Goal: Transaction & Acquisition: Purchase product/service

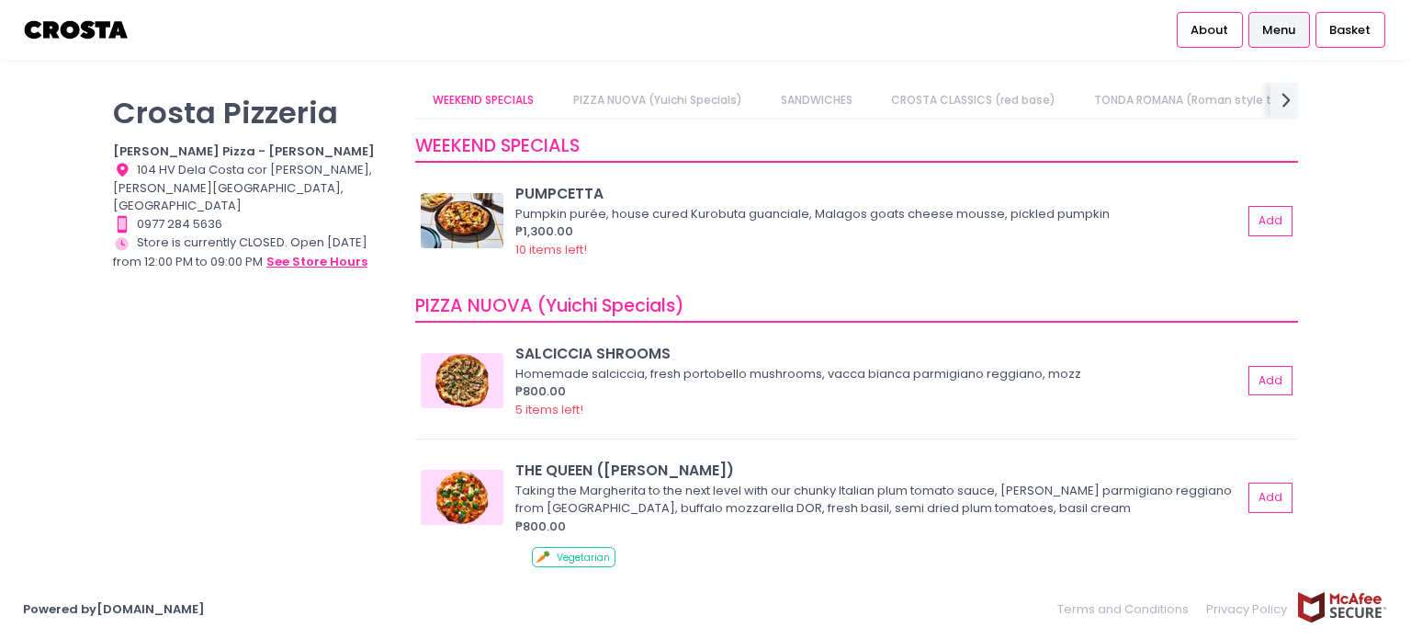
click at [311, 252] on button "see store hours" at bounding box center [317, 262] width 103 height 20
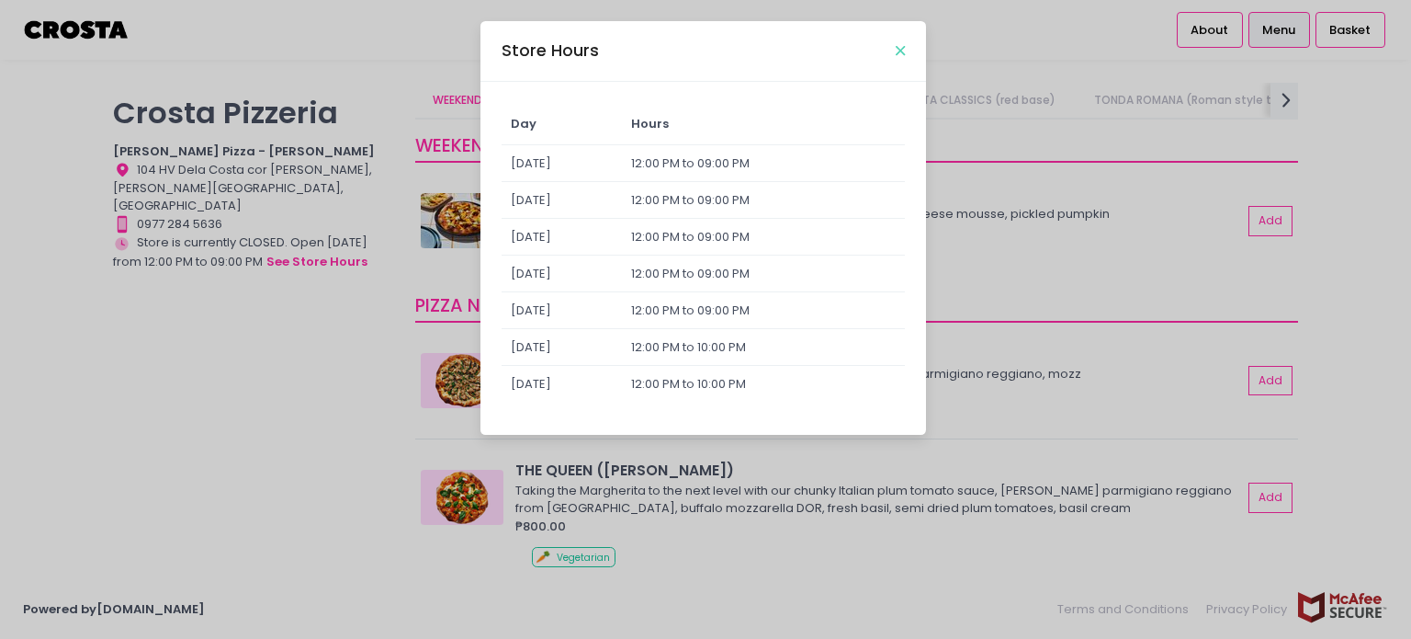
click at [901, 47] on icon "Close" at bounding box center [900, 51] width 9 height 14
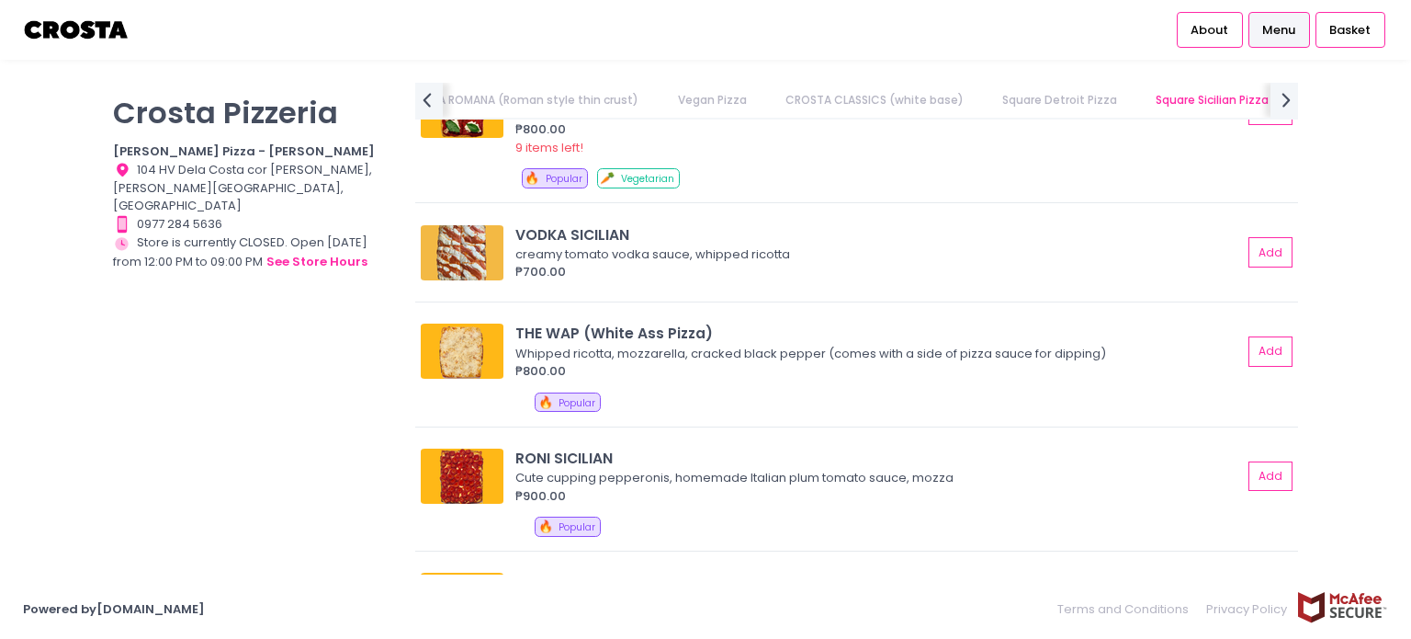
scroll to position [2940, 0]
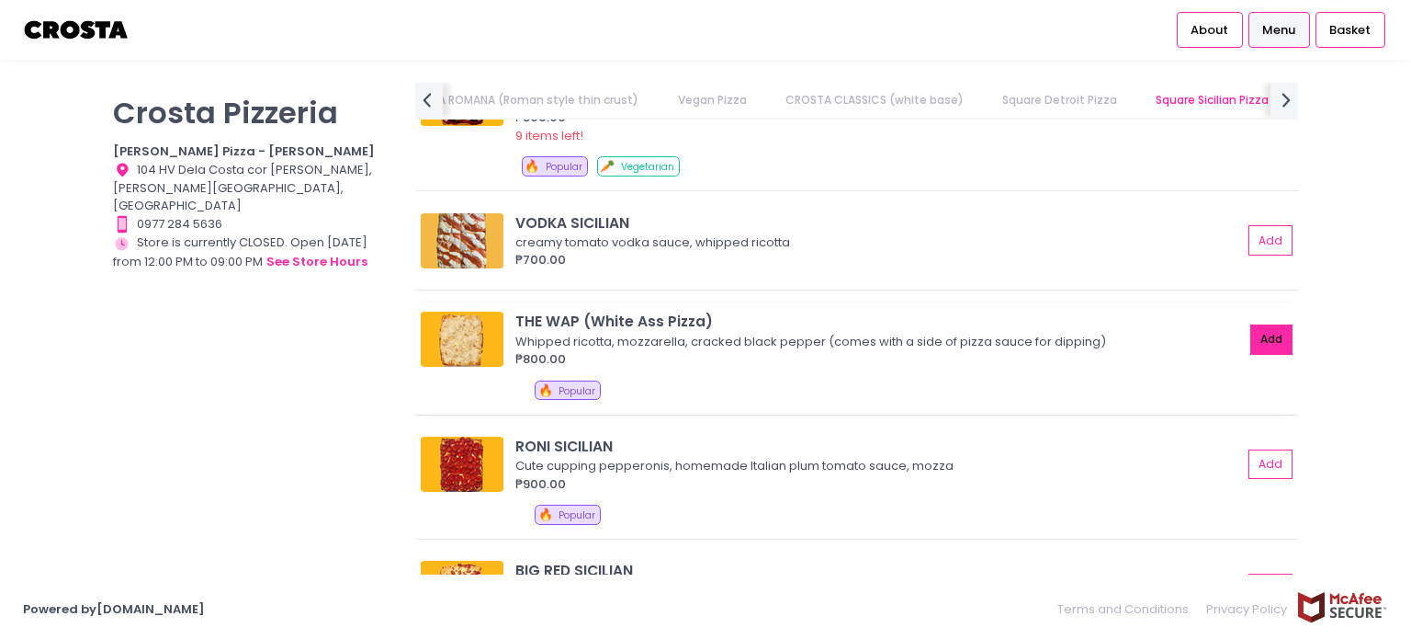
click at [1274, 336] on button "Add" at bounding box center [1271, 339] width 42 height 30
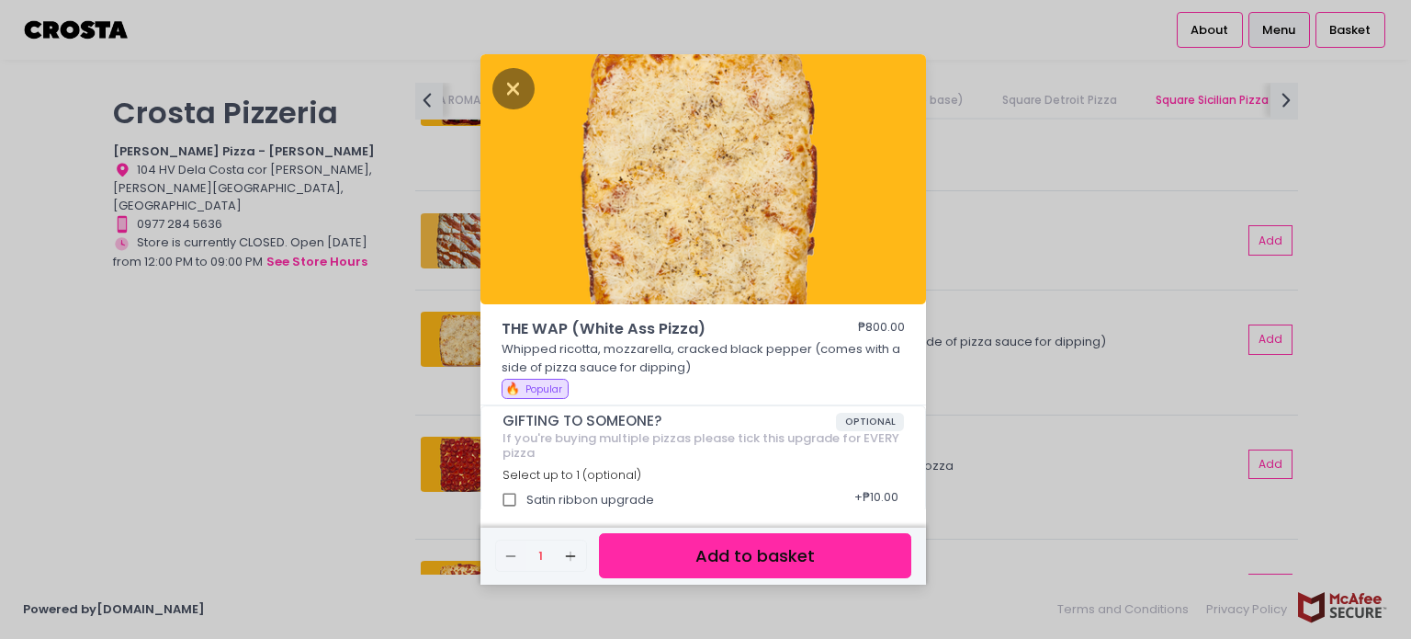
click at [803, 549] on button "Add to basket" at bounding box center [755, 555] width 312 height 45
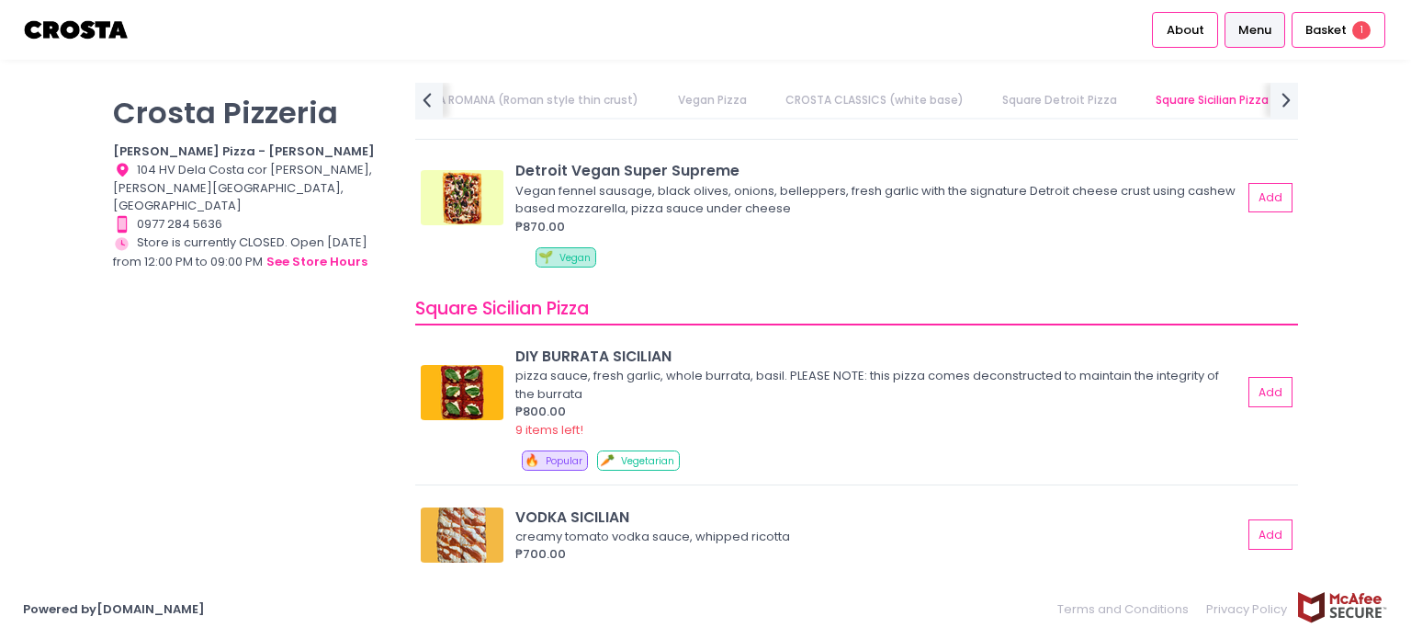
scroll to position [2767, 0]
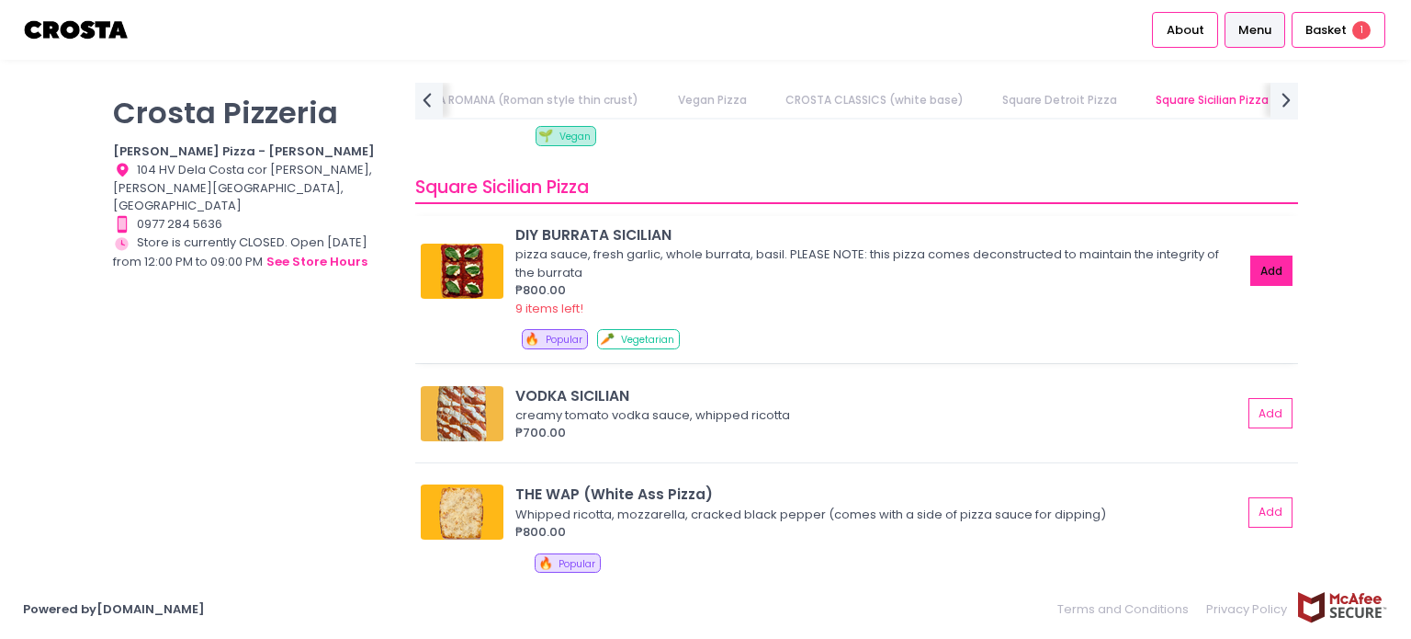
click at [1250, 266] on button "Add" at bounding box center [1271, 270] width 42 height 30
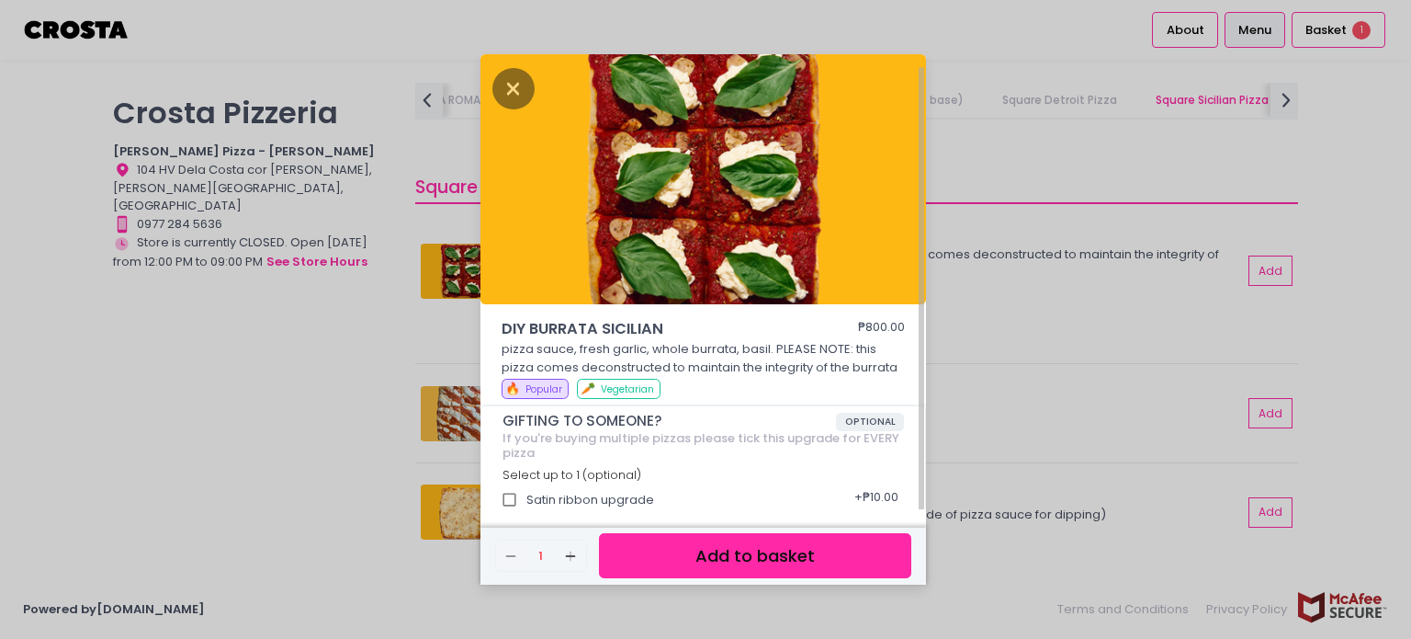
scroll to position [7, 0]
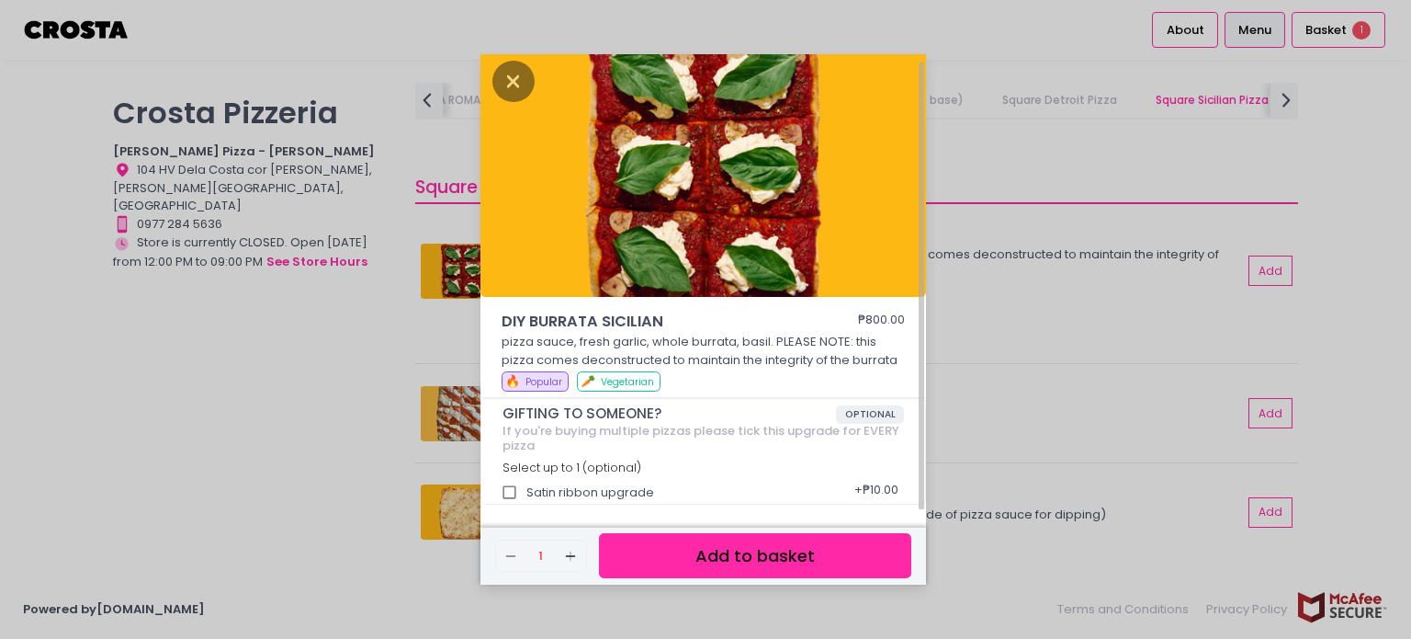
click at [742, 543] on button "Add to basket" at bounding box center [755, 555] width 312 height 45
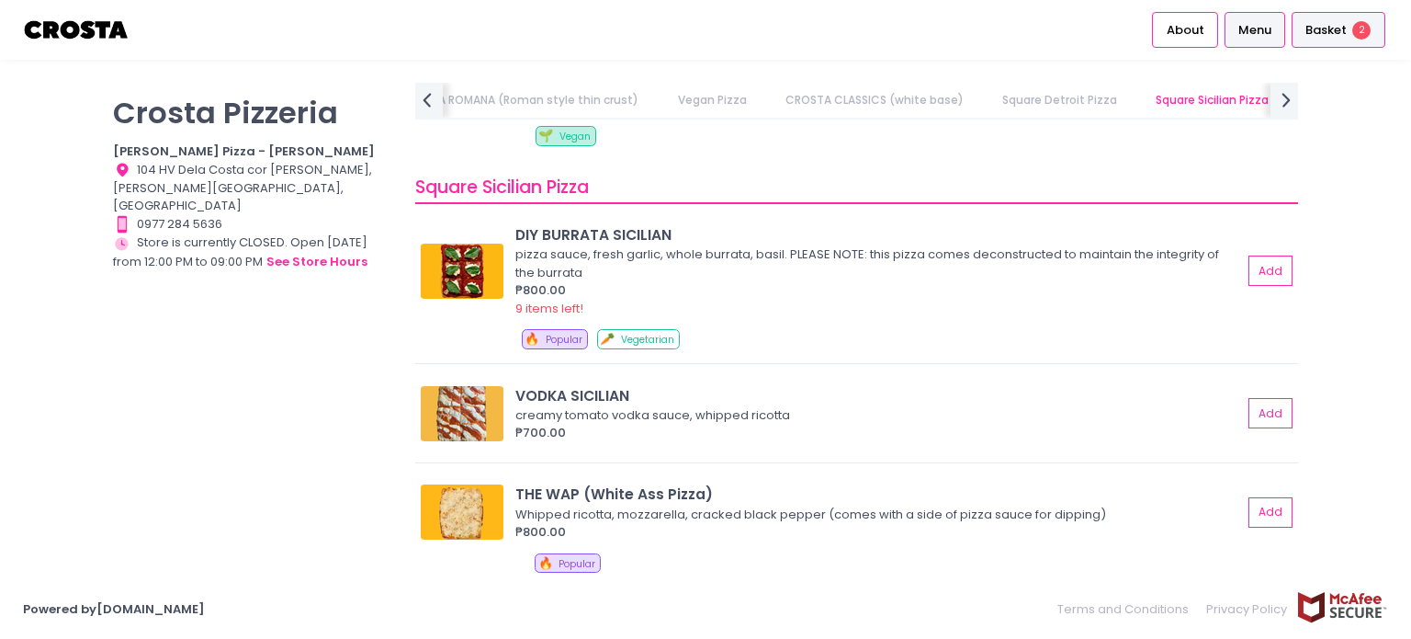
click at [1327, 25] on span "Basket" at bounding box center [1326, 30] width 41 height 18
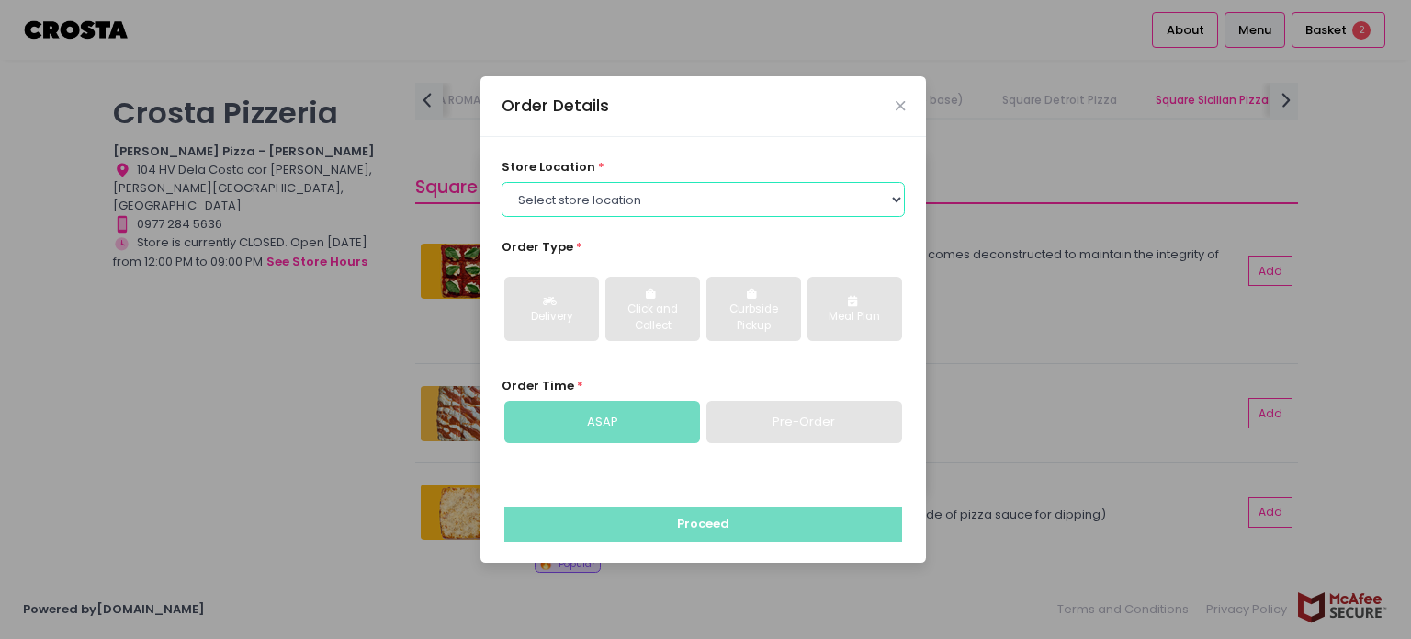
click at [710, 197] on select "Select store location Crosta Pizza - Salcedo Crosta Pizza - San Juan" at bounding box center [704, 199] width 404 height 35
select select "5fabb2e53664a8677beaeb89"
click at [502, 182] on select "Select store location Crosta Pizza - Salcedo Crosta Pizza - San Juan" at bounding box center [704, 199] width 404 height 35
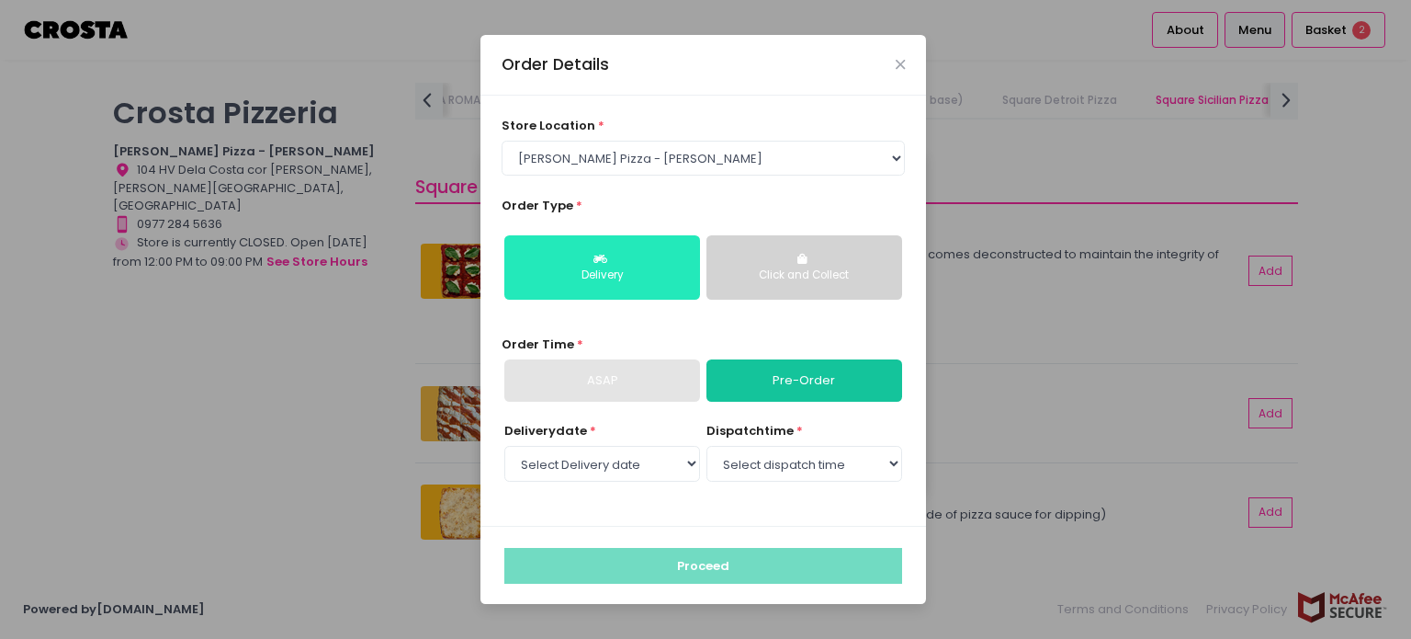
click at [672, 284] on button "Delivery" at bounding box center [602, 267] width 196 height 64
click at [768, 384] on link "Pre-Order" at bounding box center [805, 380] width 196 height 42
click at [751, 374] on link "Pre-Order" at bounding box center [805, 380] width 196 height 42
click at [631, 495] on div "Delivery date * Select Delivery date Wednesday, Oct 8th Thursday, Oct 9th Frida…" at bounding box center [704, 463] width 404 height 83
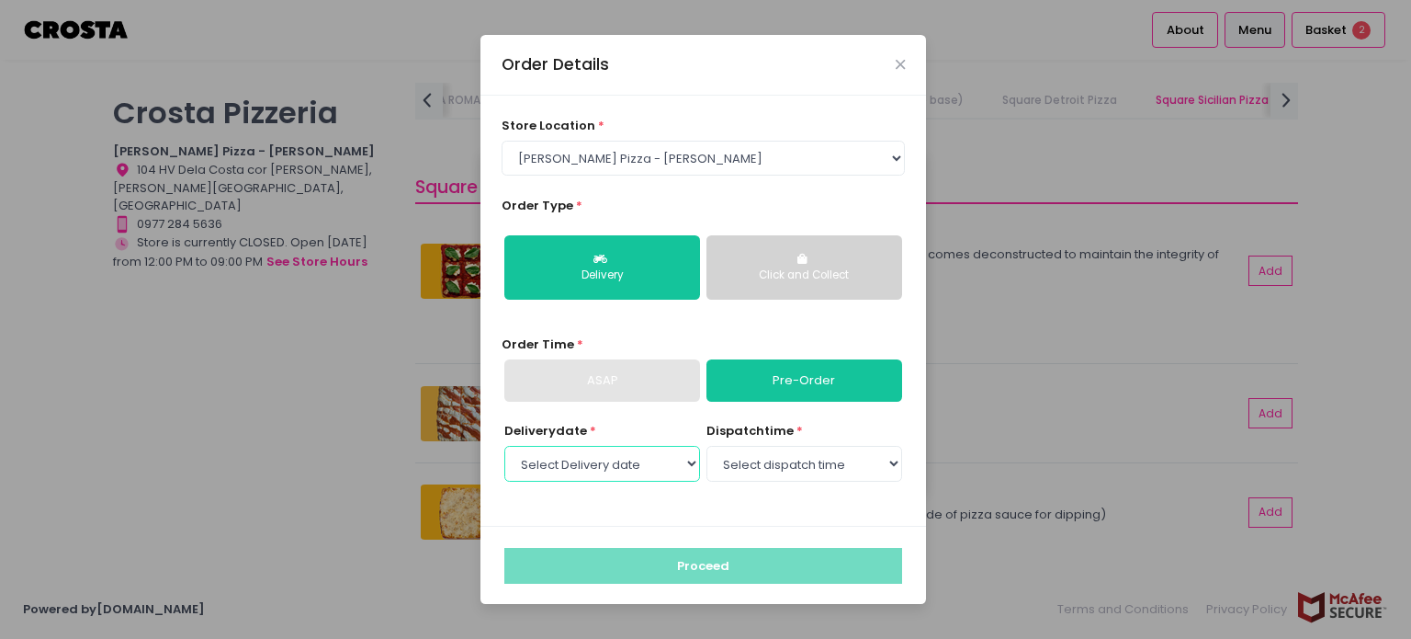
click at [647, 475] on select "Select Delivery date Wednesday, Oct 8th Thursday, Oct 9th Friday, Oct 10th Satu…" at bounding box center [602, 463] width 196 height 35
select select "2025-10-08"
click at [504, 446] on select "Select Delivery date Wednesday, Oct 8th Thursday, Oct 9th Friday, Oct 10th Satu…" at bounding box center [602, 463] width 196 height 35
click at [834, 451] on select "Select dispatch time 12:00 PM - 12:30 PM 12:30 PM - 01:00 PM 01:00 PM - 01:30 P…" at bounding box center [805, 463] width 196 height 35
select select "12:00"
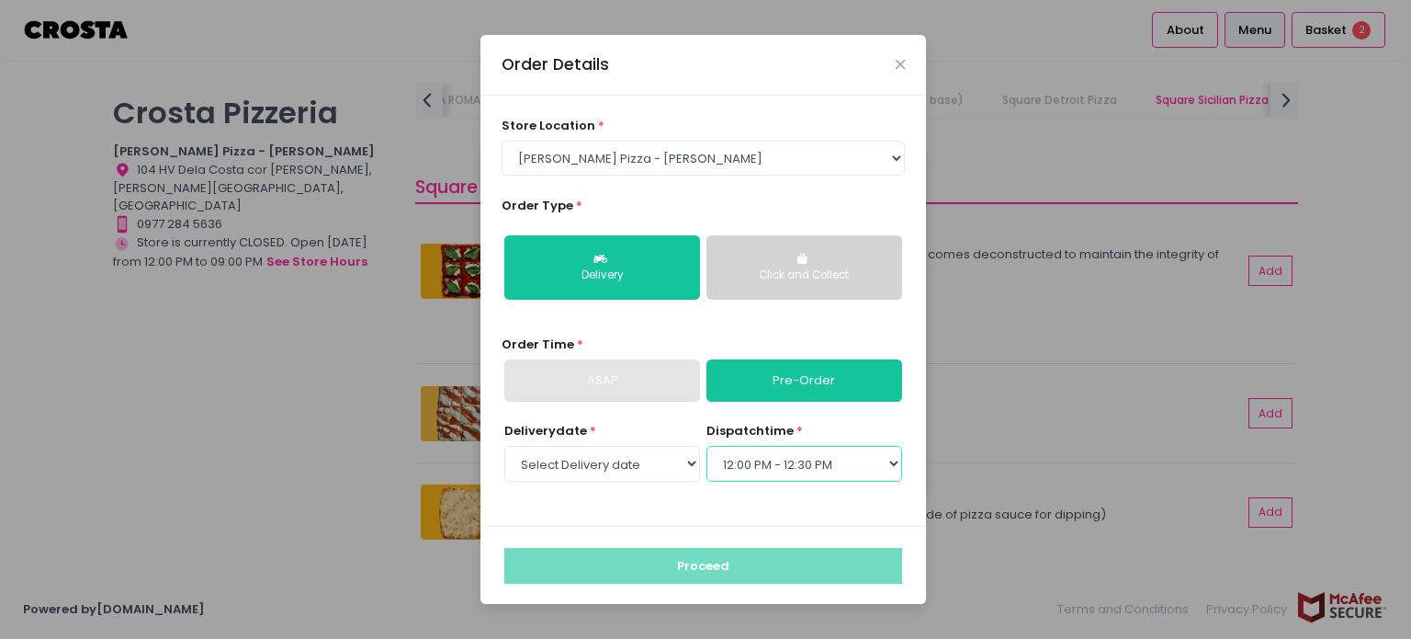
click at [707, 446] on select "Select dispatch time 12:00 PM - 12:30 PM 12:30 PM - 01:00 PM 01:00 PM - 01:30 P…" at bounding box center [805, 463] width 196 height 35
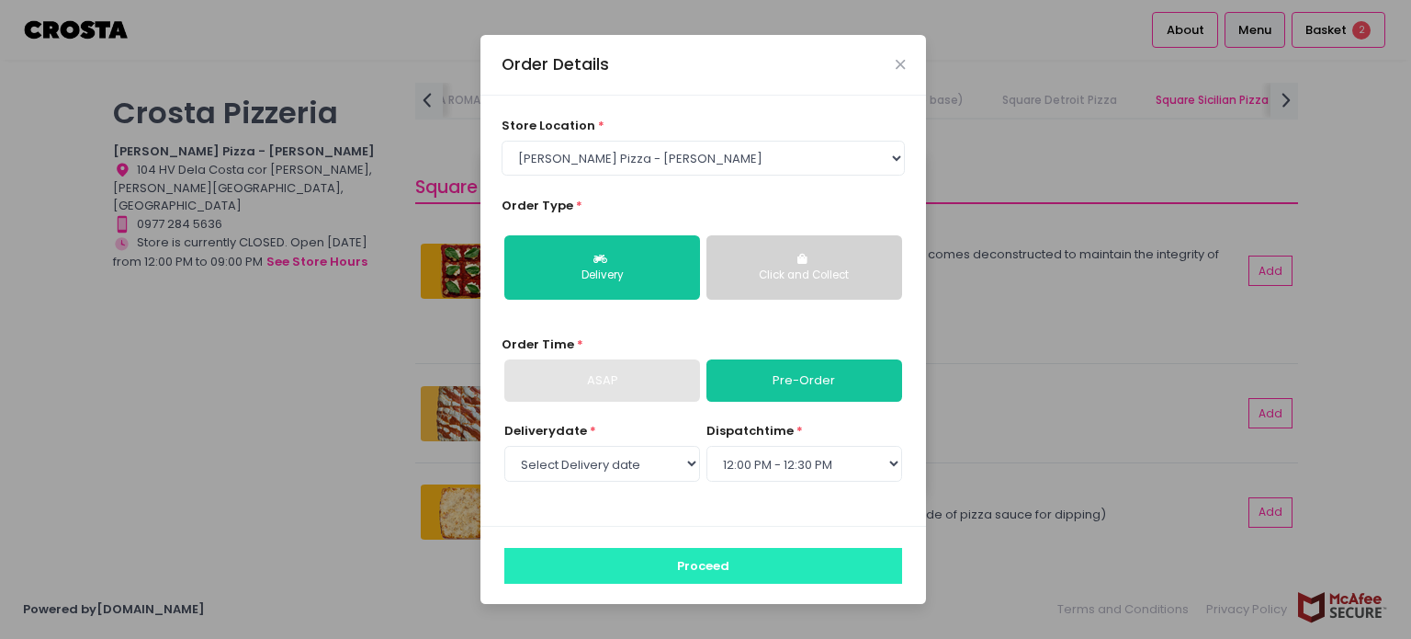
click at [718, 563] on button "Proceed" at bounding box center [703, 565] width 398 height 35
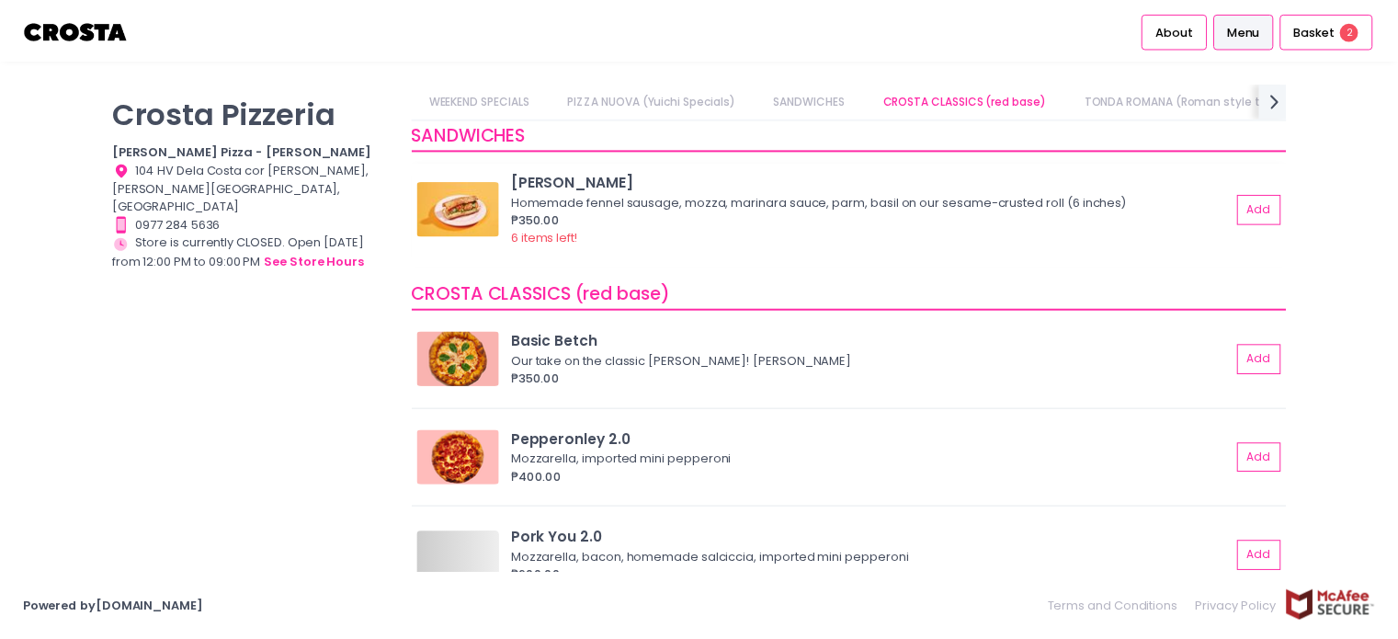
scroll to position [643, 0]
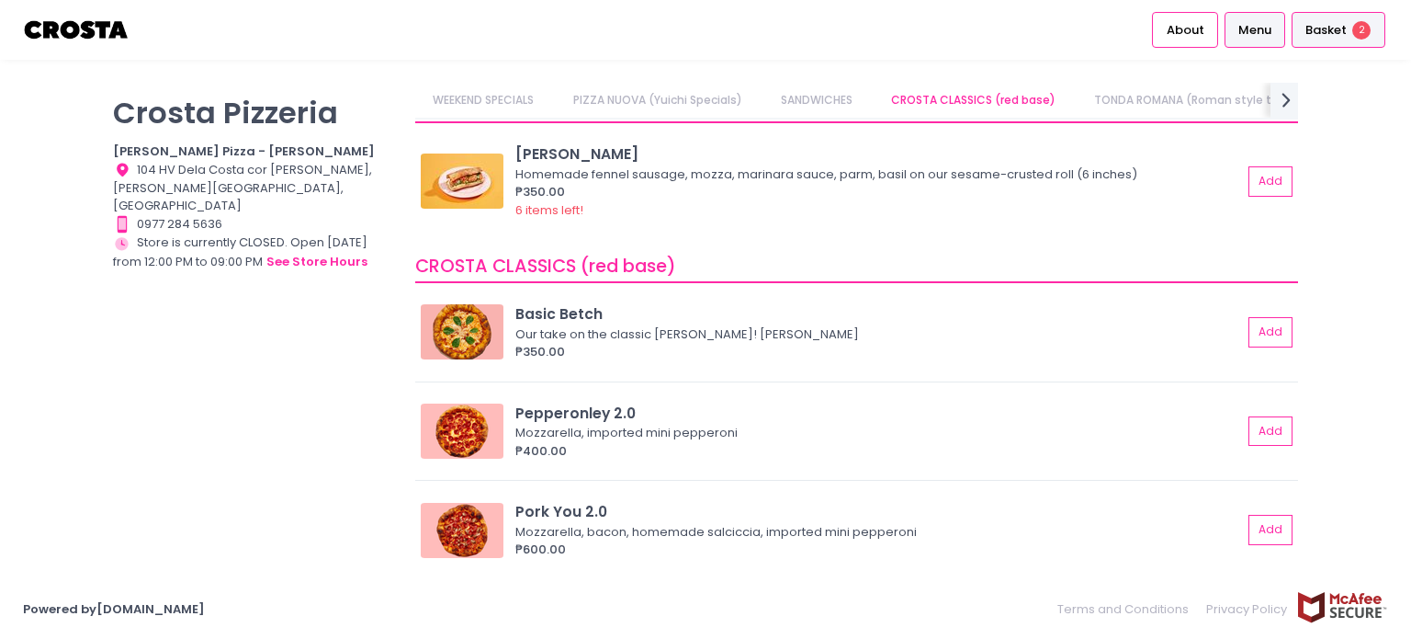
click at [1309, 26] on span "Basket" at bounding box center [1326, 30] width 41 height 18
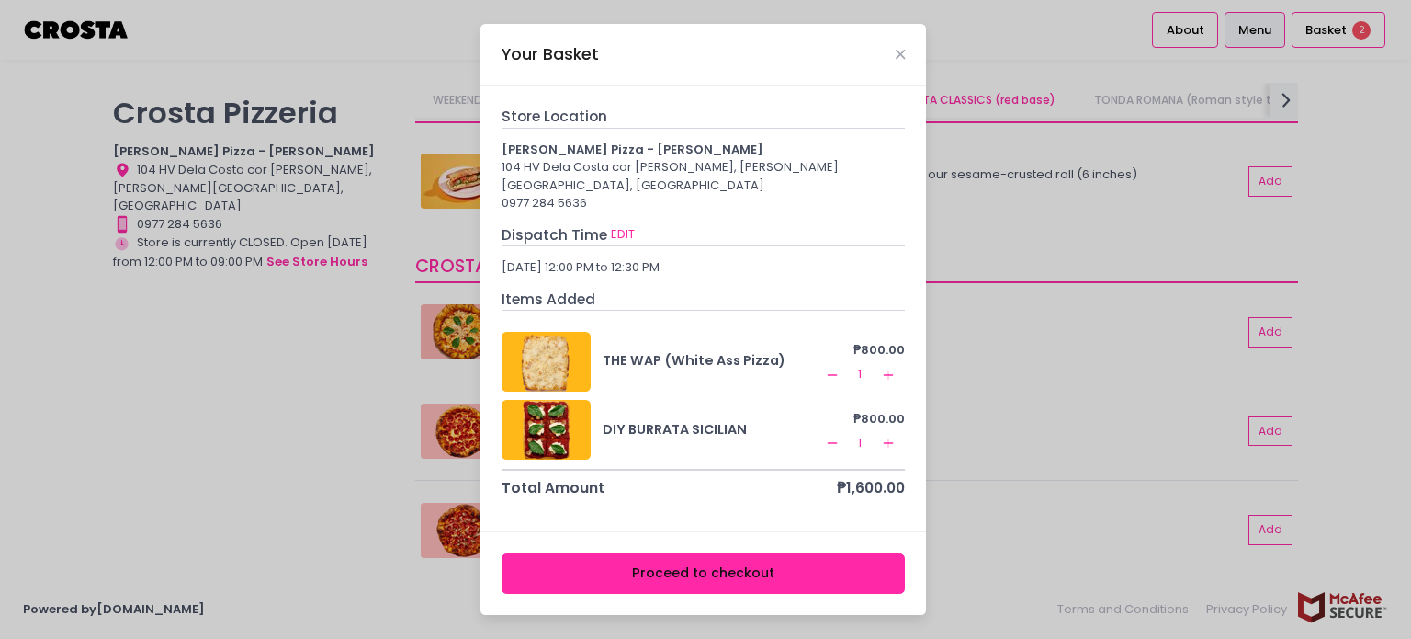
click at [753, 553] on button "Proceed to checkout" at bounding box center [704, 573] width 404 height 41
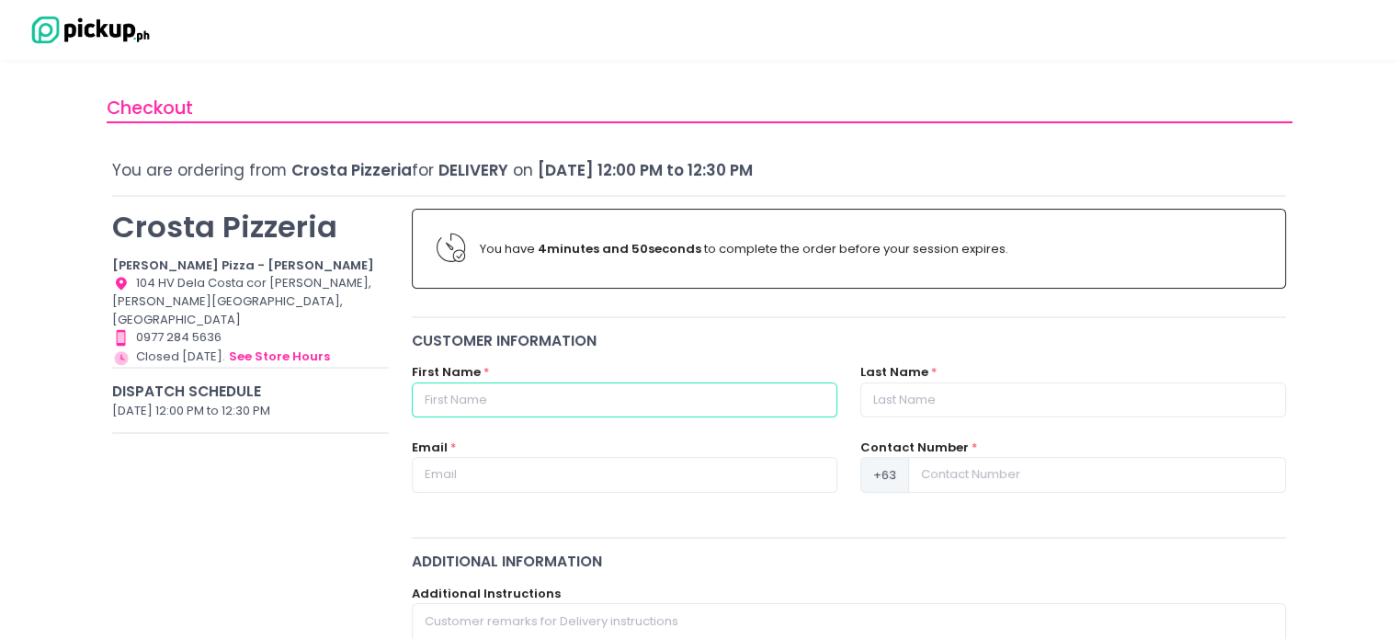
click at [591, 393] on input "text" at bounding box center [624, 399] width 425 height 35
type input "Dana"
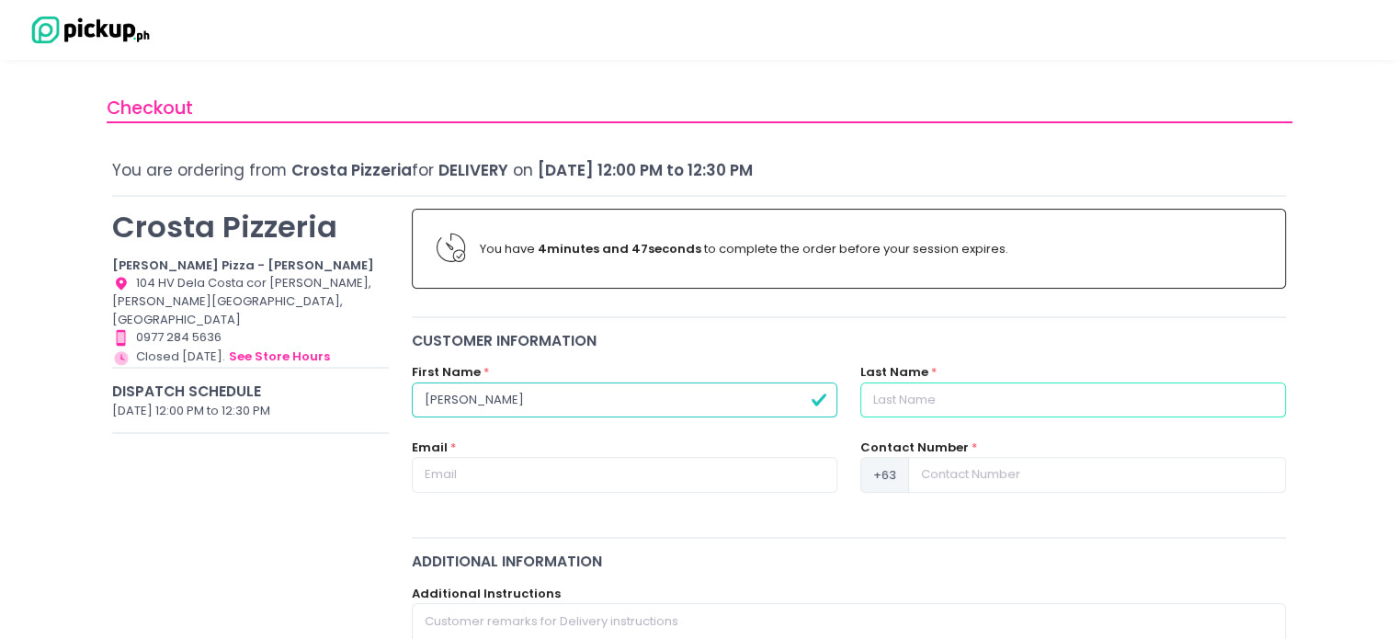
click at [911, 398] on input "text" at bounding box center [1072, 399] width 425 height 35
type input "Santos"
click at [779, 473] on input "text" at bounding box center [624, 474] width 425 height 35
type input "danaaasantos22@gmail.com"
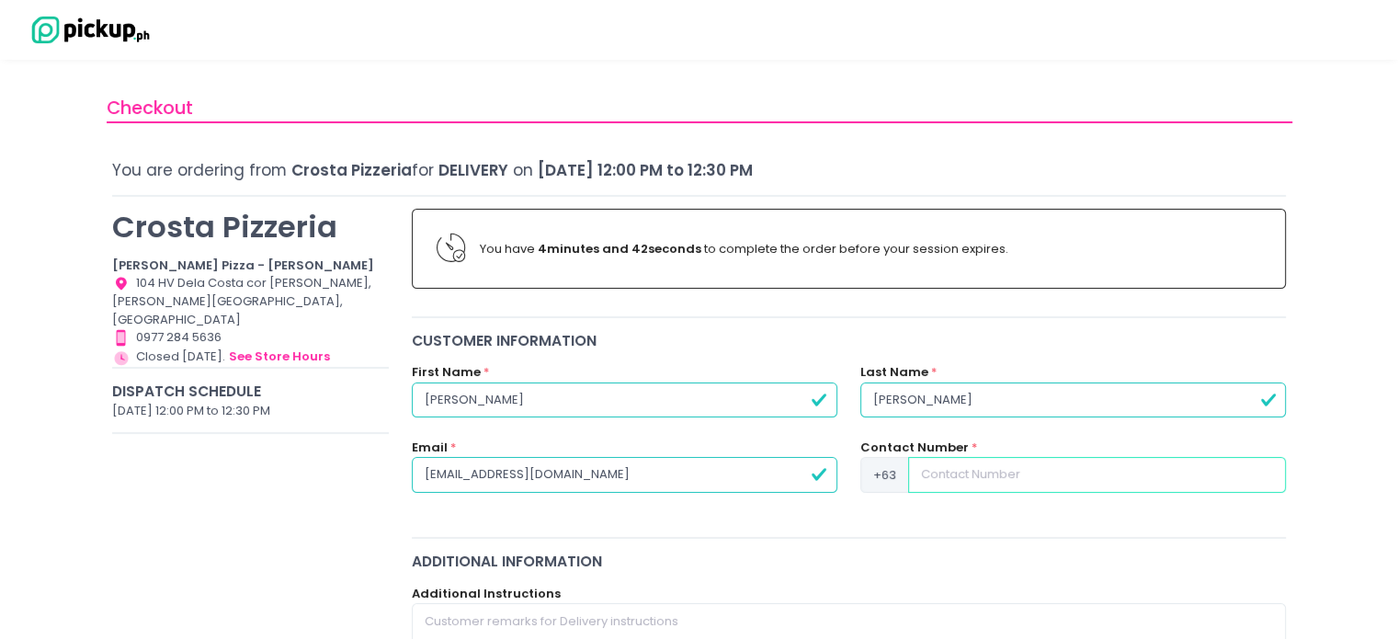
click at [1008, 478] on input at bounding box center [1097, 474] width 378 height 35
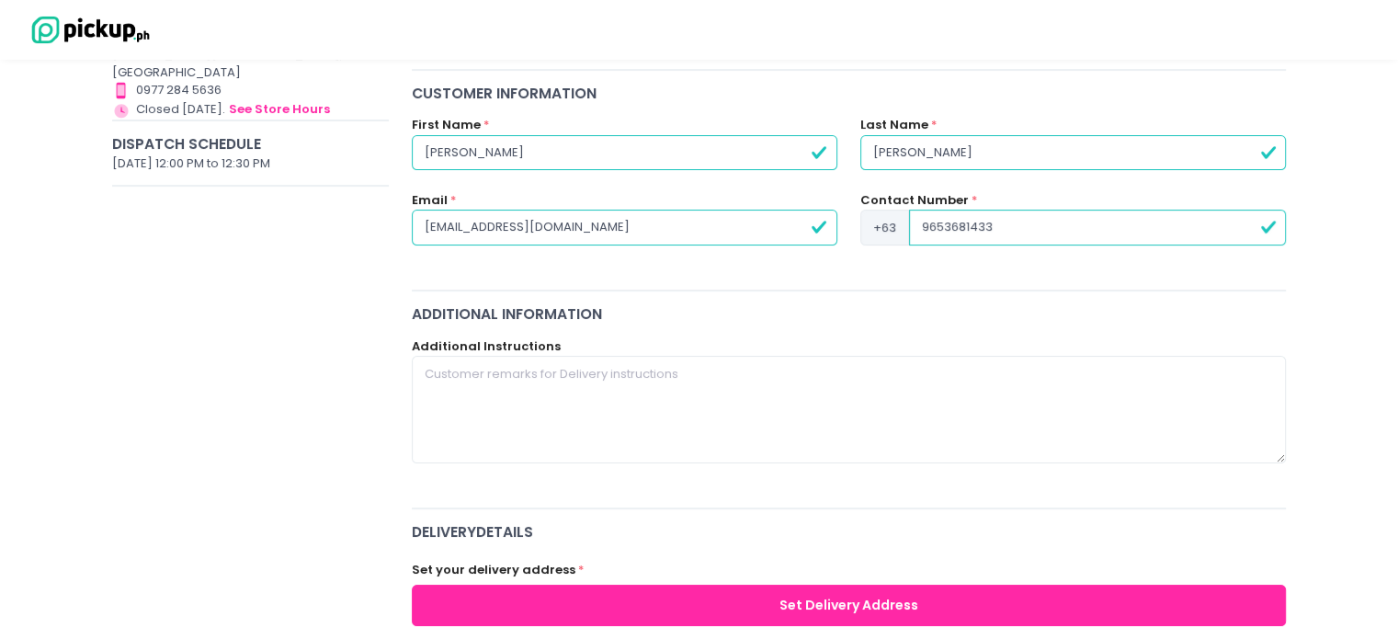
scroll to position [276, 0]
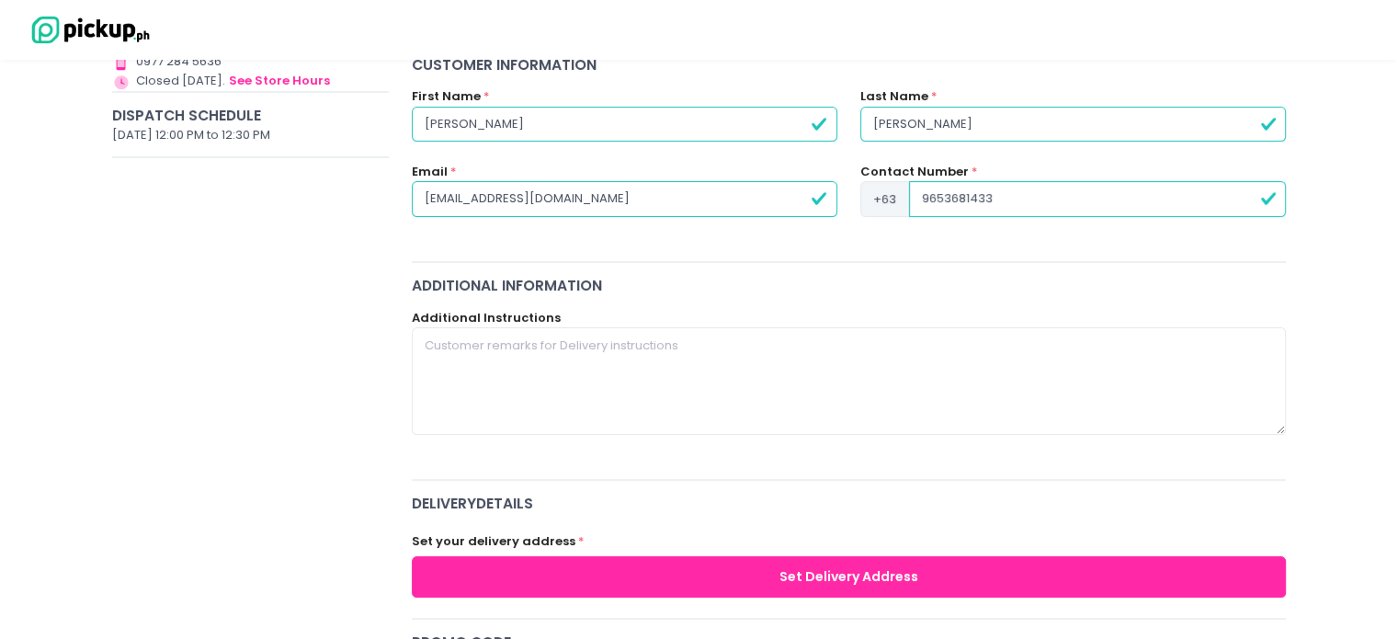
type input "9653681433"
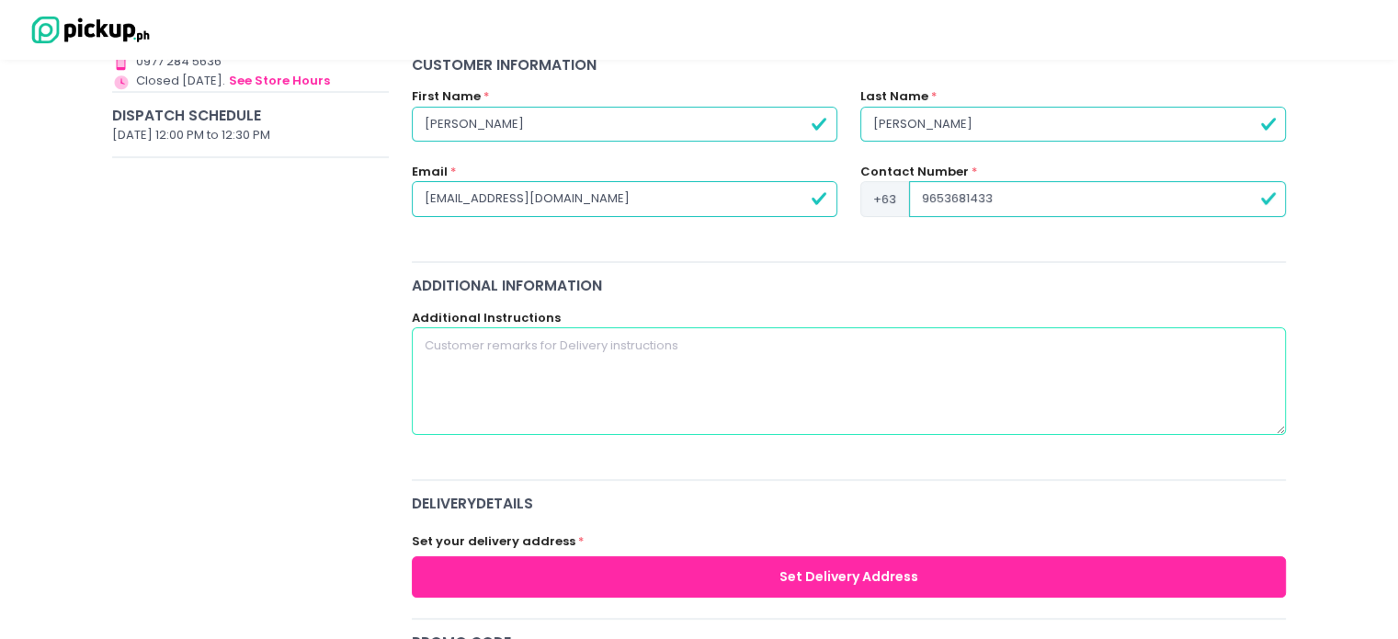
click at [657, 388] on textarea at bounding box center [849, 380] width 875 height 107
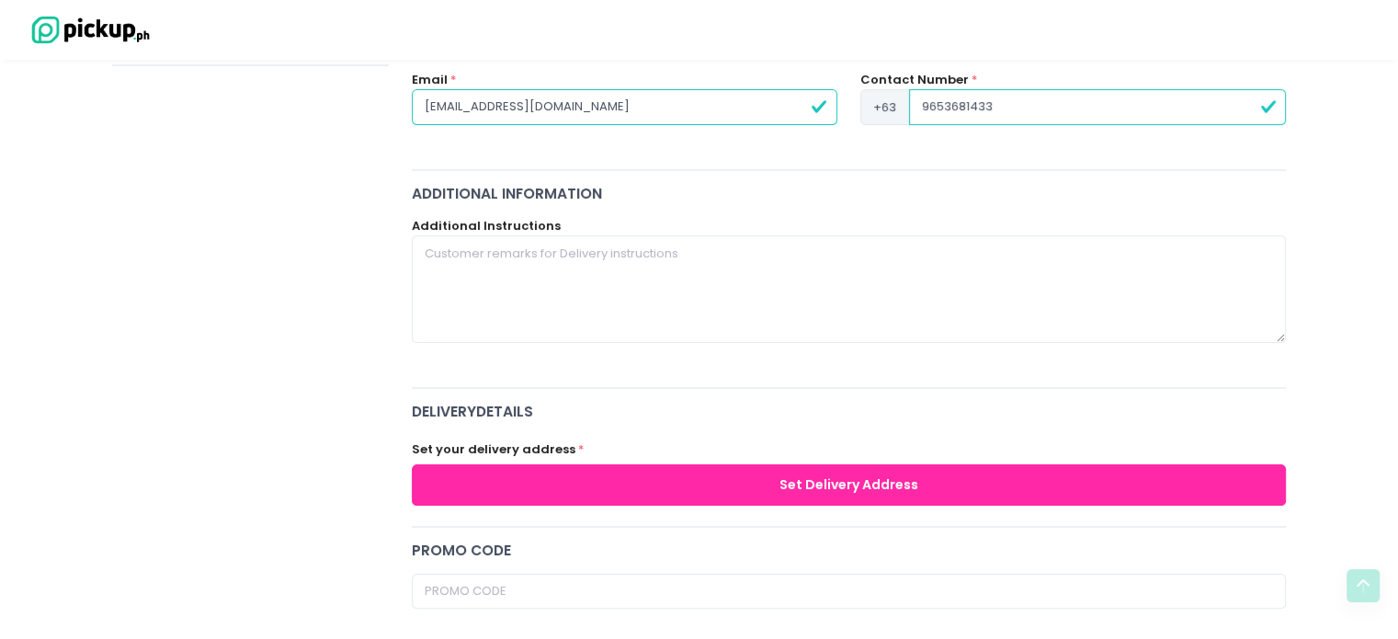
click at [790, 477] on button "Set Delivery Address" at bounding box center [849, 484] width 875 height 41
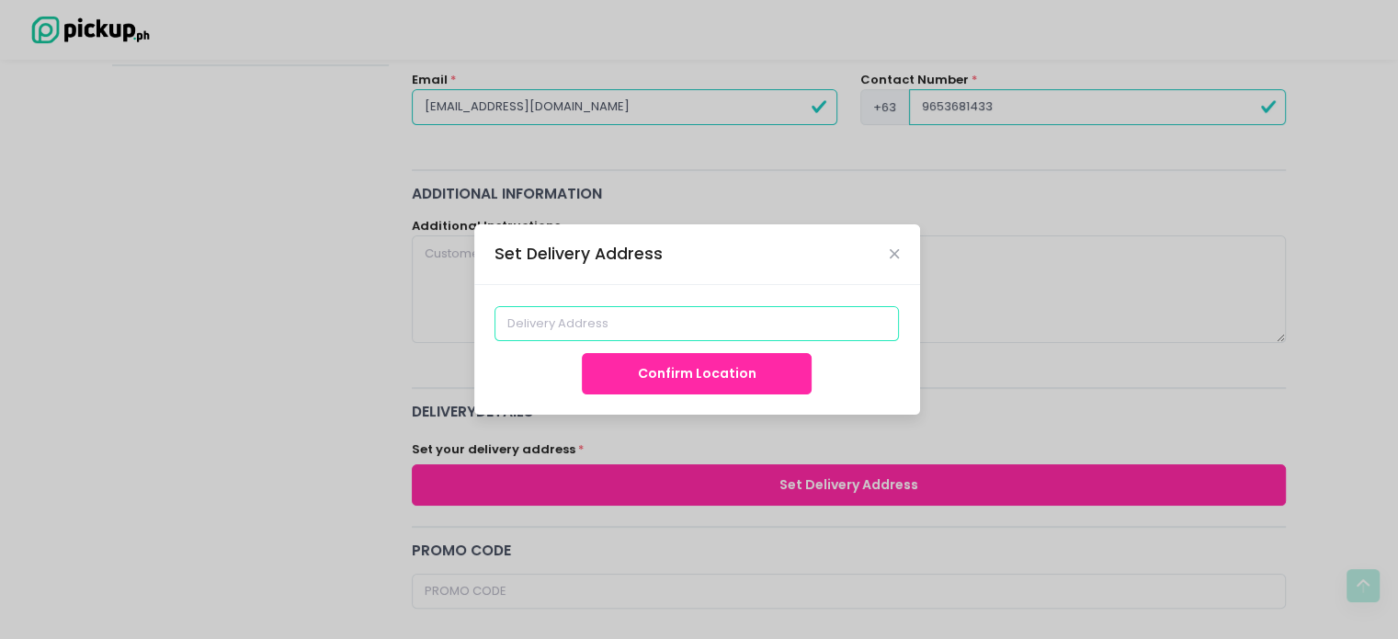
click at [706, 329] on input at bounding box center [696, 323] width 404 height 35
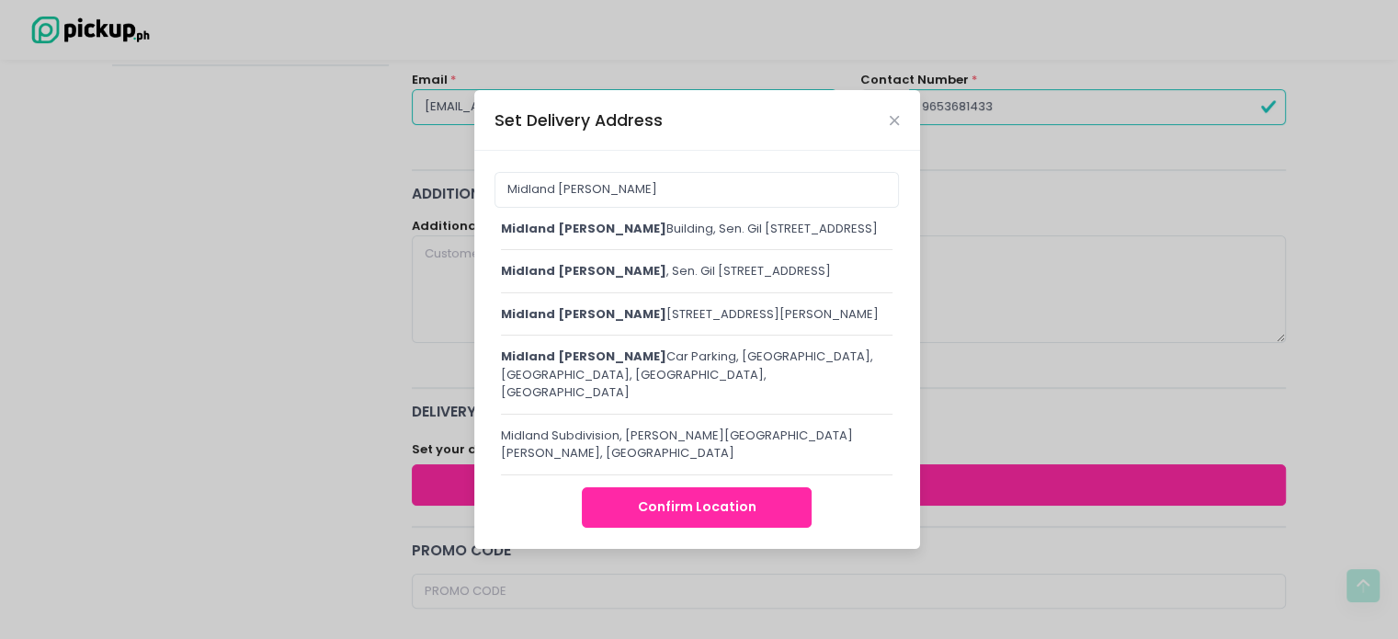
click at [793, 402] on div "Midland buendia Car Parking, Jupiter, Makati City, Metro Manila, Philippines" at bounding box center [697, 374] width 392 height 54
type input "Midland Buendia Car Parking, Jupiter, Makati City, Metro Manila, Philippines"
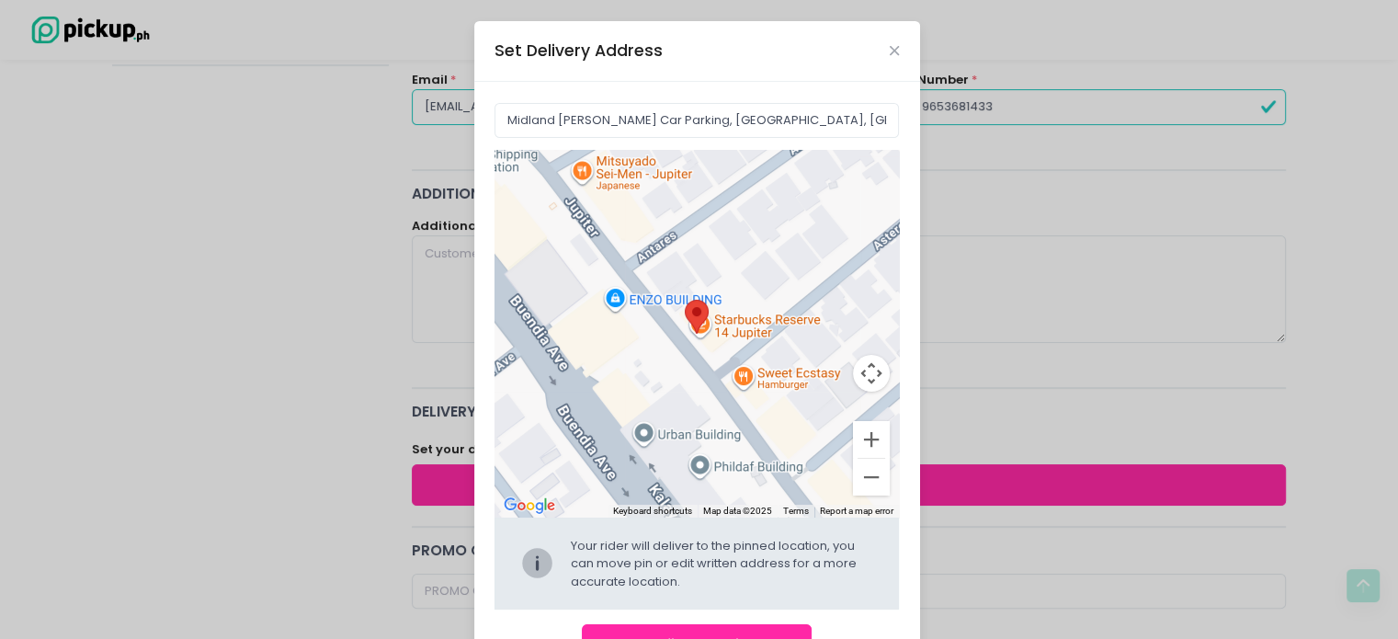
scroll to position [66, 0]
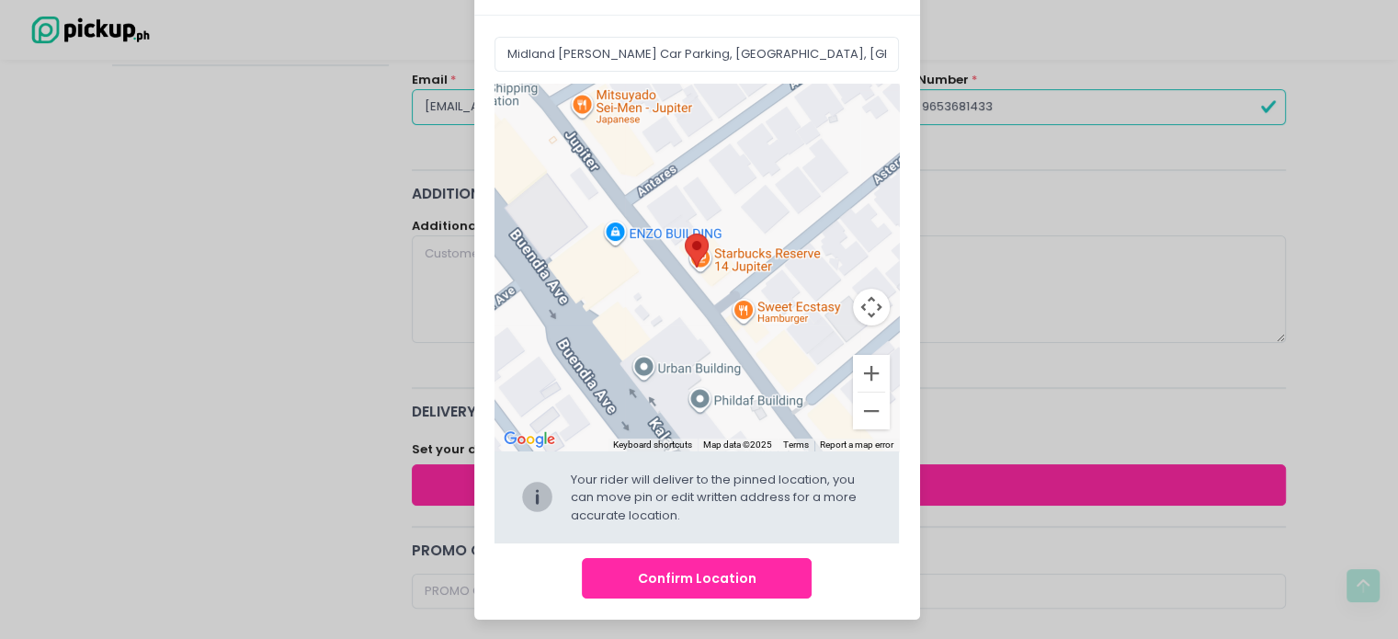
click at [743, 572] on button "Confirm Location" at bounding box center [697, 578] width 230 height 41
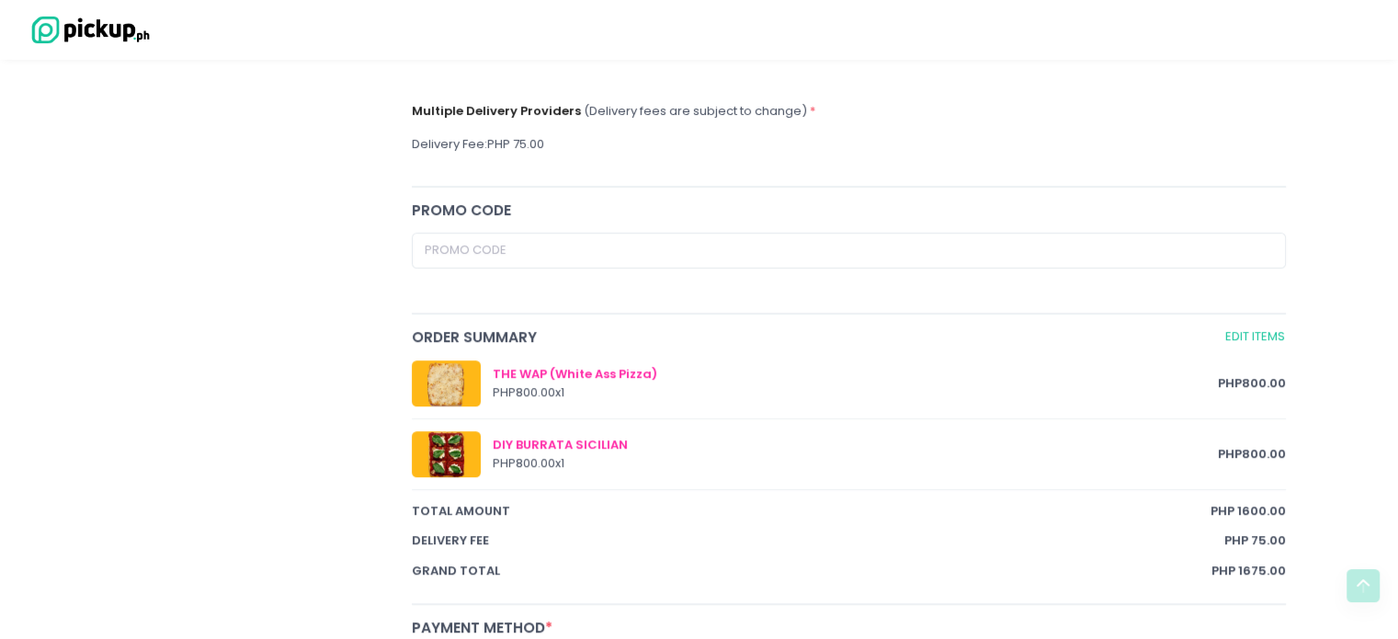
scroll to position [735, 0]
click at [1257, 334] on link "Edit Items" at bounding box center [1255, 334] width 62 height 21
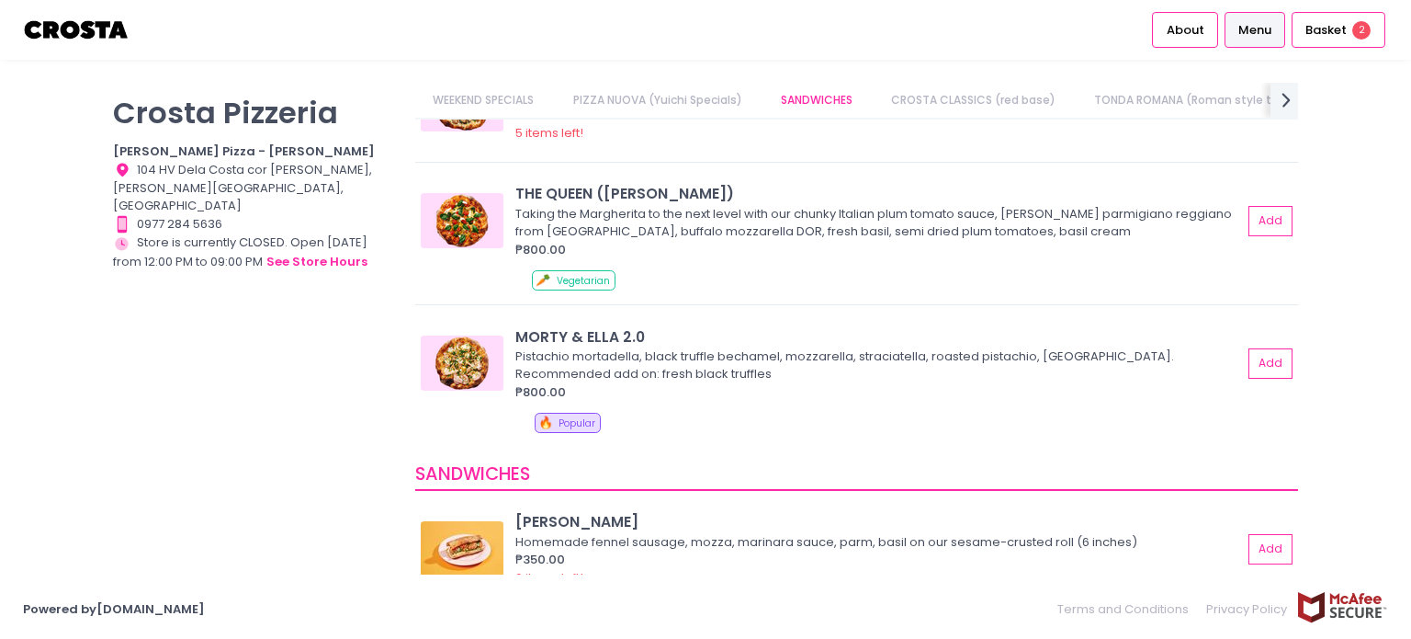
scroll to position [6, 0]
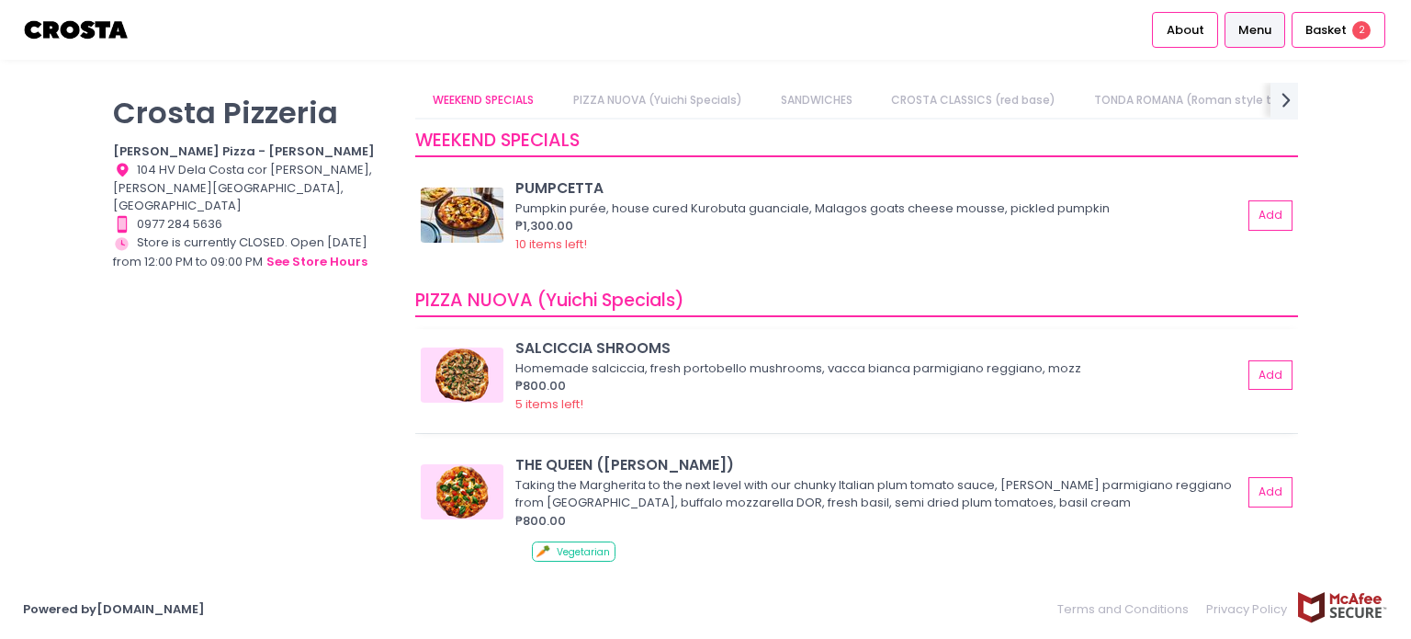
click at [469, 367] on img at bounding box center [462, 374] width 83 height 55
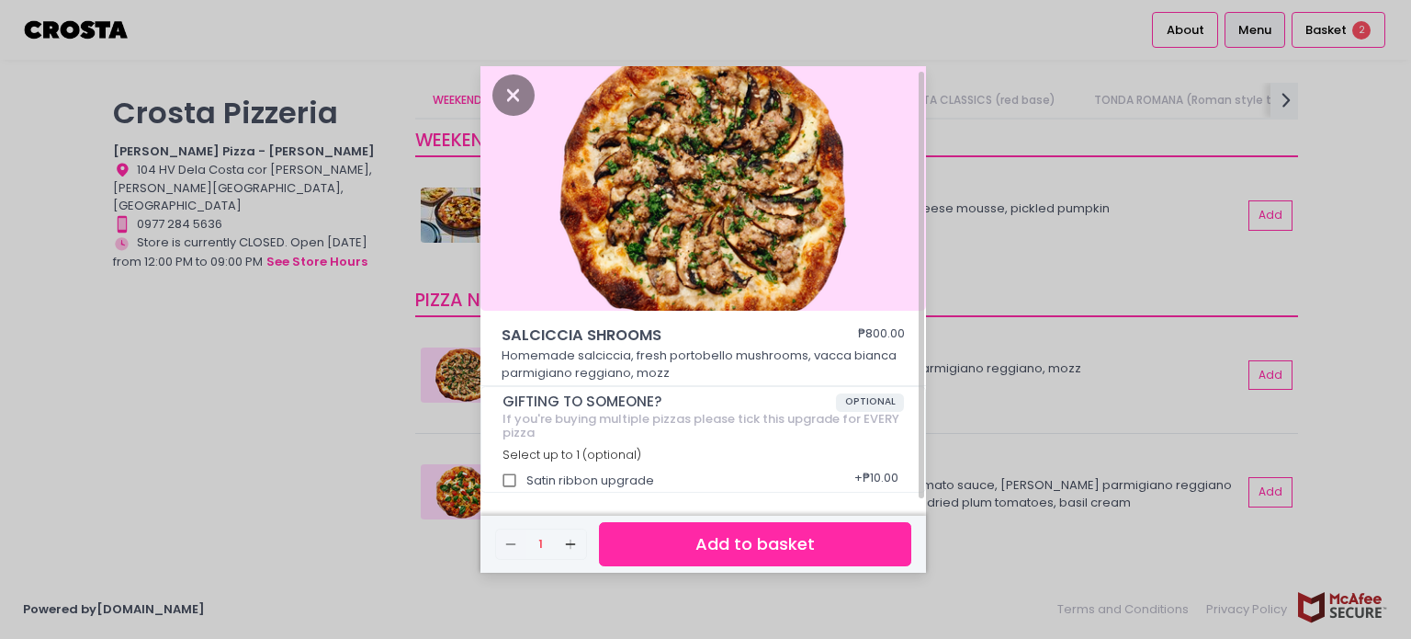
scroll to position [6, 0]
click at [512, 95] on icon "Close" at bounding box center [513, 94] width 42 height 41
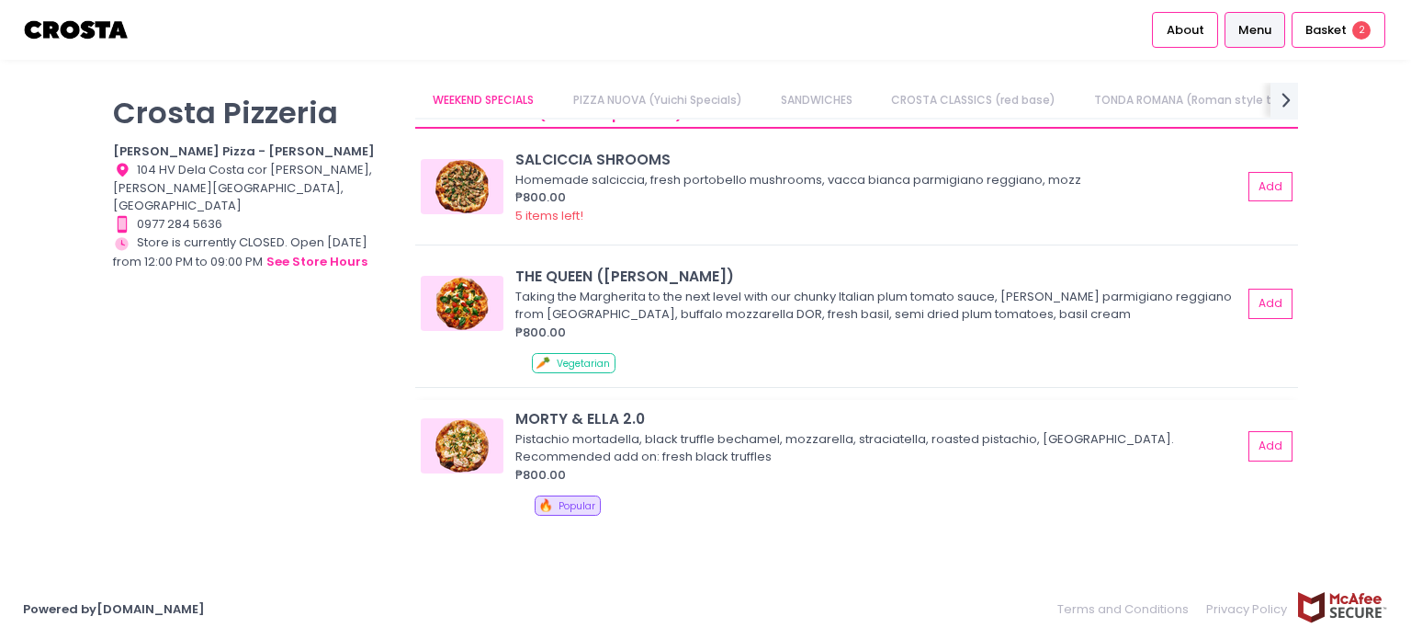
scroll to position [281, 0]
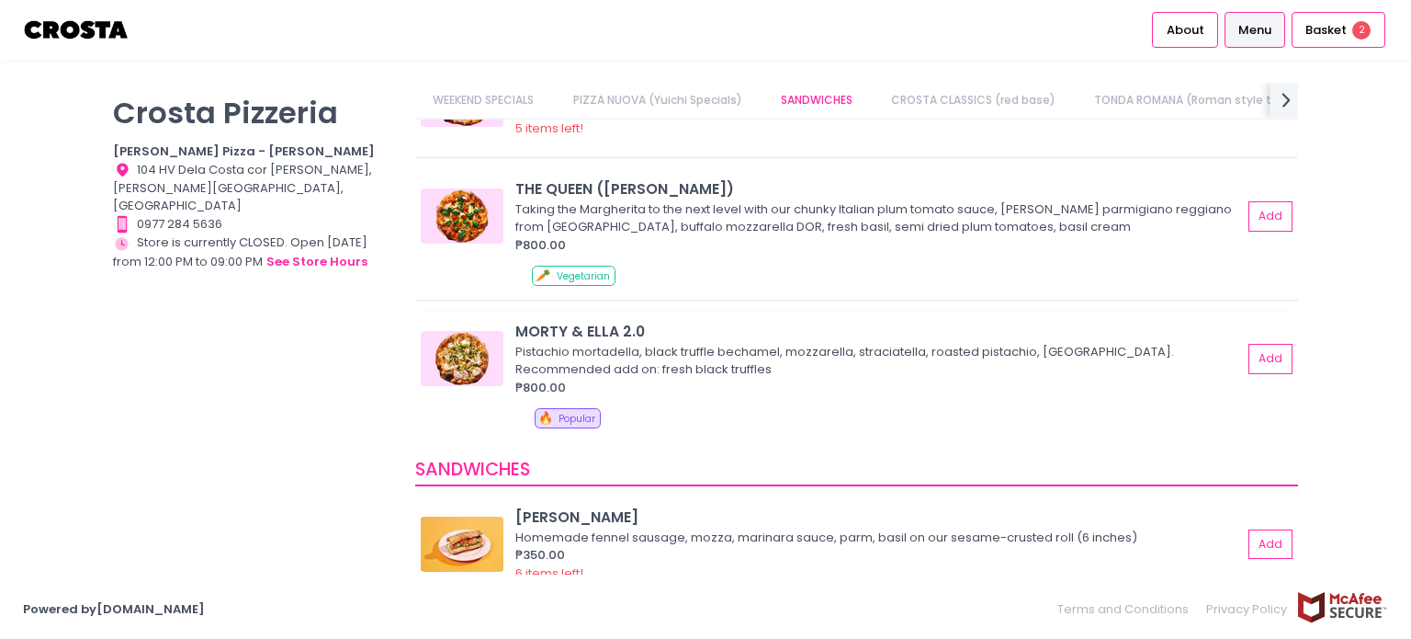
click at [705, 343] on div "Pistachio mortadella, black truffle bechamel, mozzarella, straciatella, roasted…" at bounding box center [875, 361] width 721 height 36
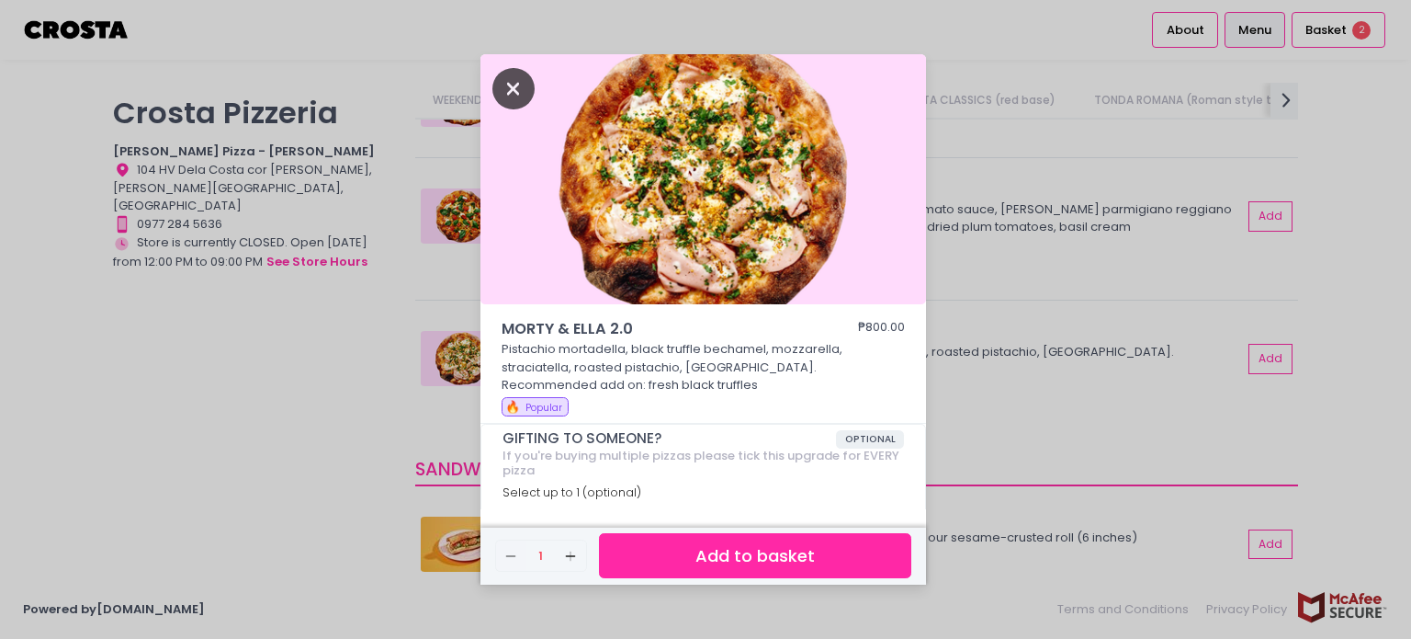
click at [519, 84] on icon "Close" at bounding box center [513, 88] width 42 height 41
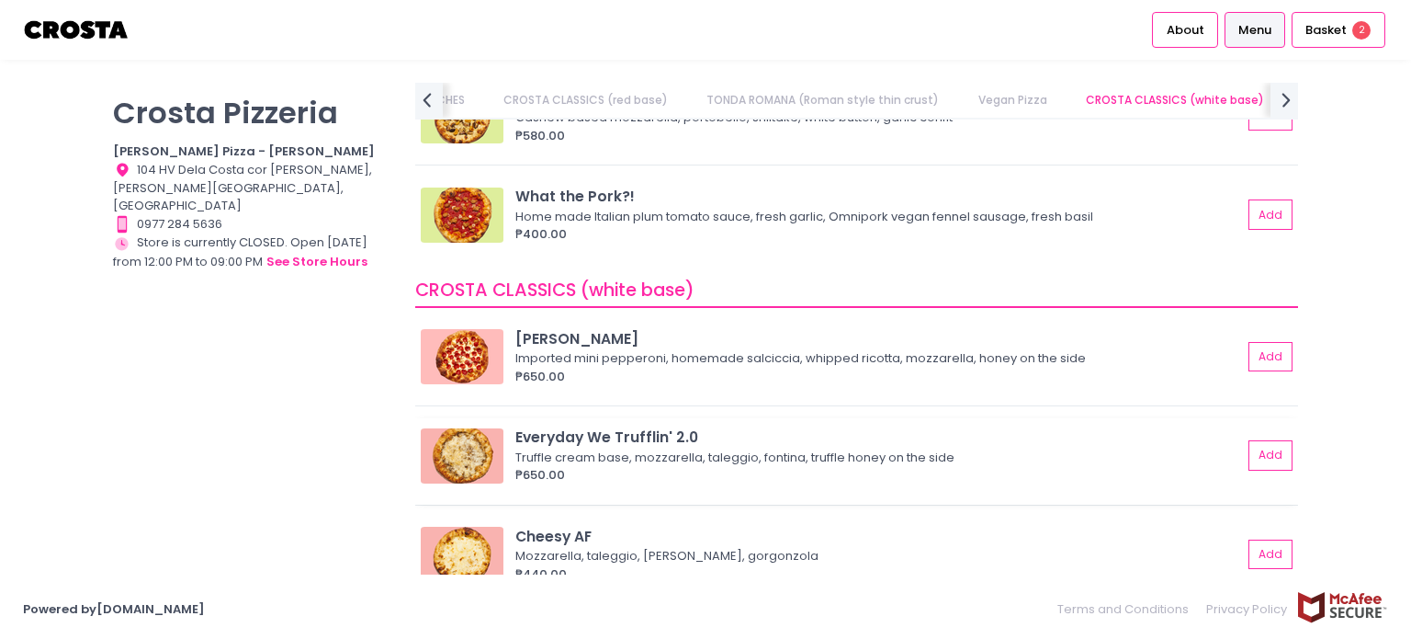
scroll to position [1751, 0]
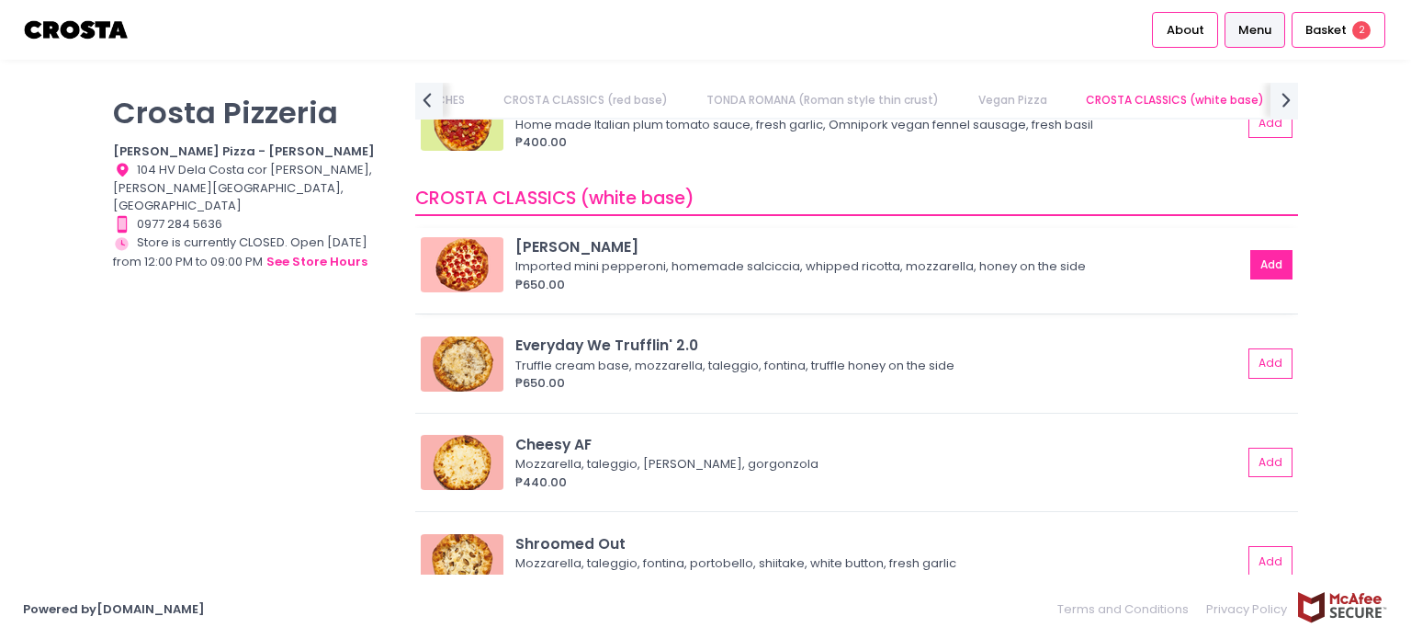
click at [1250, 260] on button "Add" at bounding box center [1271, 265] width 42 height 30
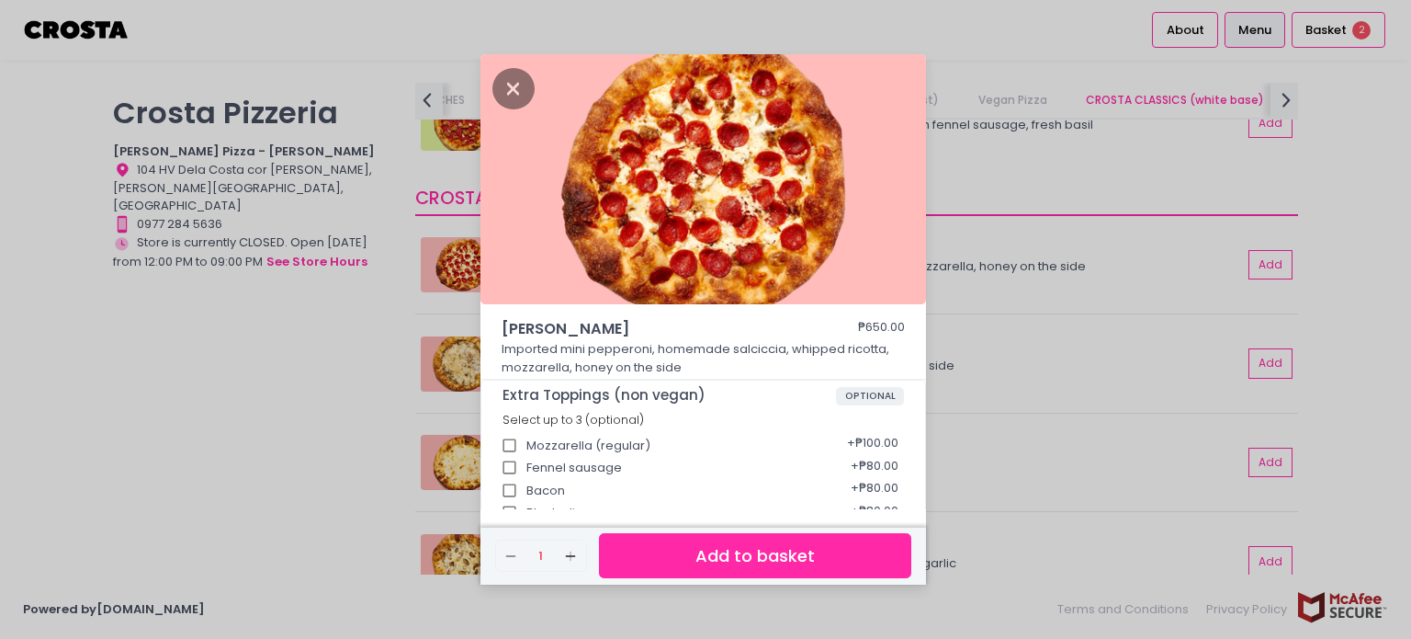
click at [760, 554] on button "Add to basket" at bounding box center [755, 555] width 312 height 45
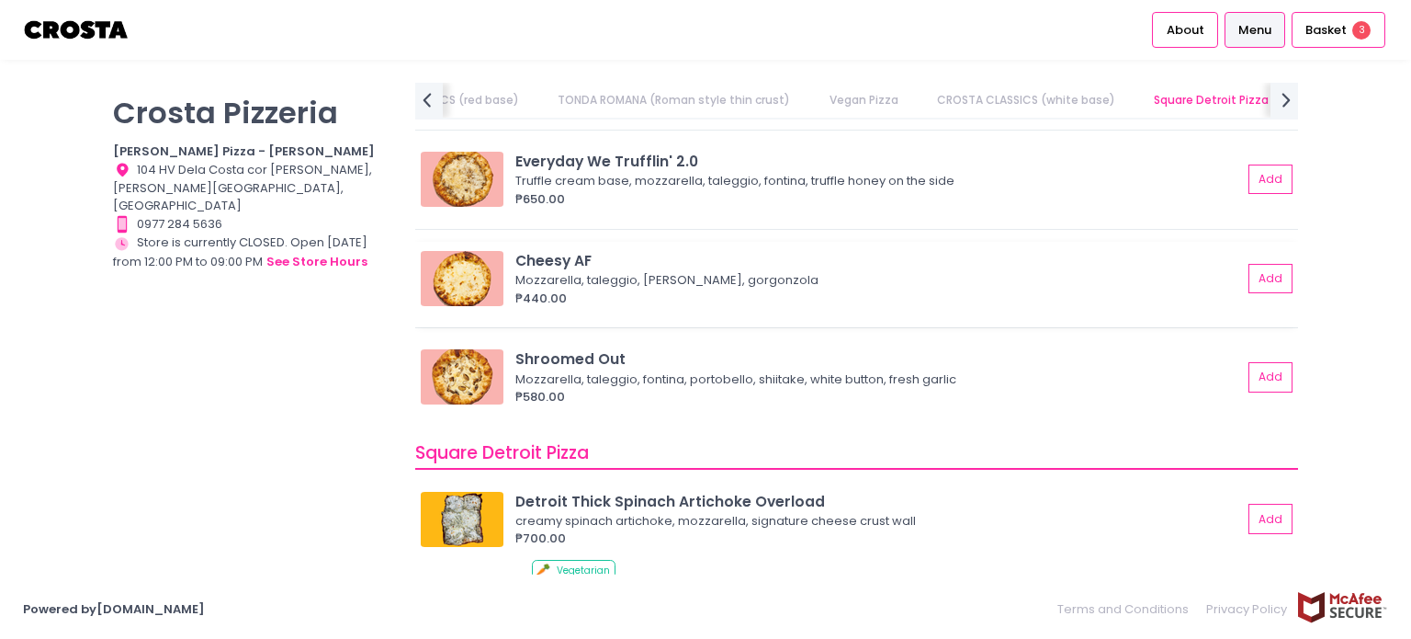
scroll to position [1935, 0]
click at [1330, 25] on span "Basket" at bounding box center [1326, 30] width 41 height 18
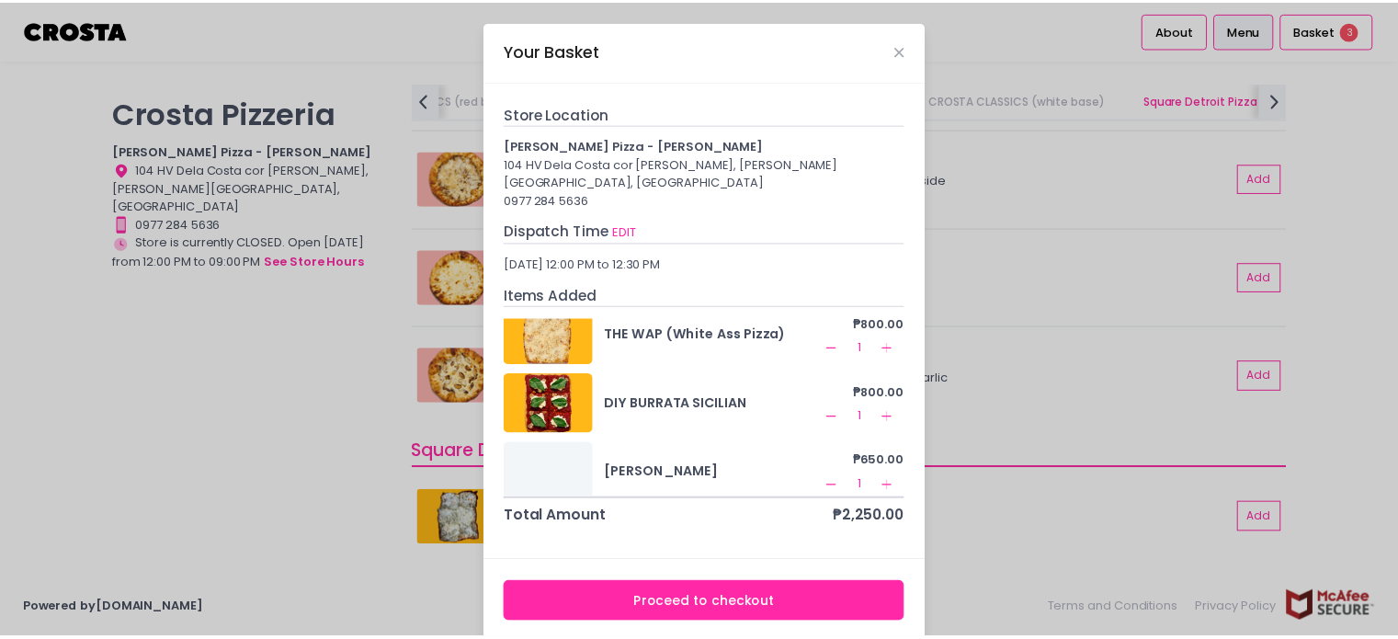
scroll to position [36, 0]
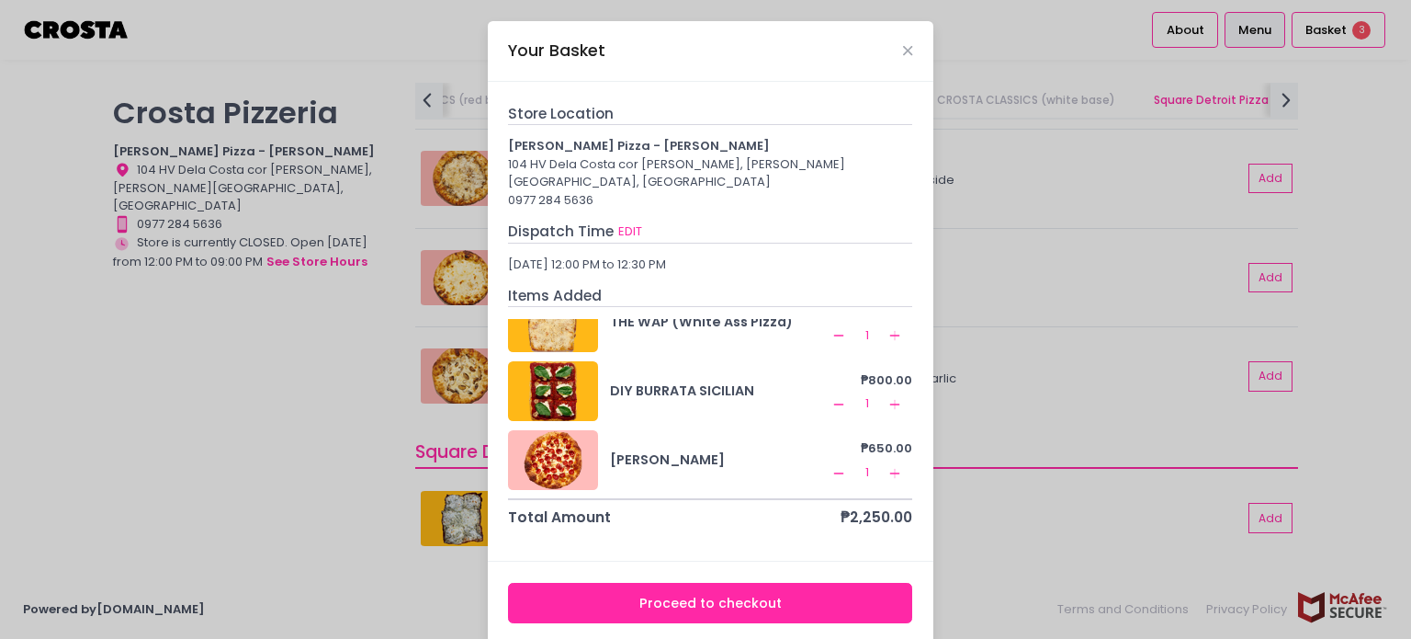
click at [793, 587] on button "Proceed to checkout" at bounding box center [710, 603] width 404 height 41
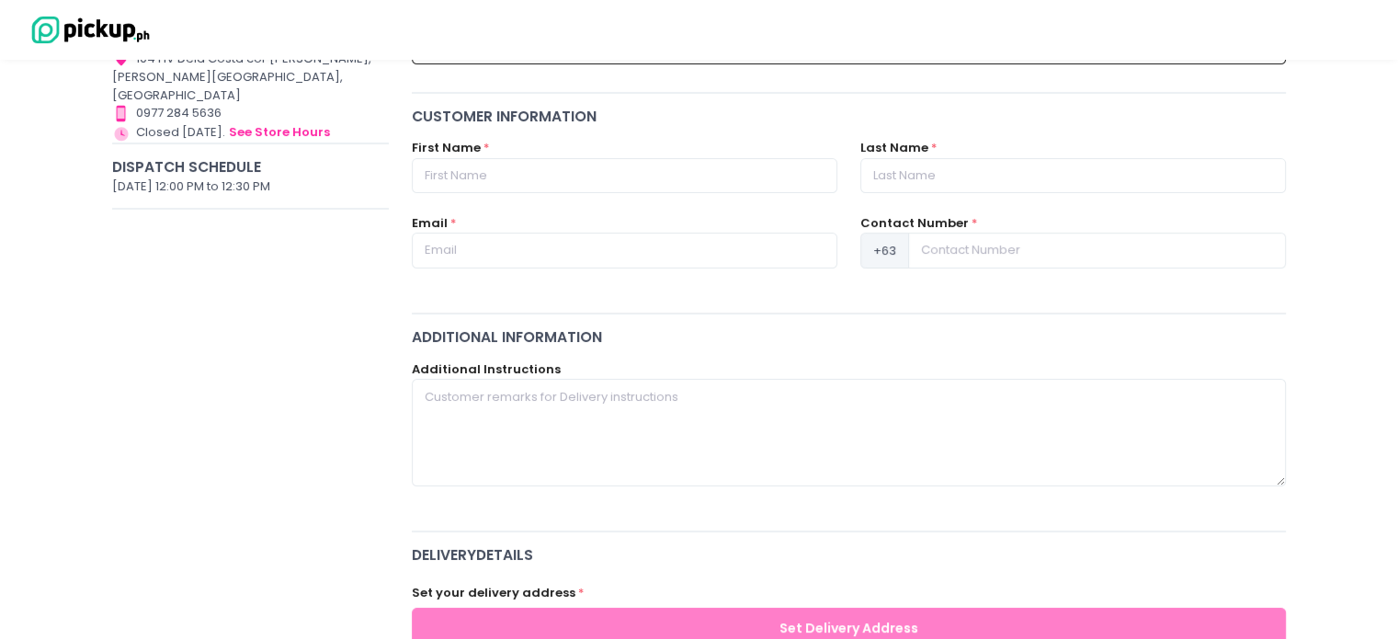
scroll to position [184, 0]
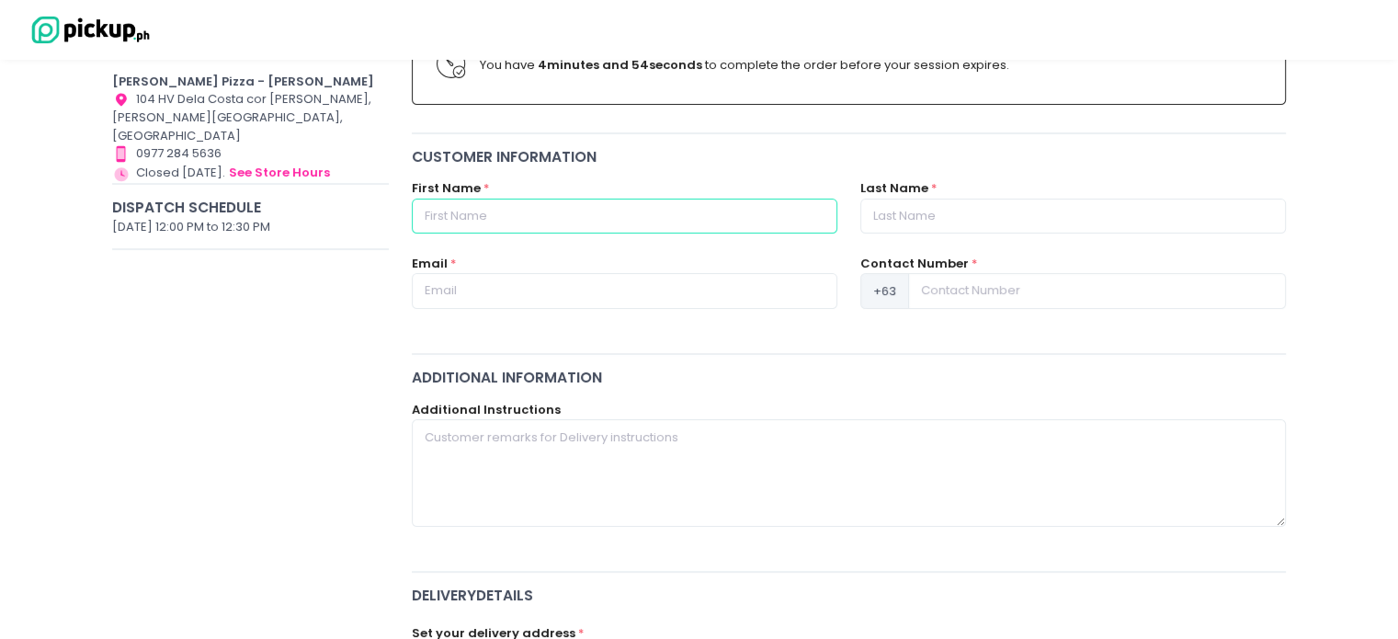
click at [684, 219] on input "text" at bounding box center [624, 215] width 425 height 35
type input "Dana"
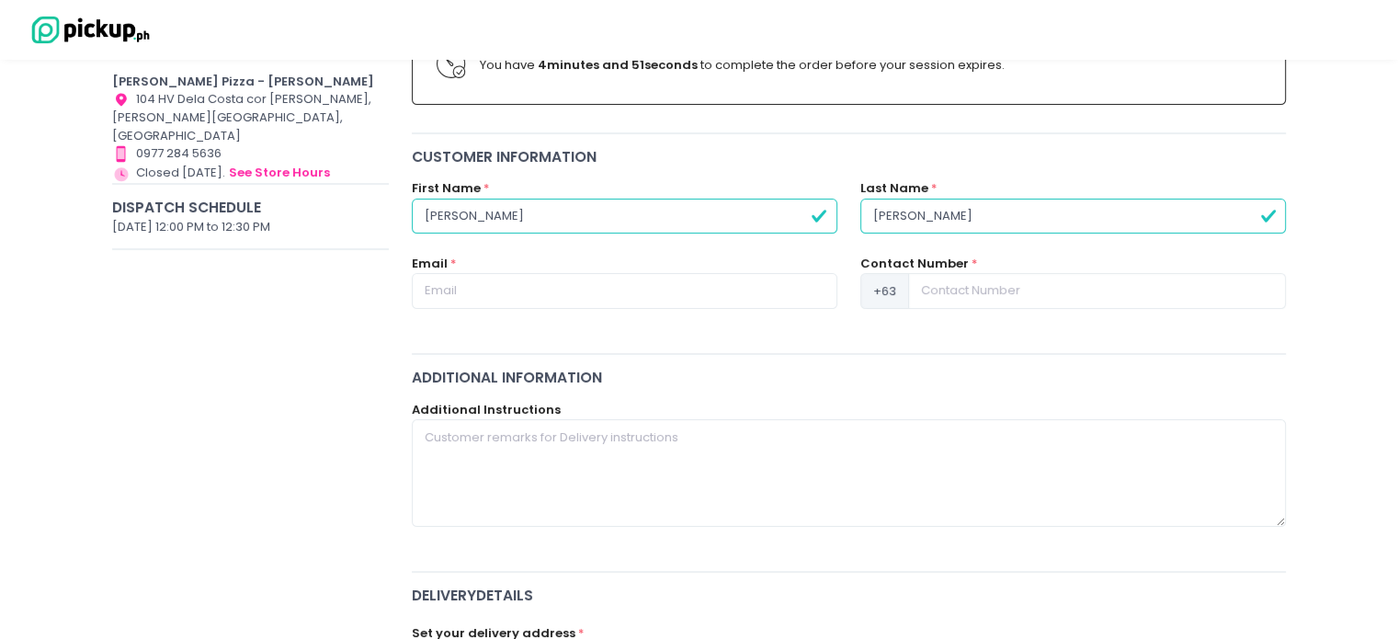
type input "Santos"
click at [692, 286] on input "text" at bounding box center [624, 290] width 425 height 35
type input "danaaasantos22@gmail.com"
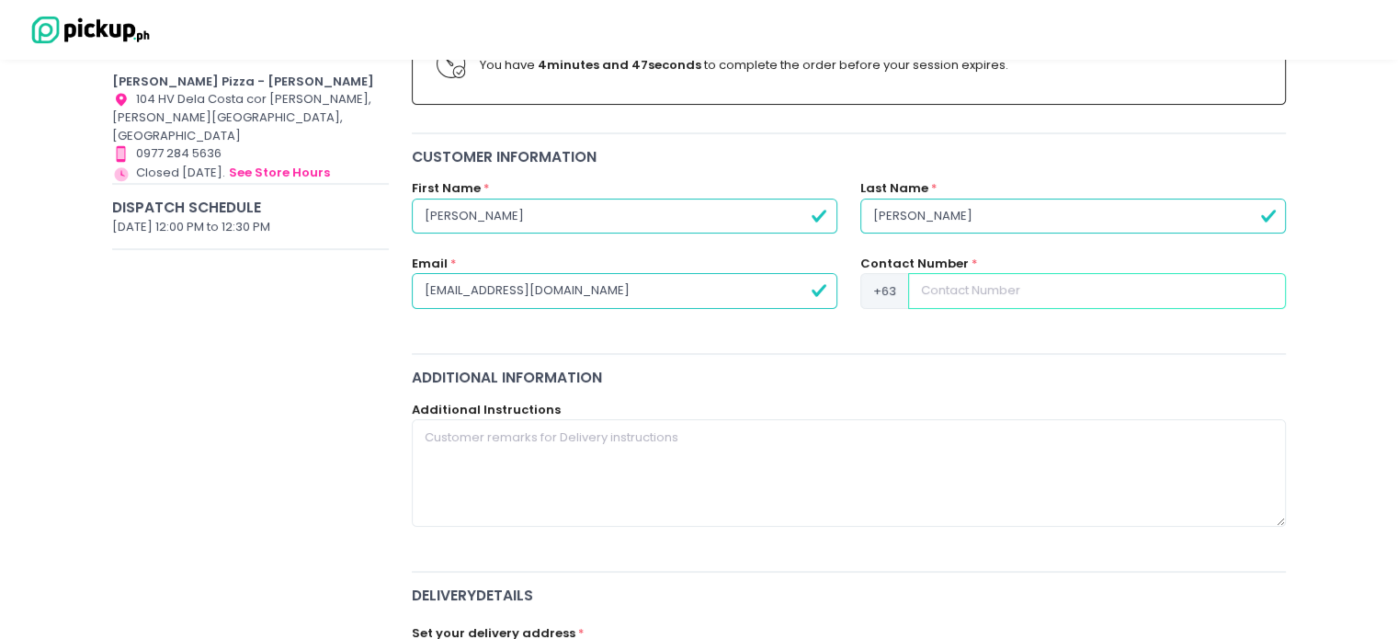
click at [1047, 297] on input at bounding box center [1097, 290] width 378 height 35
type input "9653681433"
click at [695, 457] on textarea at bounding box center [849, 472] width 875 height 107
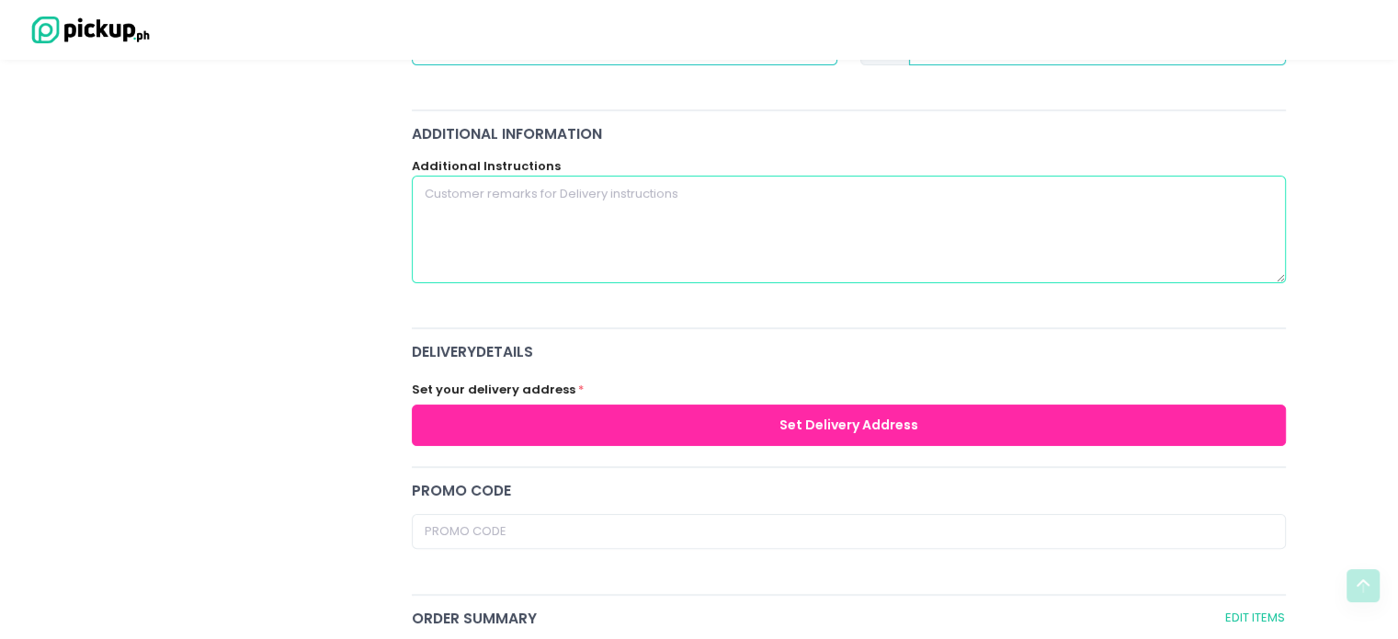
scroll to position [459, 0]
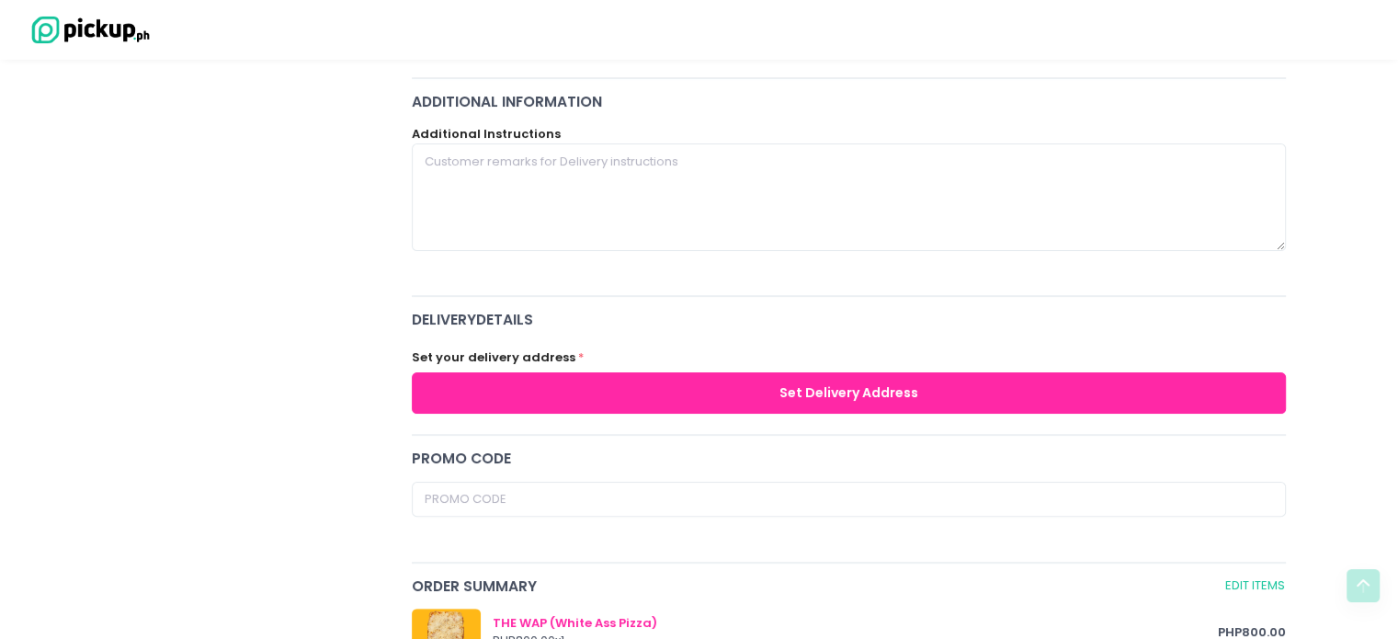
click at [911, 398] on button "Set Delivery Address" at bounding box center [849, 392] width 875 height 41
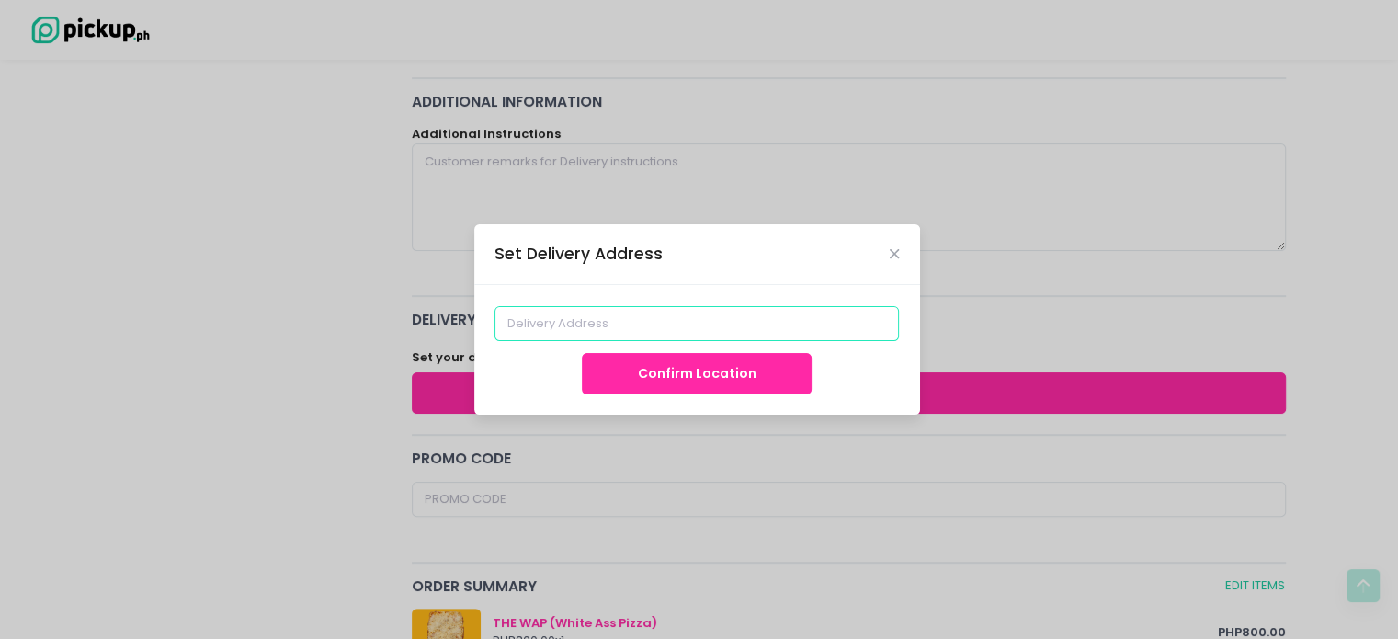
click at [647, 334] on input at bounding box center [696, 323] width 404 height 35
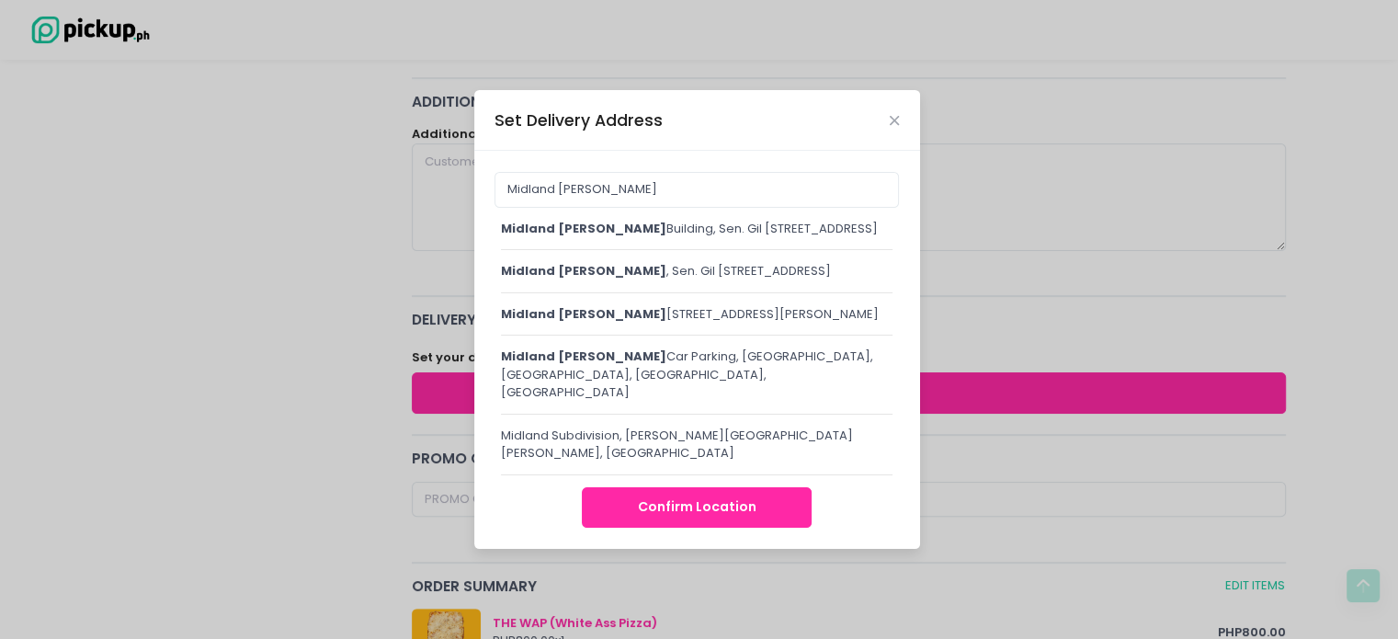
click at [687, 402] on div "Midland buendia Car Parking, Jupiter, Makati City, Metro Manila, Philippines" at bounding box center [697, 374] width 392 height 54
type input "Midland Buendia Car Parking, Jupiter, Makati City, Metro Manila, Philippines"
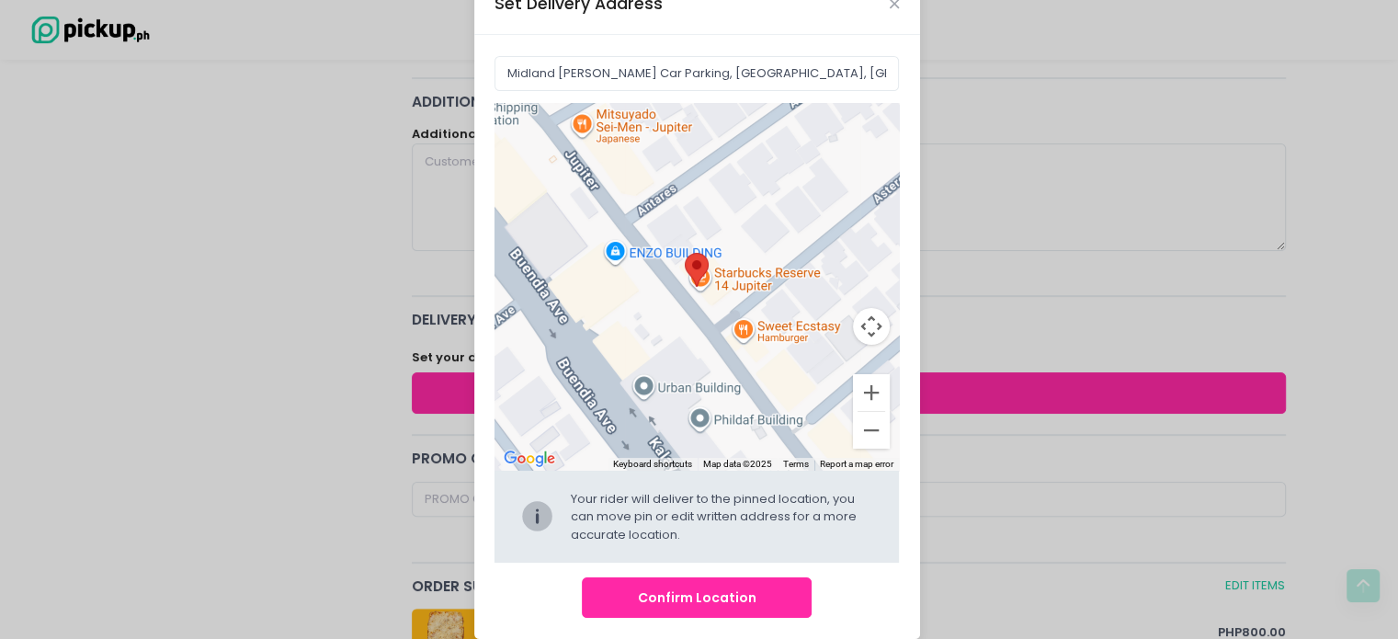
scroll to position [66, 0]
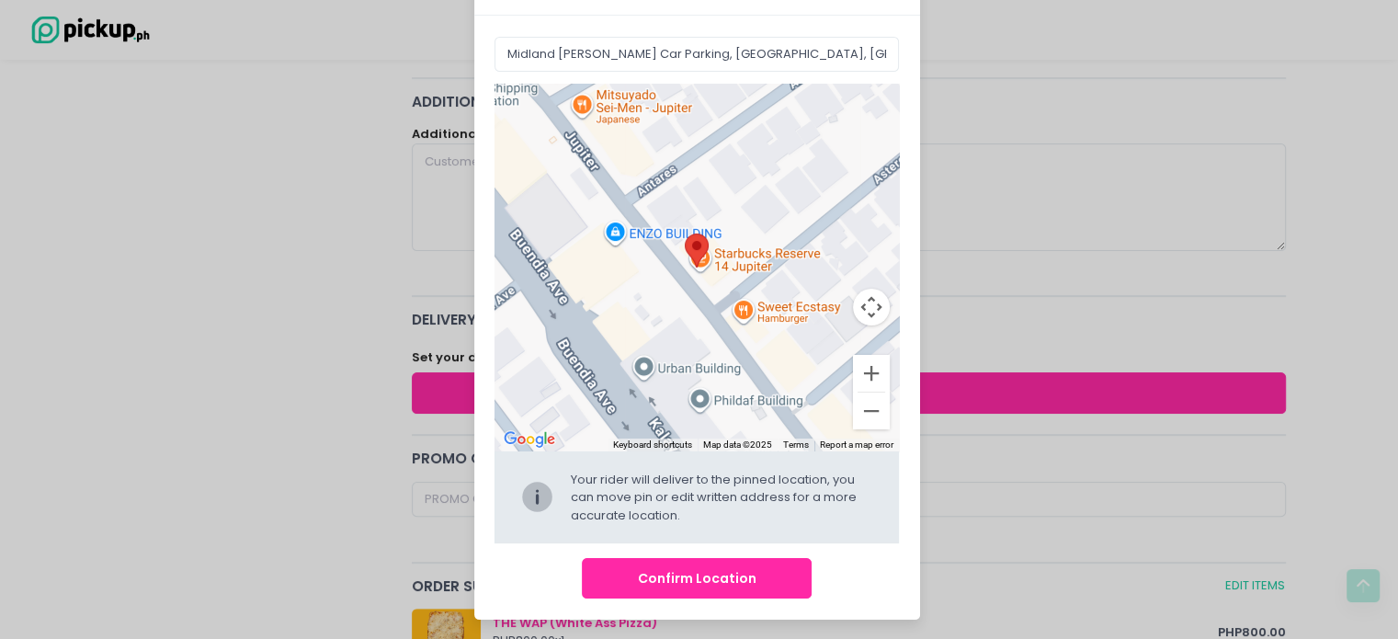
click at [687, 584] on button "Confirm Location" at bounding box center [697, 578] width 230 height 41
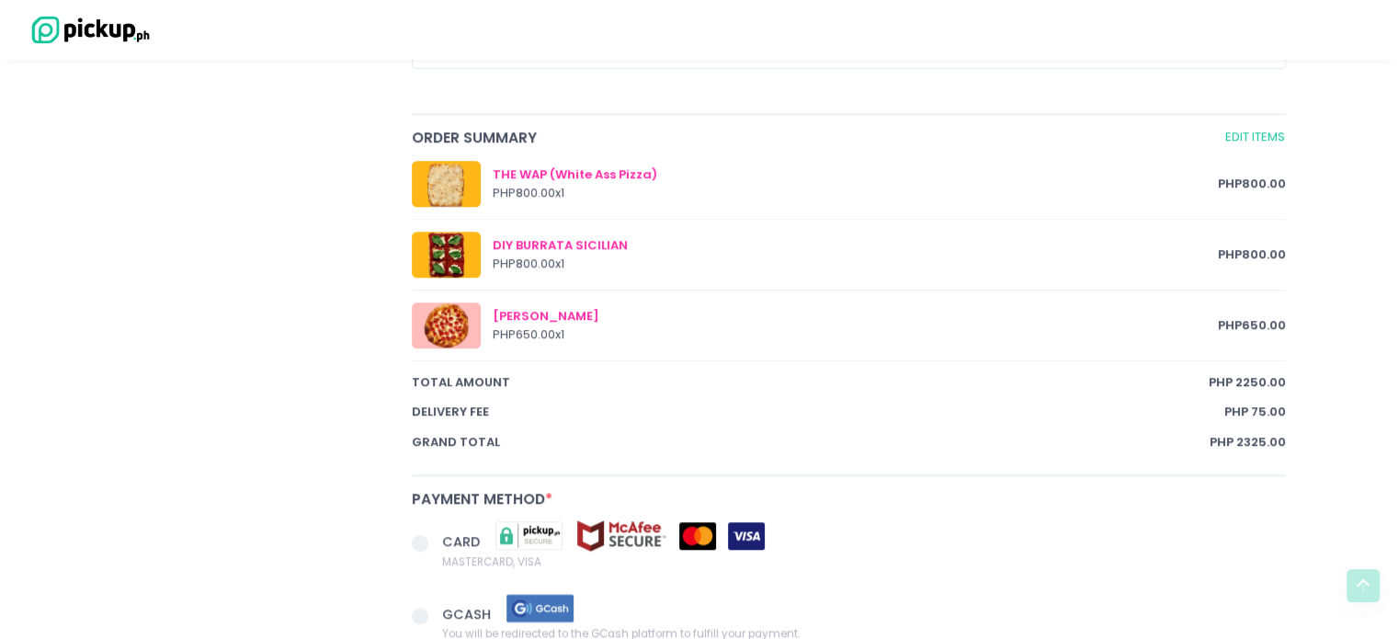
scroll to position [1103, 0]
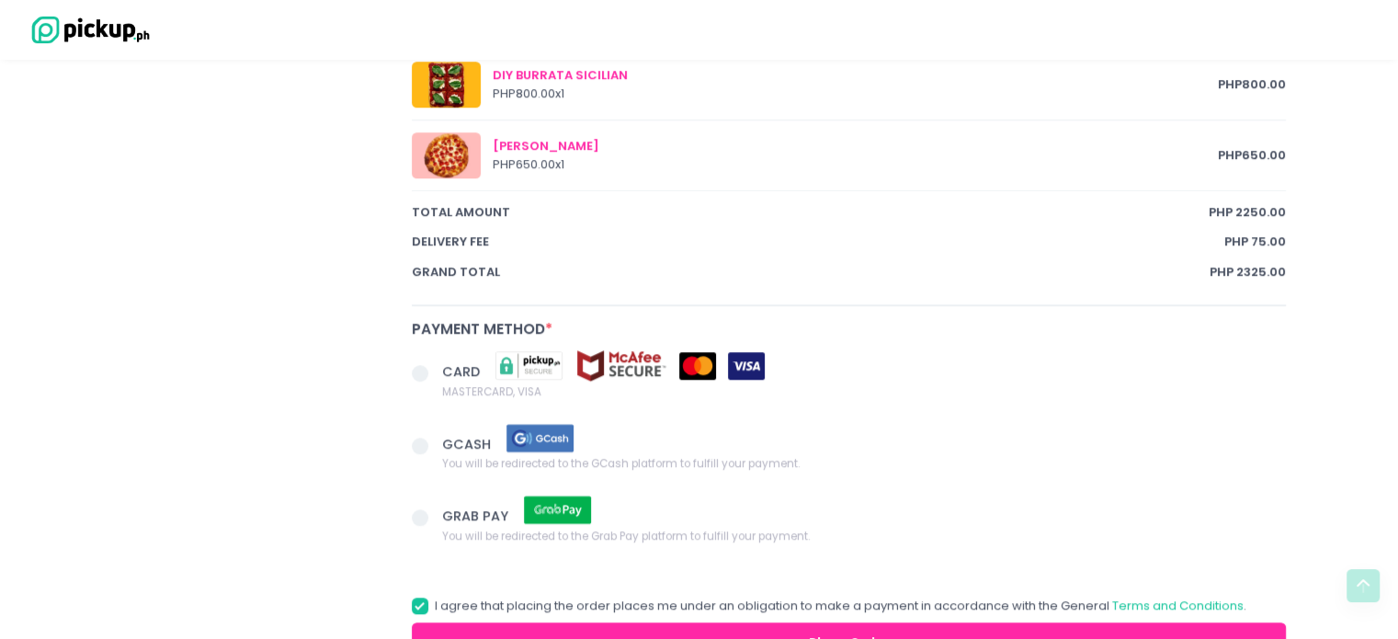
click at [431, 369] on span at bounding box center [427, 375] width 31 height 26
click at [435, 369] on input "CARD MASTERCARD, VISA" at bounding box center [441, 370] width 12 height 12
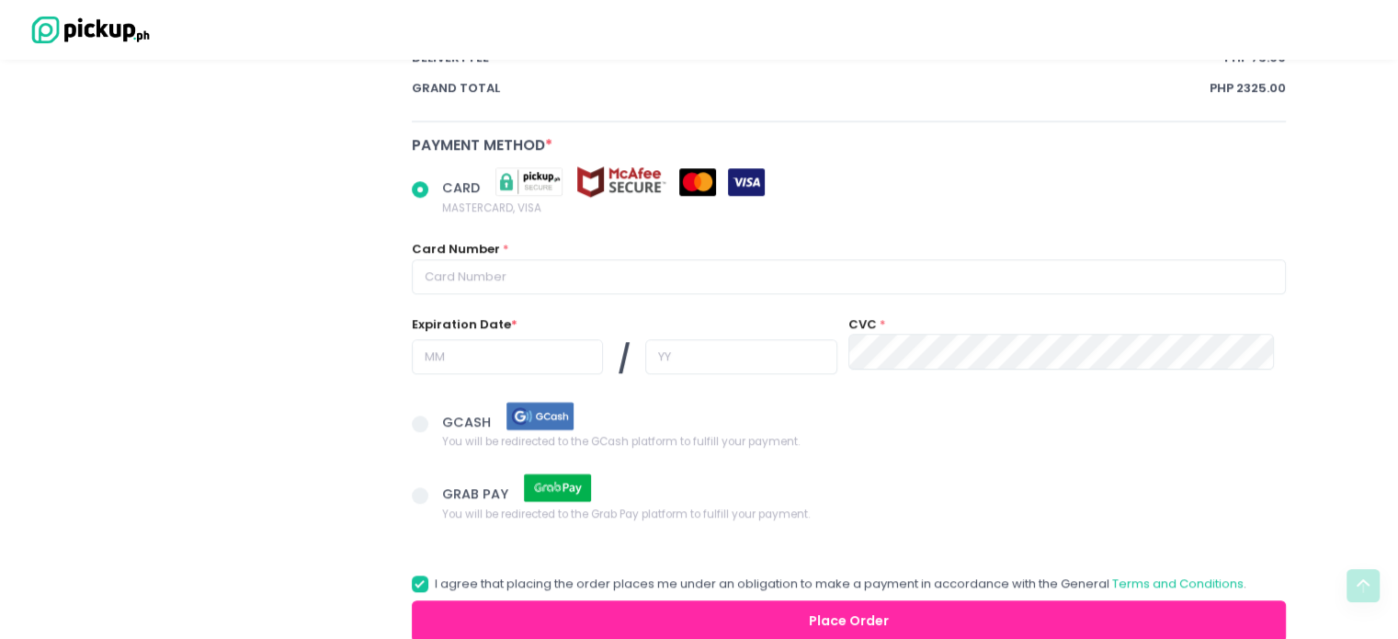
radio input "true"
click at [450, 484] on span "GRAB PAY" at bounding box center [477, 493] width 70 height 18
click at [447, 486] on input "GRAB PAY You will be redirected to the Grab Pay platform to fulfill your paymen…" at bounding box center [441, 492] width 12 height 12
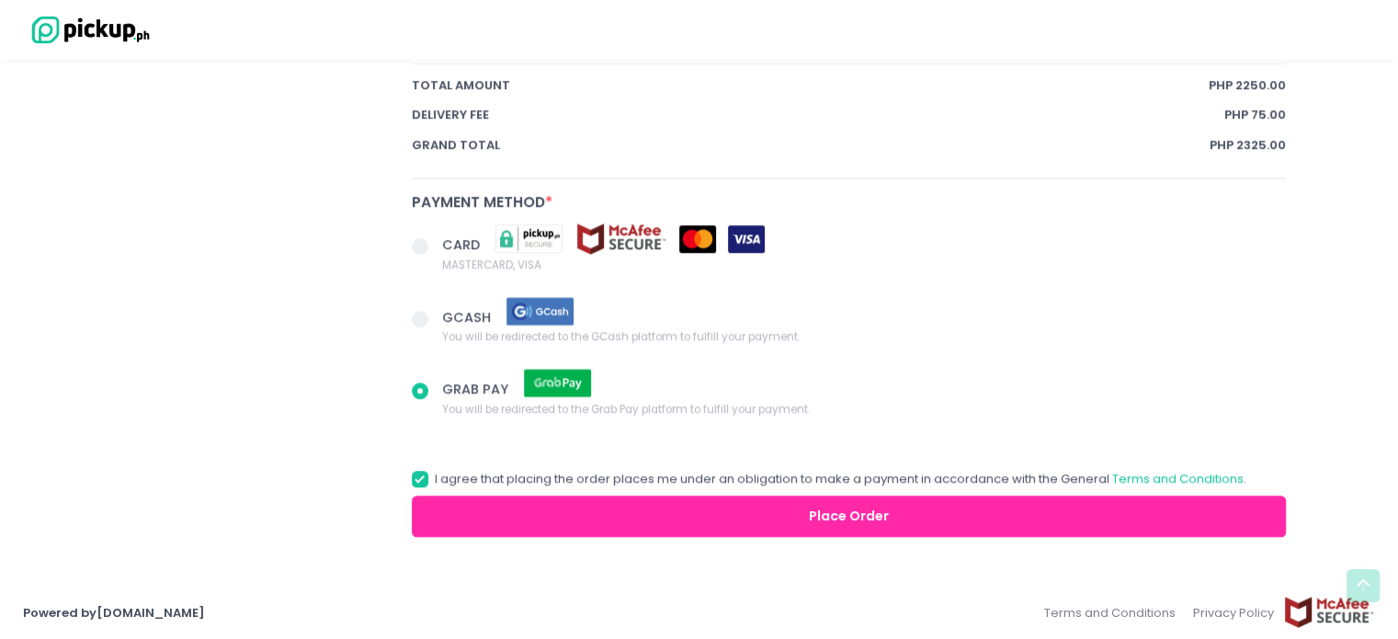
radio input "true"
click at [470, 267] on span "MASTERCARD, VISA" at bounding box center [603, 264] width 323 height 18
click at [447, 249] on input "CARD MASTERCARD, VISA" at bounding box center [441, 243] width 12 height 12
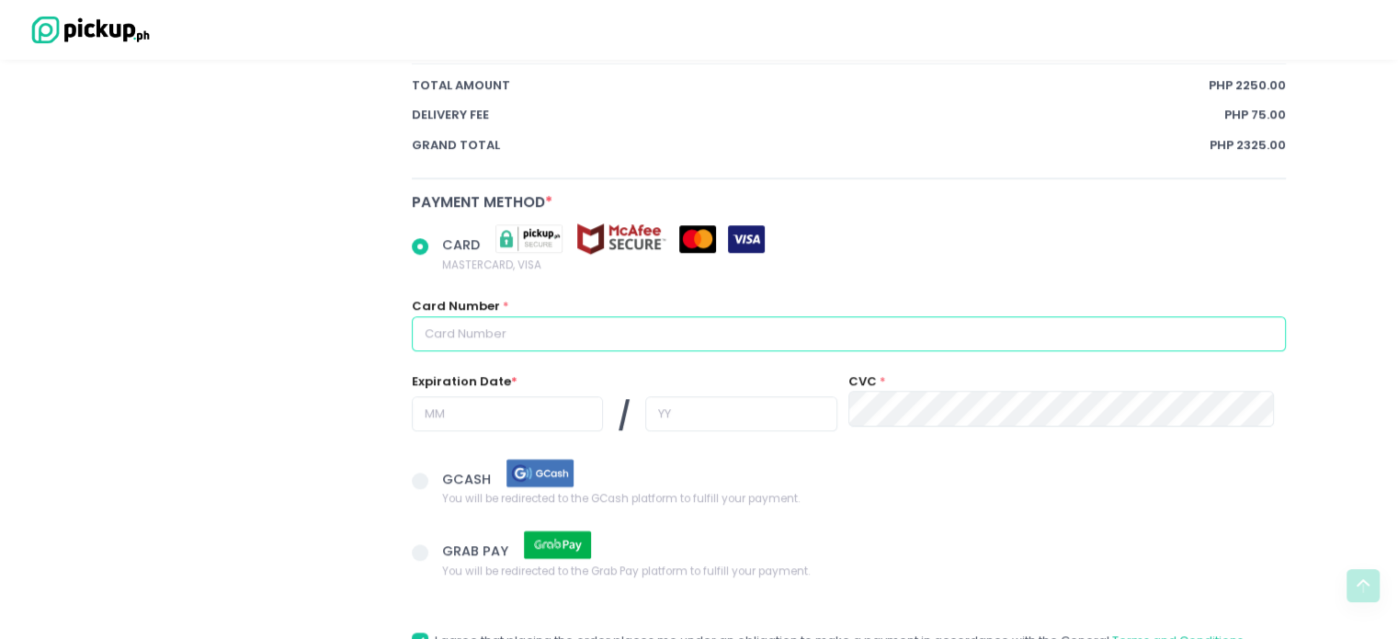
click at [680, 334] on input "text" at bounding box center [849, 333] width 875 height 35
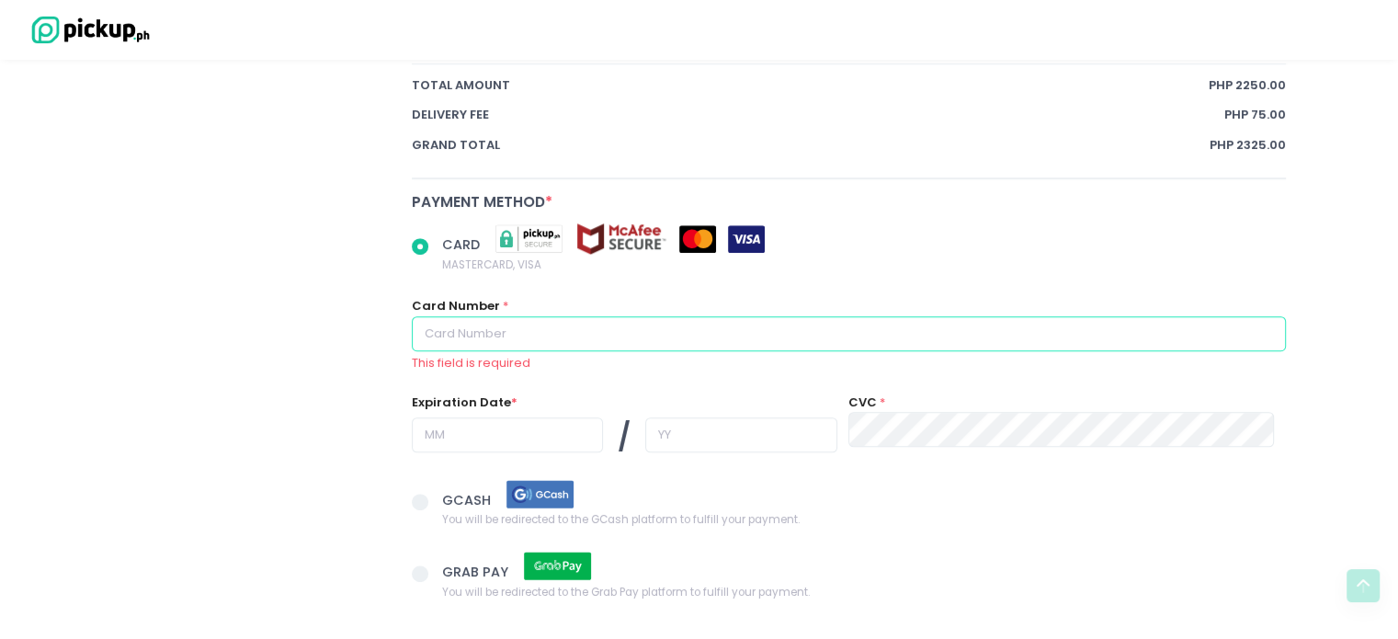
scroll to position [1412, 0]
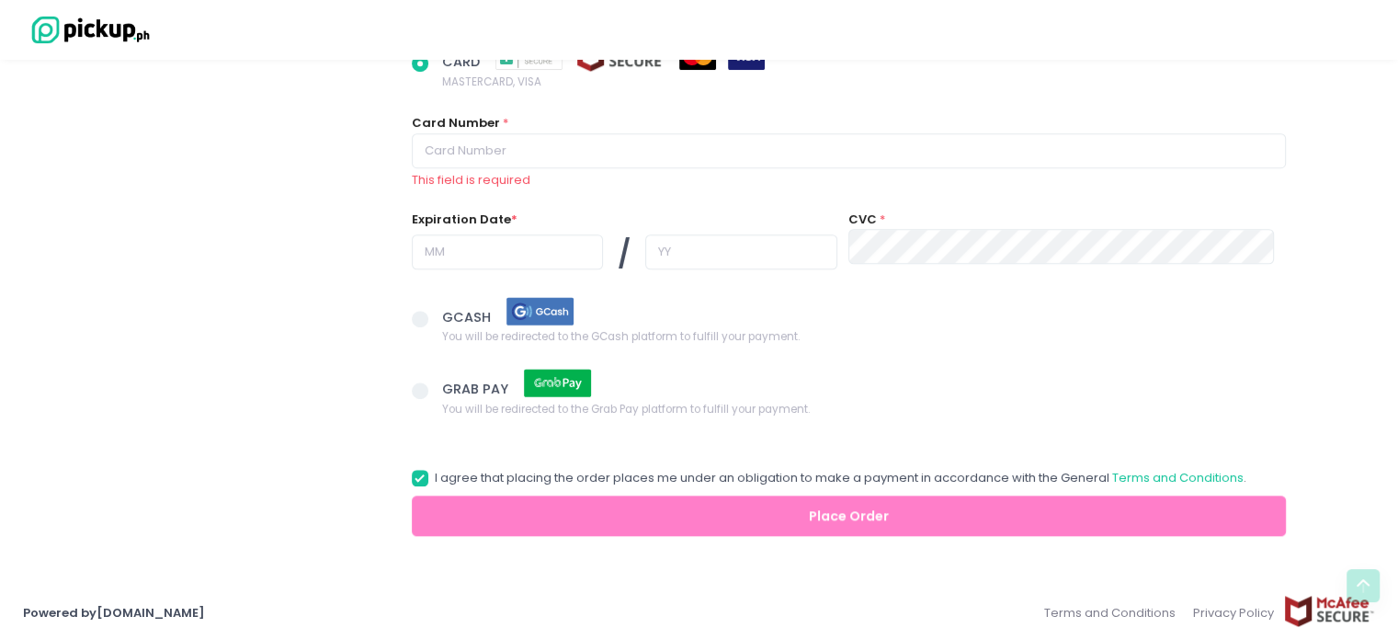
radio input "true"
click at [559, 311] on img at bounding box center [540, 311] width 92 height 32
click at [447, 311] on input "GCASH You will be redirected to the GCash platform to fulfill your payment." at bounding box center [441, 316] width 12 height 12
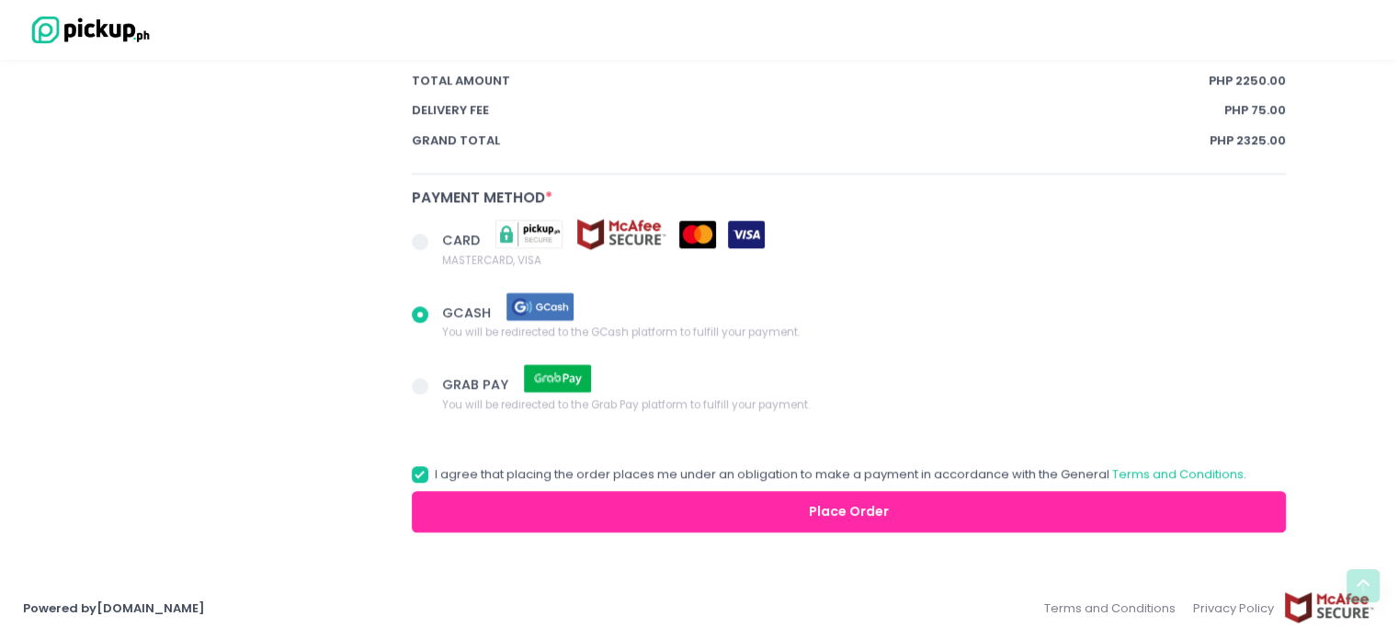
scroll to position [1229, 0]
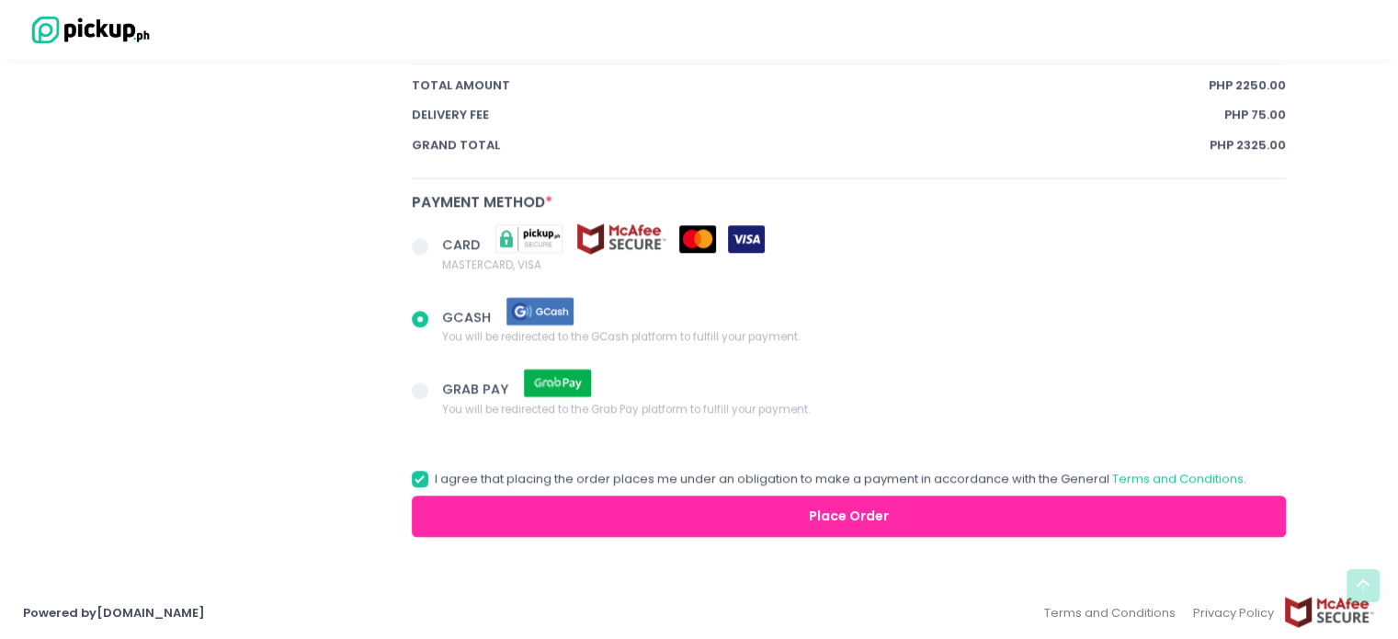
radio input "true"
click at [429, 224] on label "CARD MASTERCARD, VISA" at bounding box center [849, 247] width 875 height 51
click at [435, 237] on input "CARD MASTERCARD, VISA" at bounding box center [441, 243] width 12 height 12
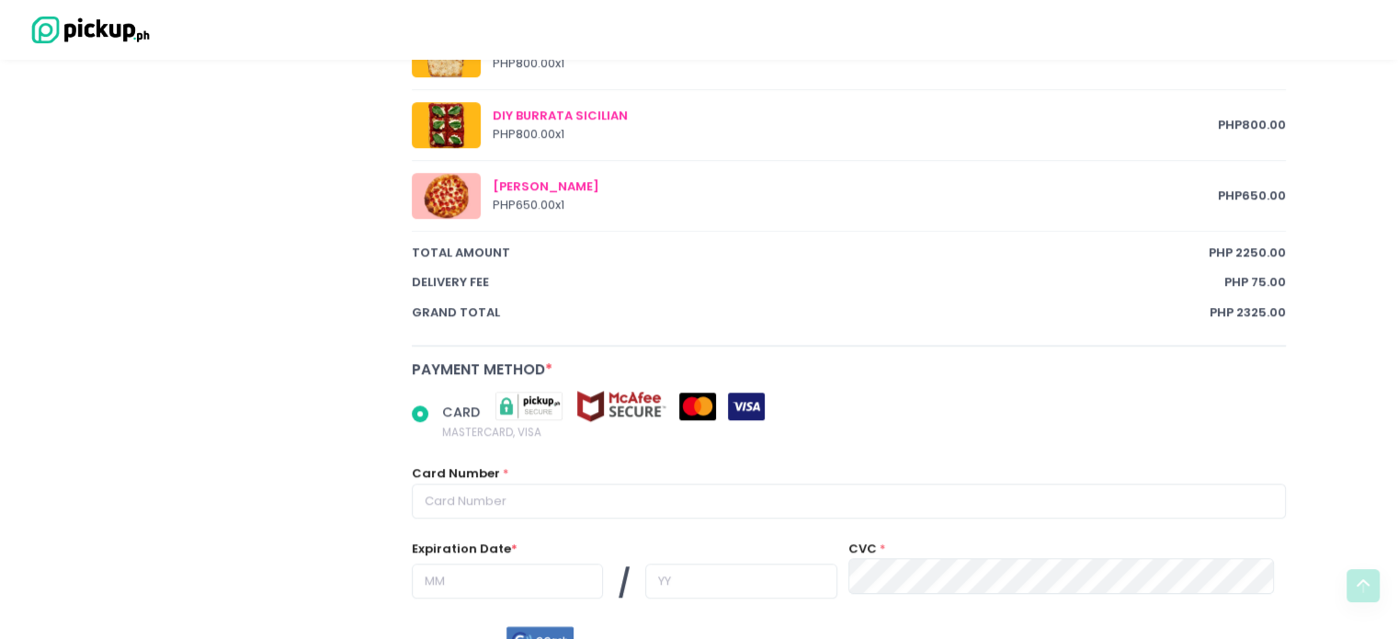
scroll to position [1137, 0]
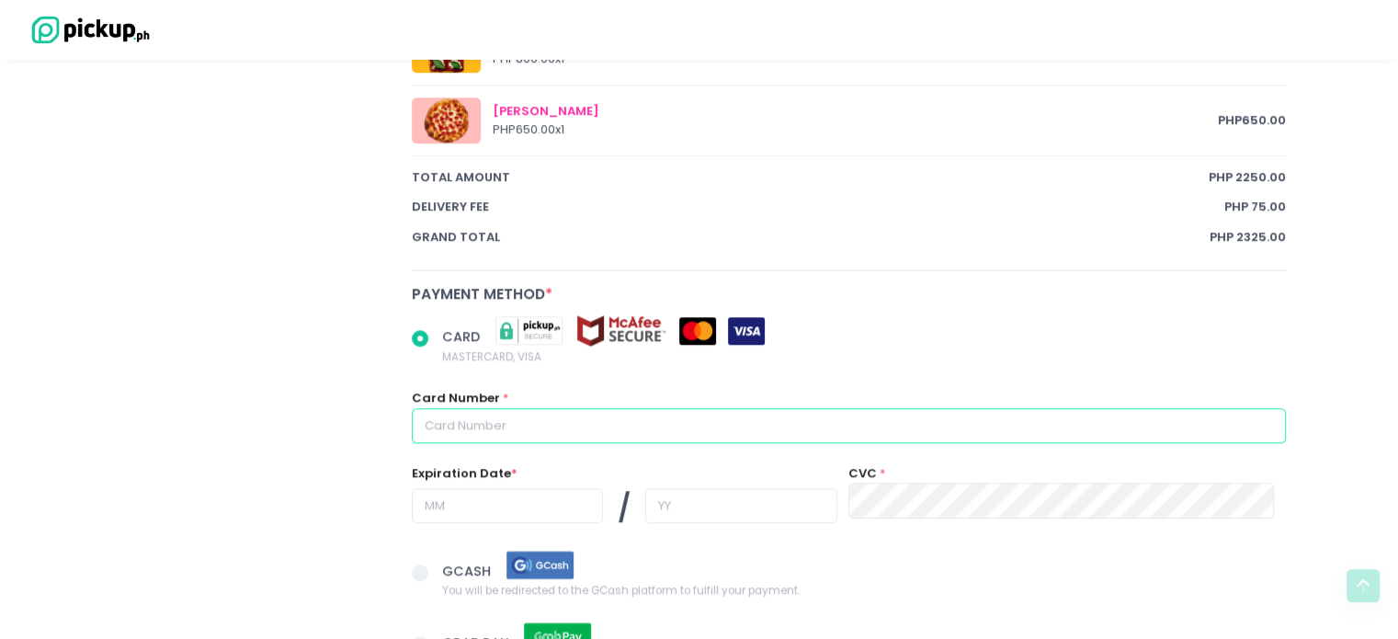
click at [613, 425] on input "text" at bounding box center [849, 425] width 875 height 35
radio input "true"
type input "4"
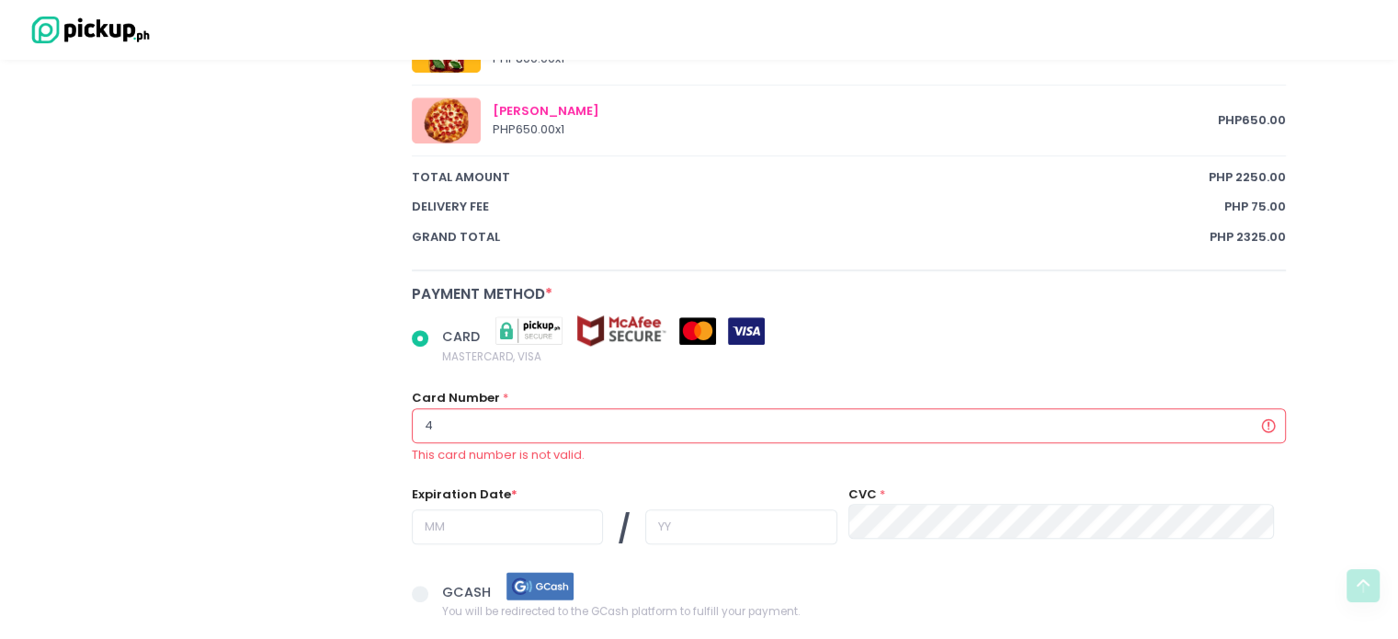
radio input "true"
type input "40"
radio input "true"
type input "405"
radio input "true"
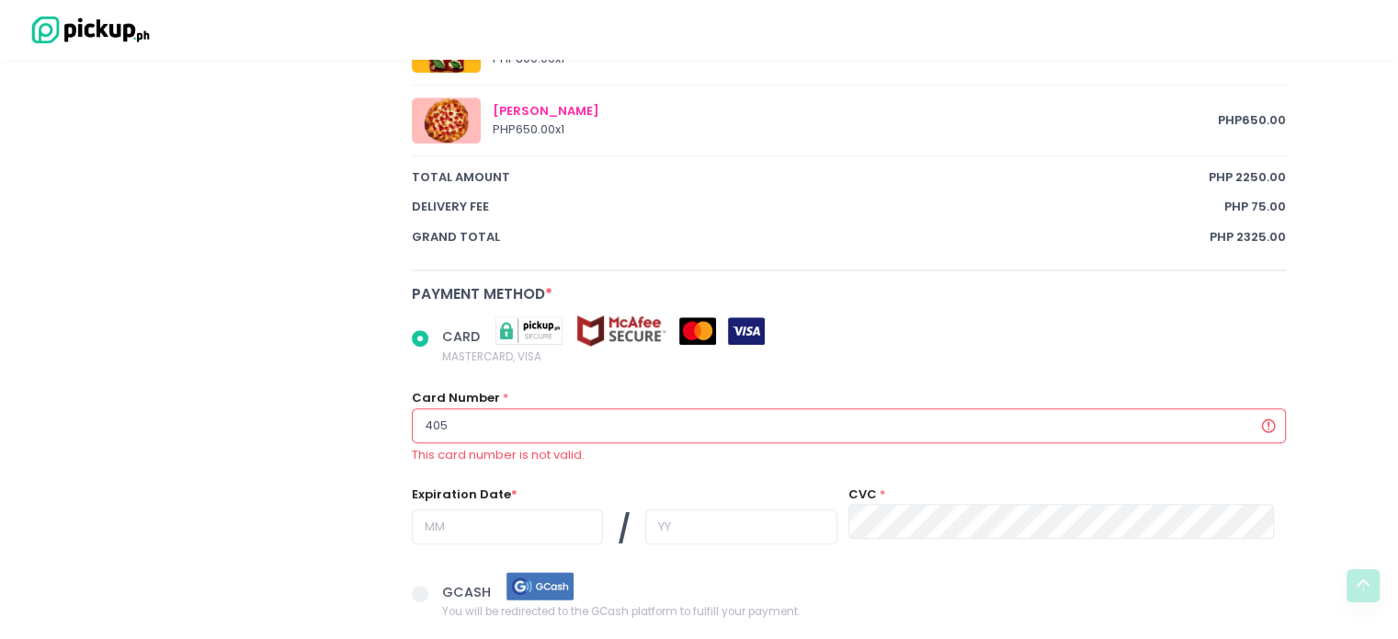
type input "4055"
radio input "true"
type input "40559"
radio input "true"
type input "405598"
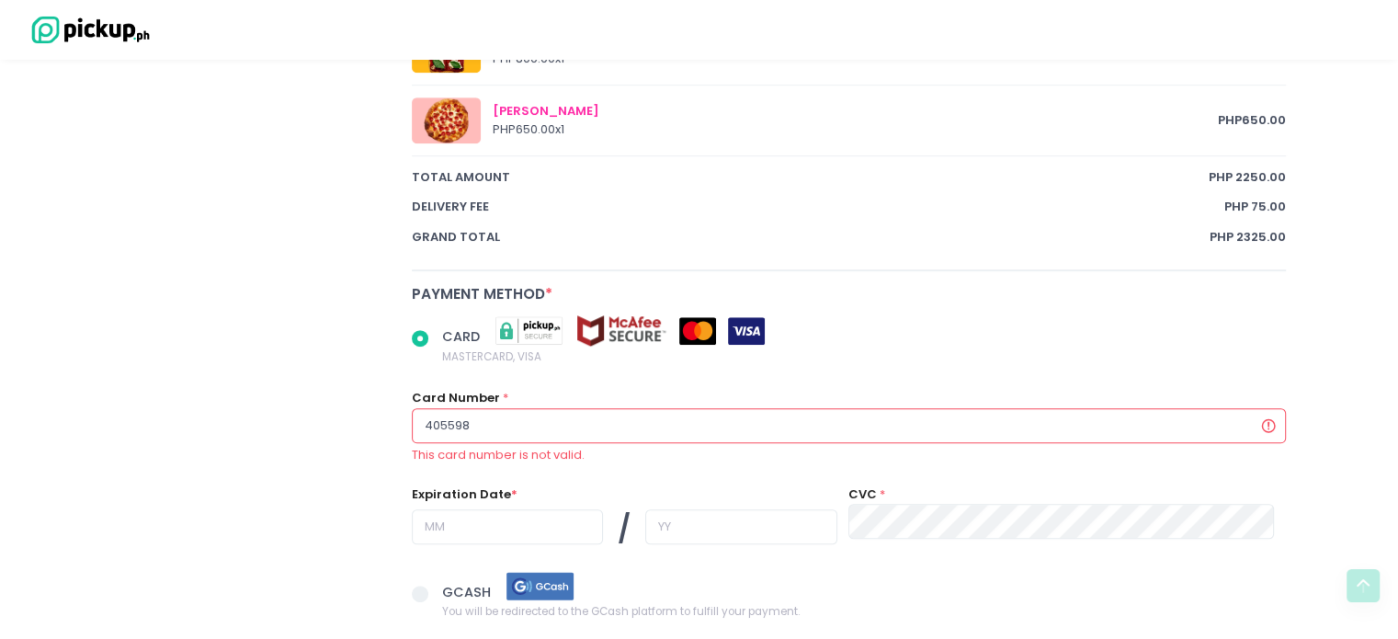
radio input "true"
type input "40559"
radio input "true"
type input "4055"
radio input "true"
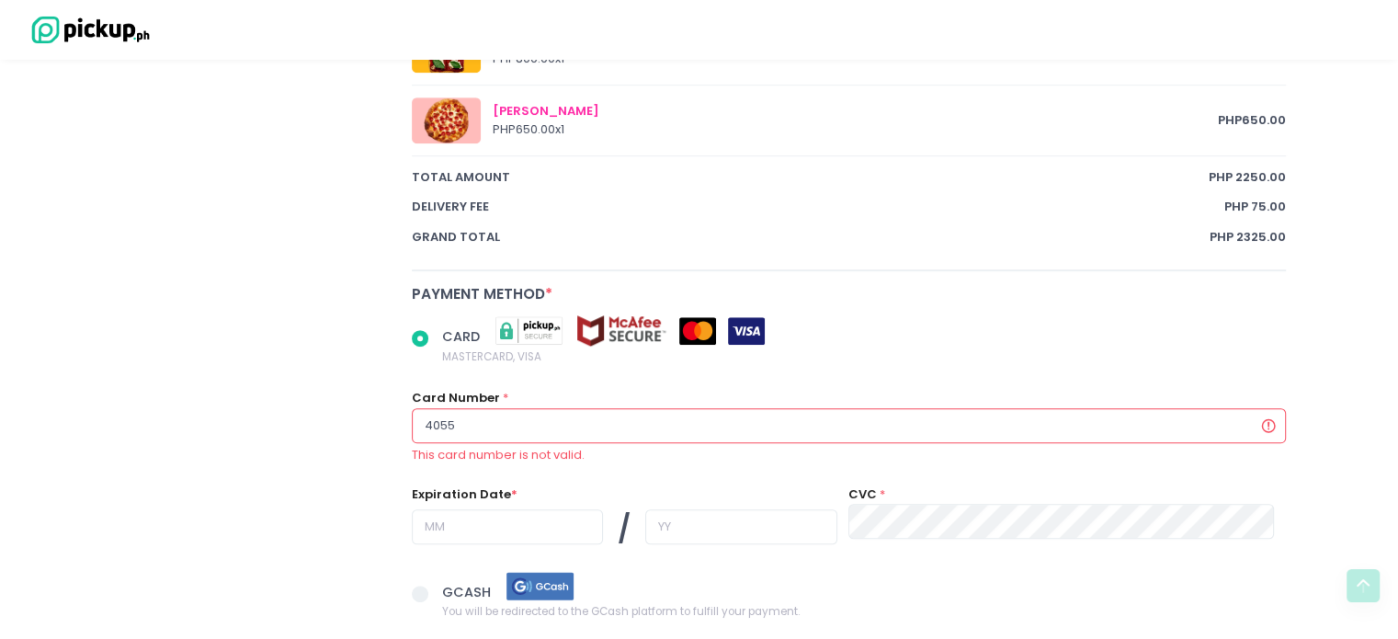
type input "4055"
radio input "true"
type input "4055 9"
radio input "true"
type input "4055 98"
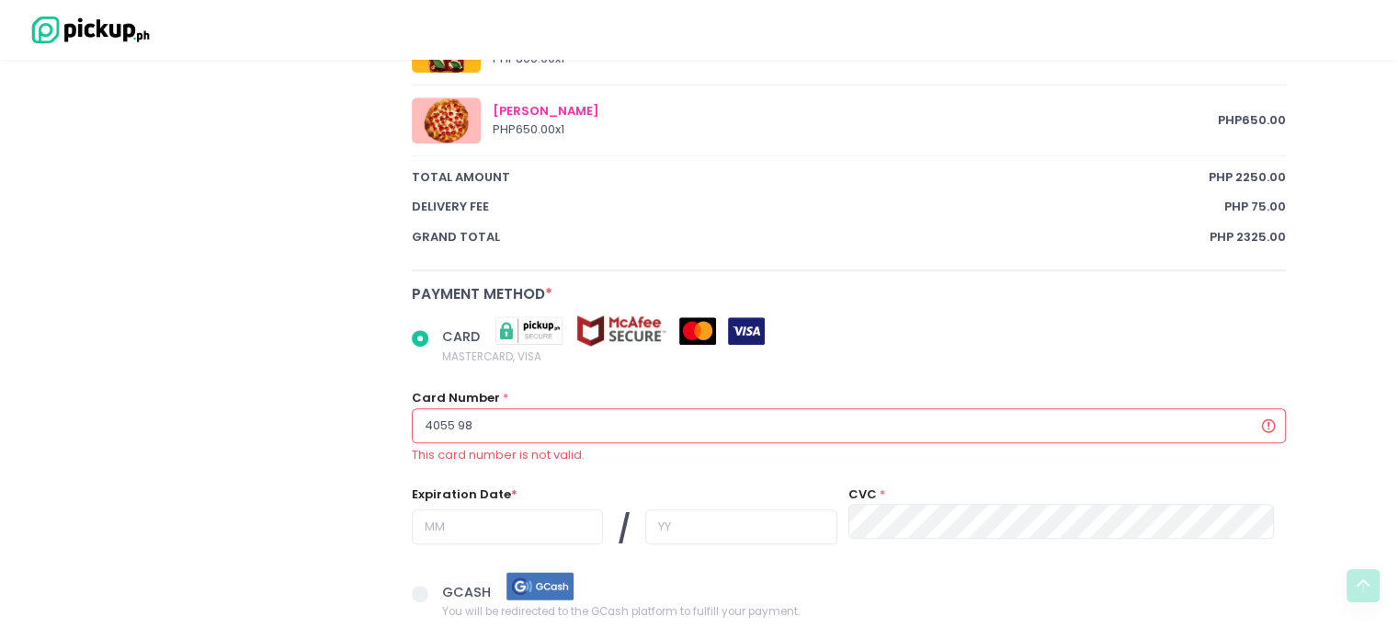
radio input "true"
type input "4055 989"
radio input "true"
type input "4055 9896"
radio input "true"
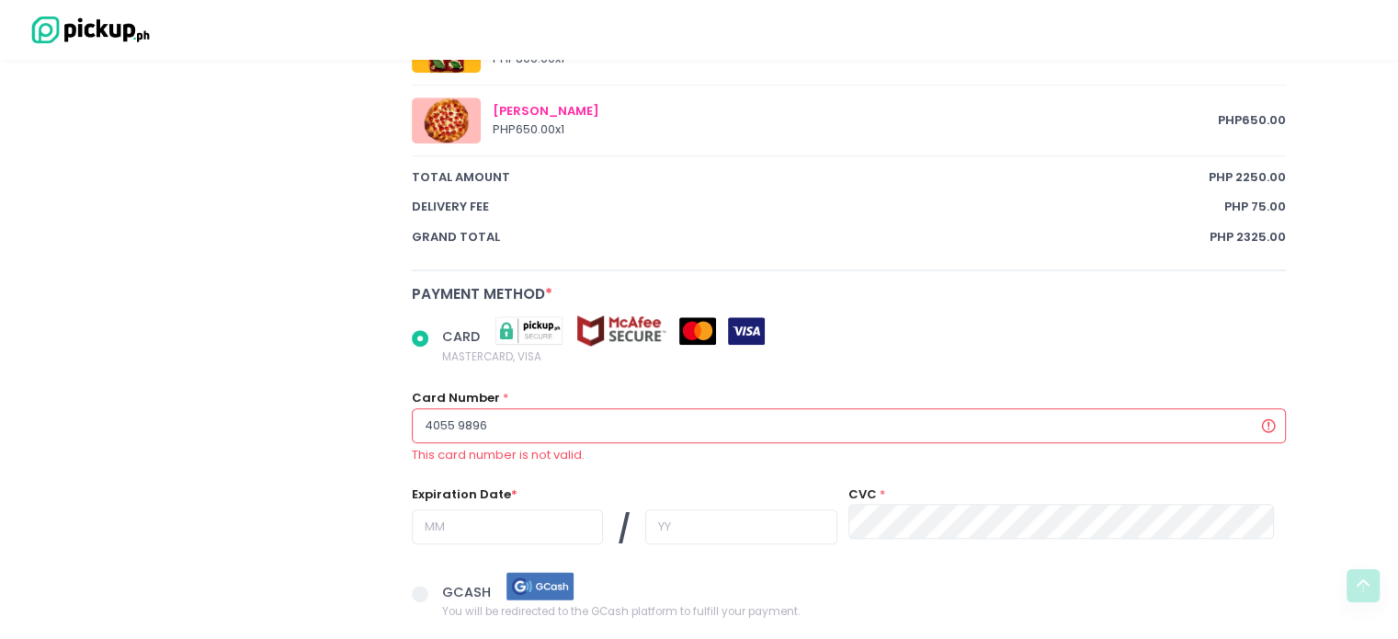
type input "4055 9896"
radio input "true"
type input "4055 9896 1"
radio input "true"
type input "4055 9896 10"
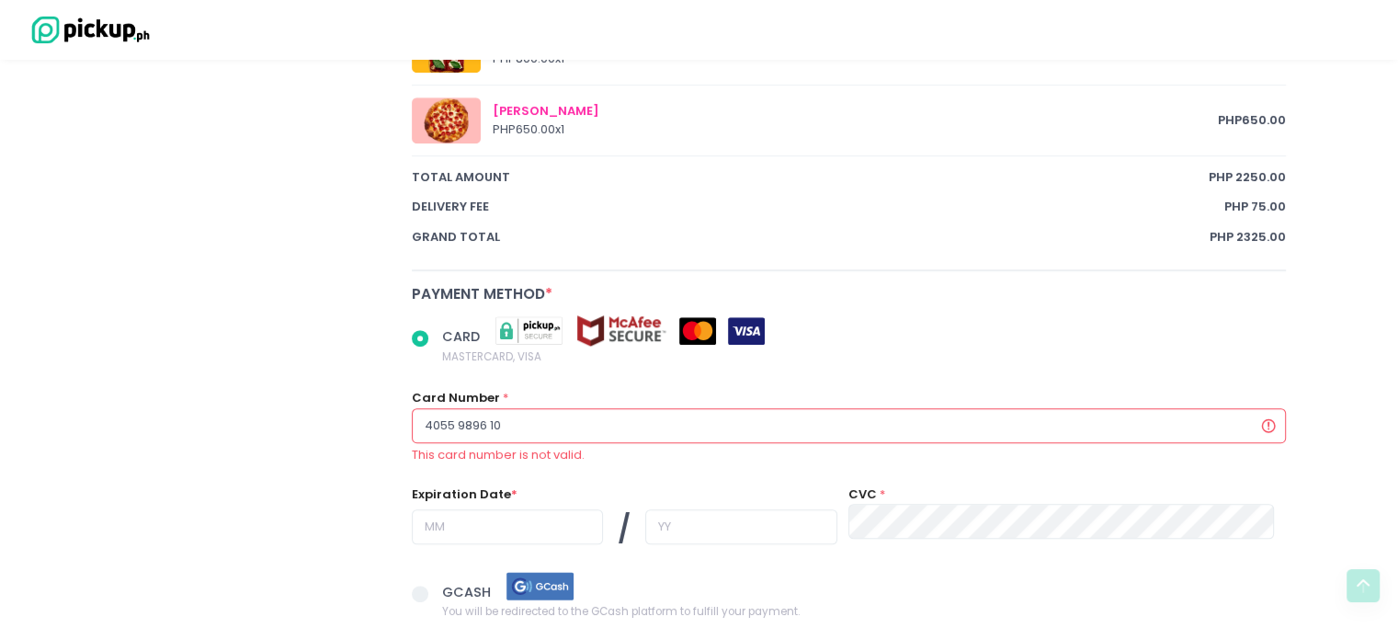
radio input "true"
type input "4055 9896 104"
radio input "true"
type input "4055 9896 1046"
radio input "true"
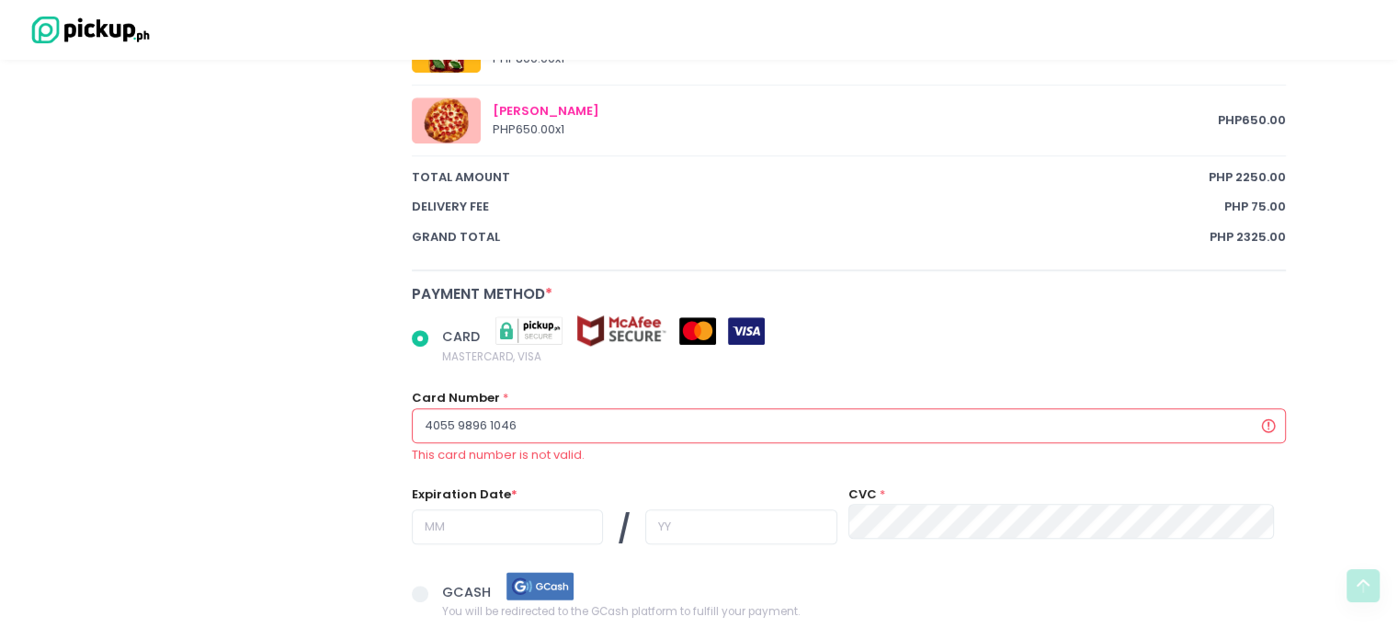
type input "4055 9896 1046"
radio input "true"
type input "4055 9896 1046 4"
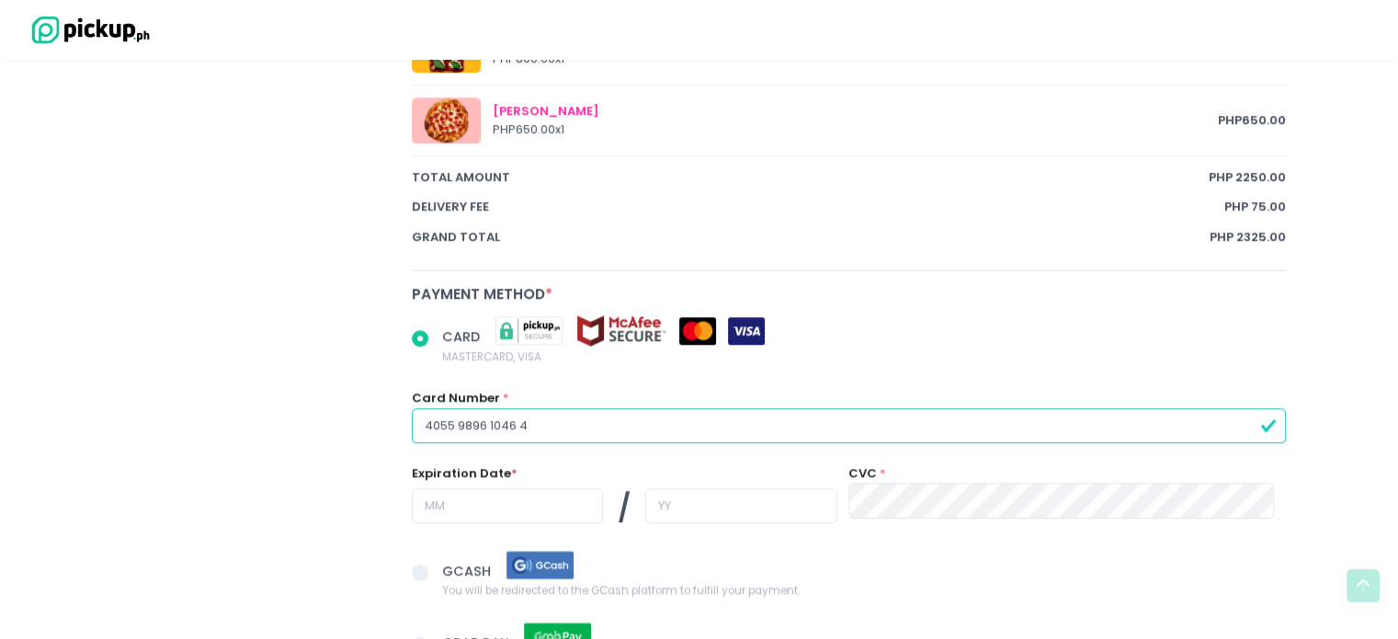
radio input "true"
type input "4055 9896 1046 41"
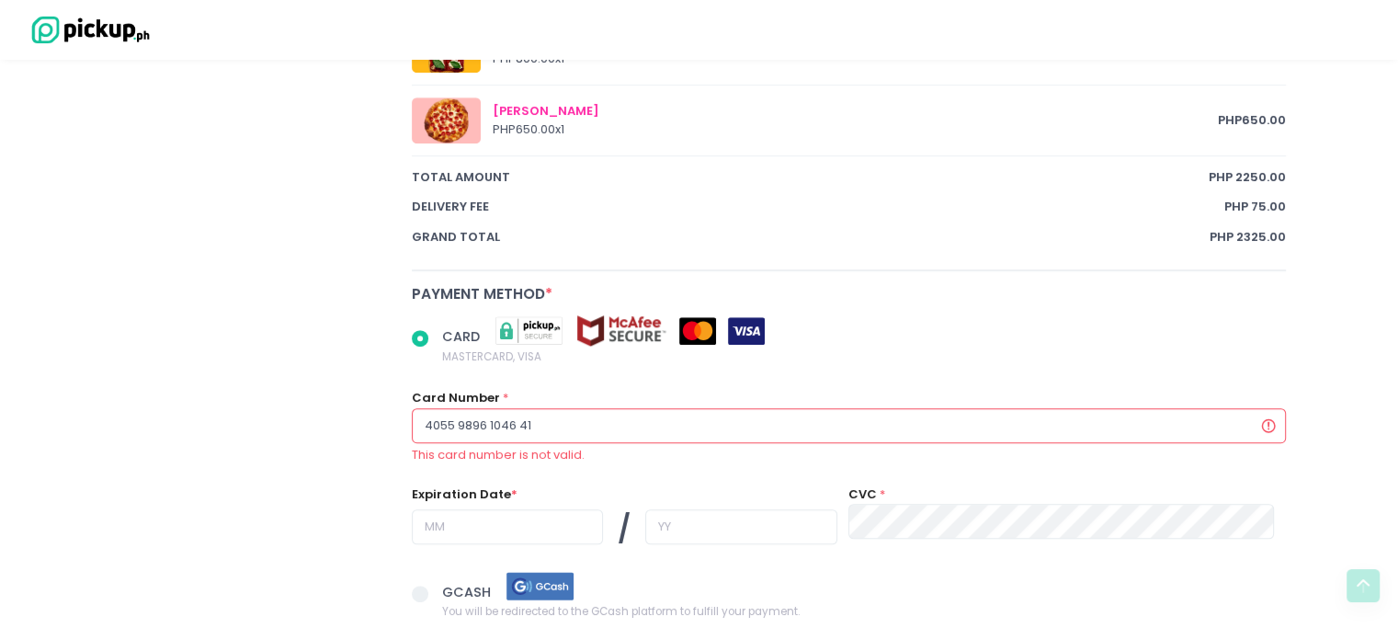
radio input "true"
type input "4055 9896 1046 416"
radio input "true"
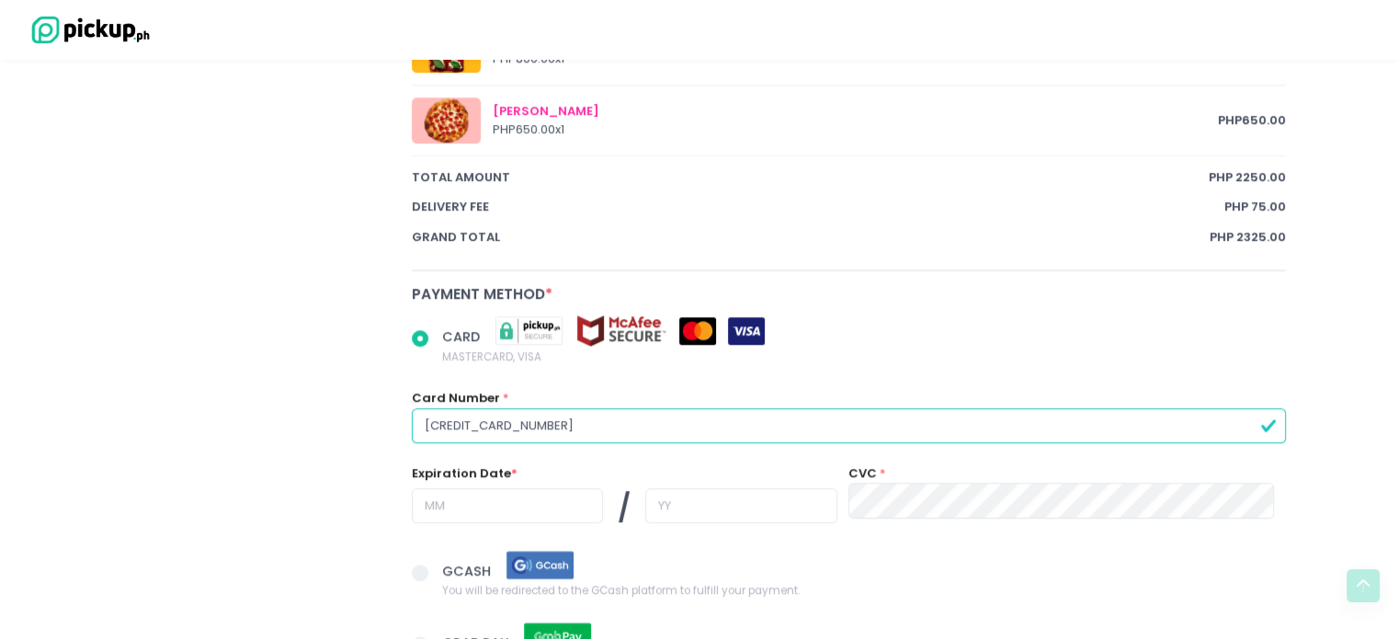
type input "4055 9896 1046 4166"
click at [544, 500] on input "text" at bounding box center [507, 505] width 191 height 35
radio input "true"
type input "0"
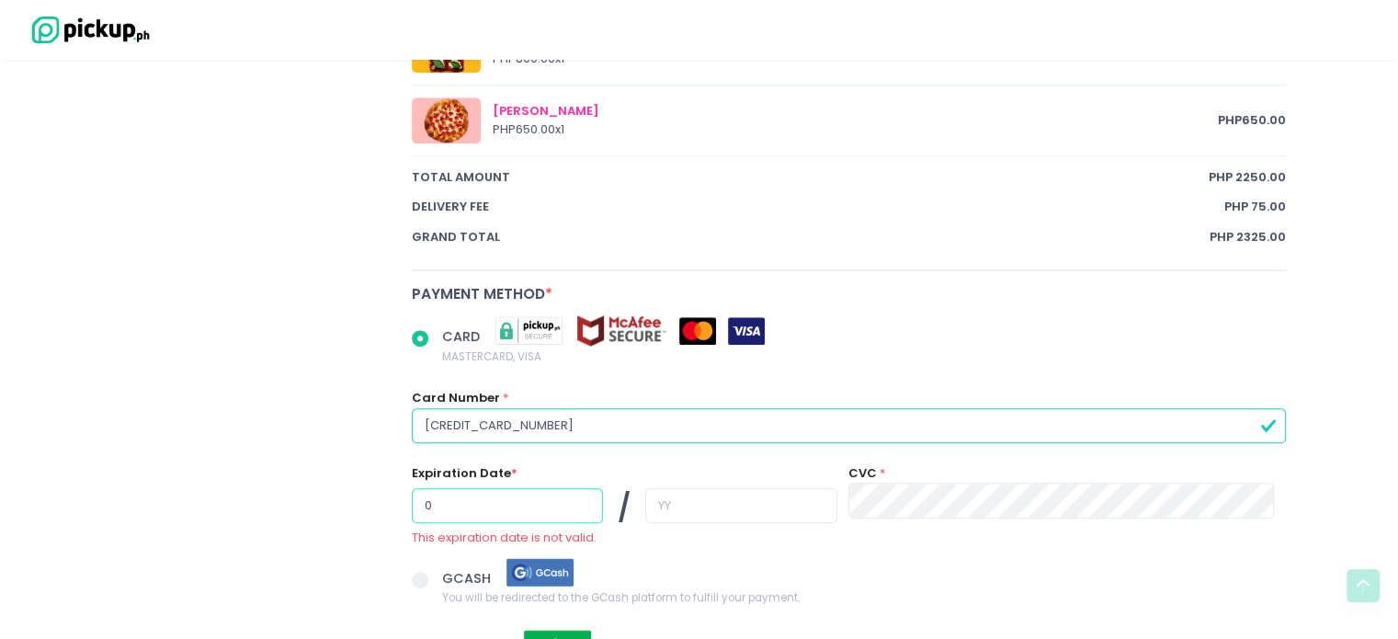
radio input "true"
type input "01"
click at [776, 499] on input "text" at bounding box center [740, 505] width 191 height 35
radio input "true"
type input "2"
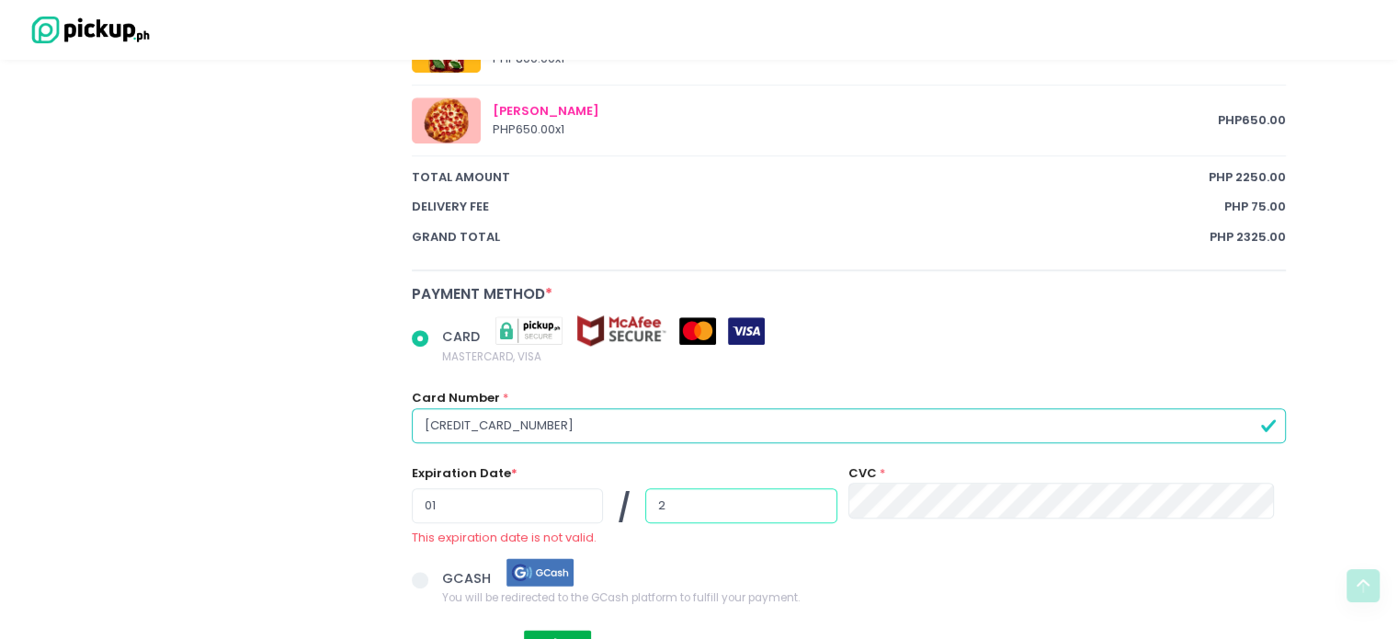
radio input "true"
type input "23"
click at [550, 502] on input "01" at bounding box center [507, 505] width 191 height 35
click at [733, 503] on input "23" at bounding box center [740, 505] width 191 height 35
radio input "true"
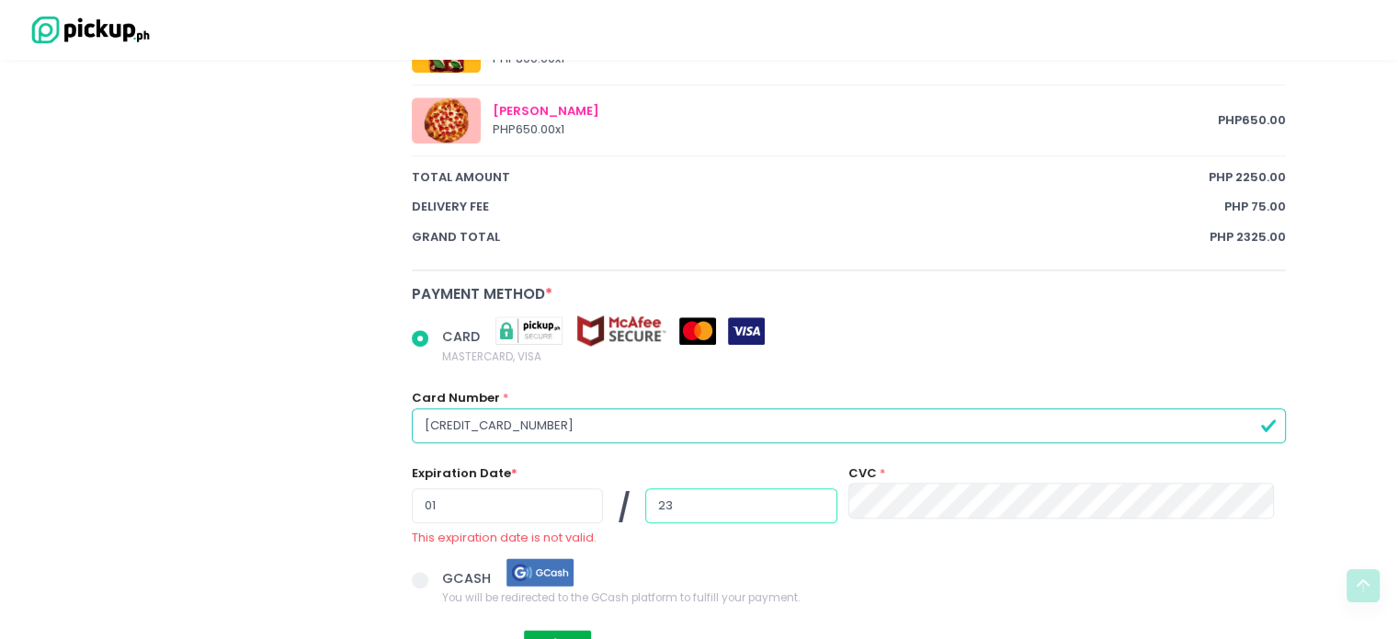
type input "2"
radio input "true"
type input "26"
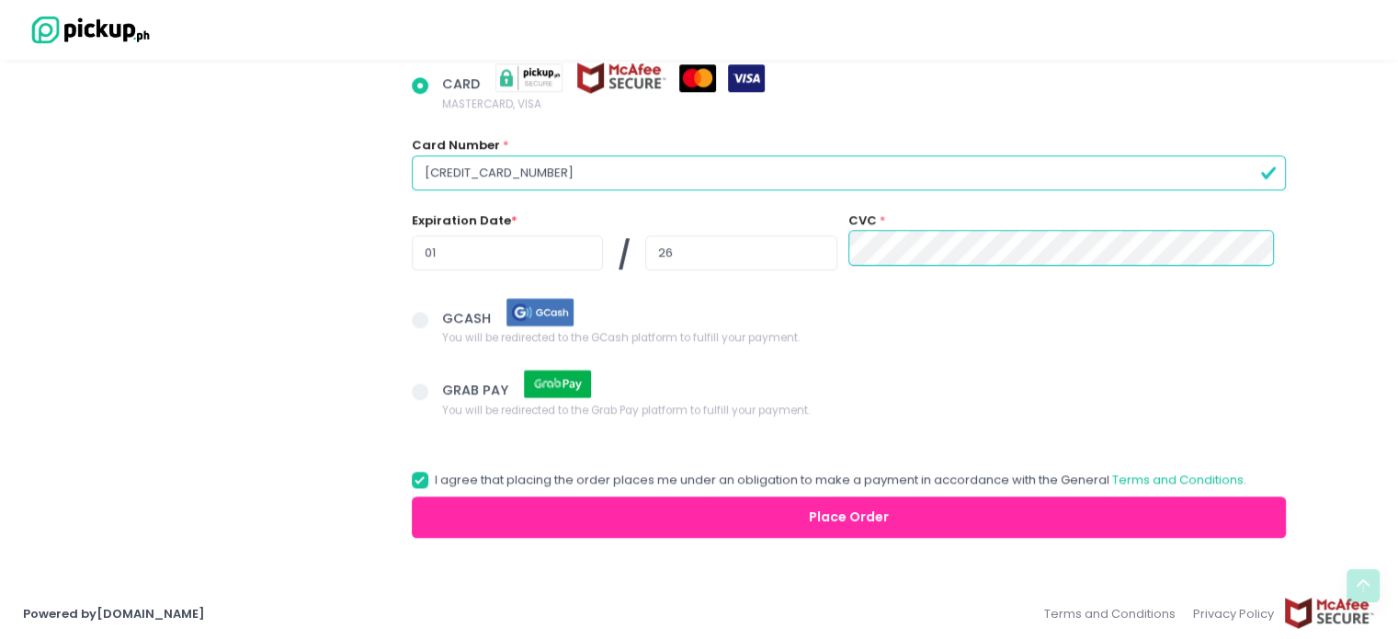
scroll to position [1392, 0]
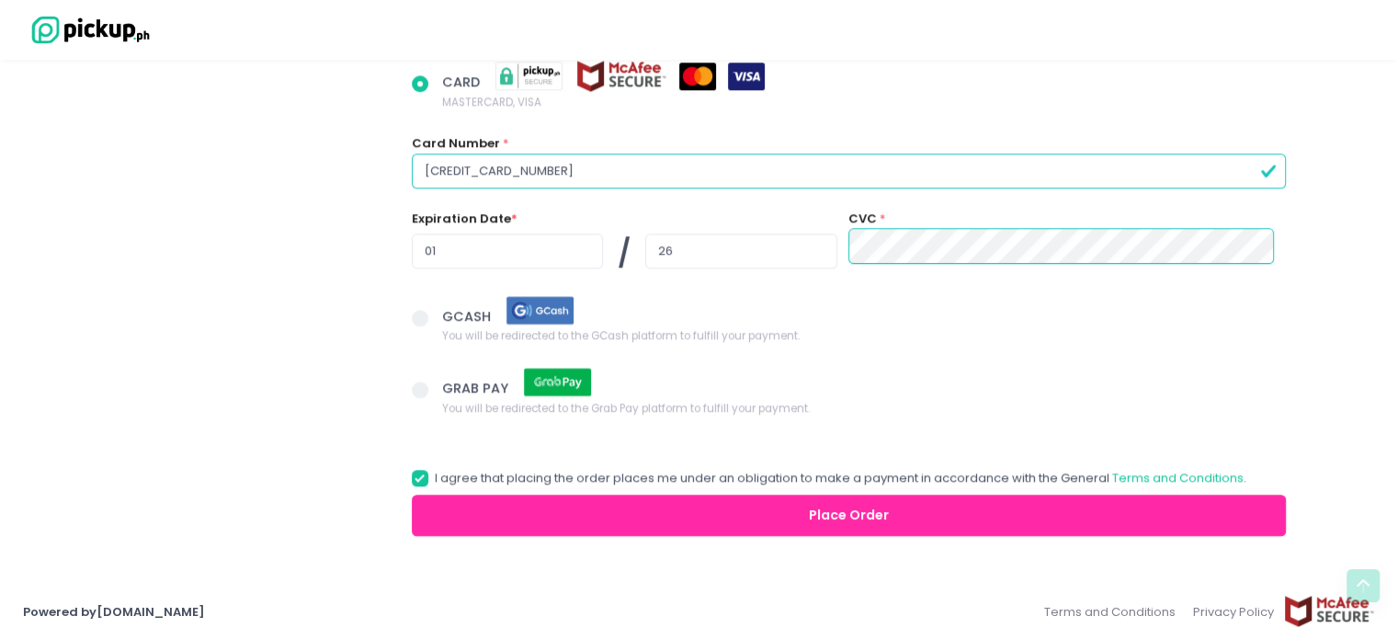
click at [832, 514] on button "Place Order" at bounding box center [849, 514] width 875 height 41
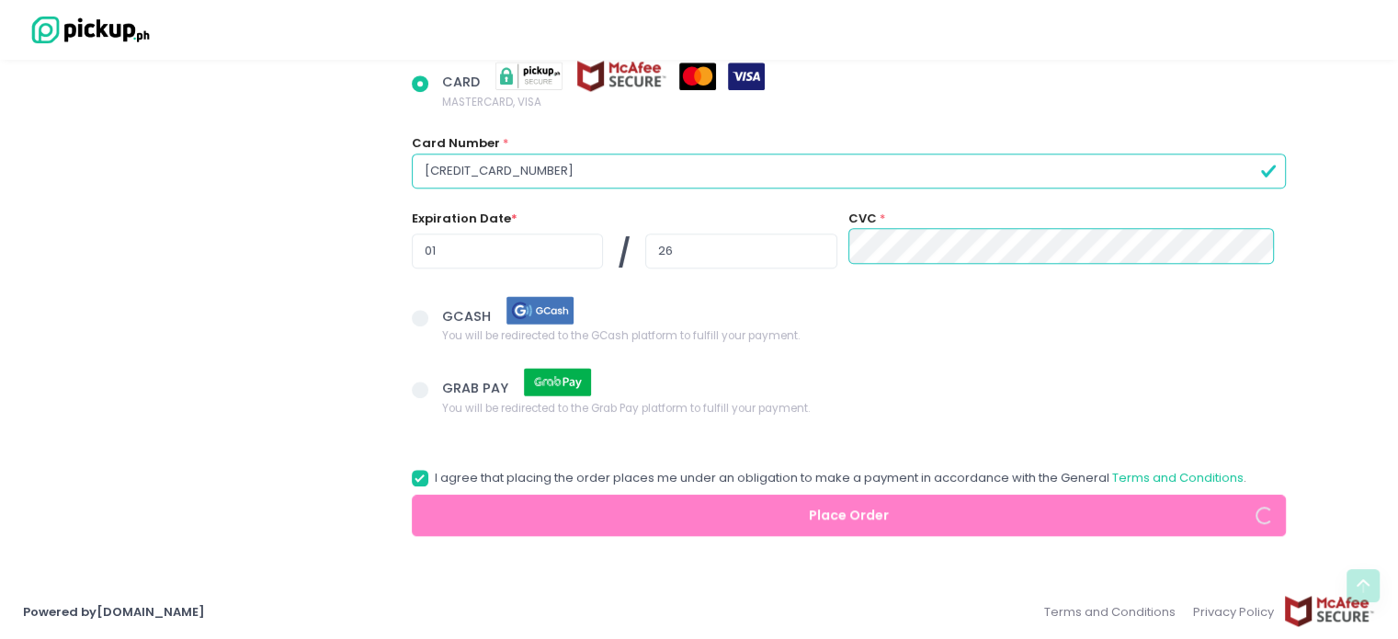
radio input "true"
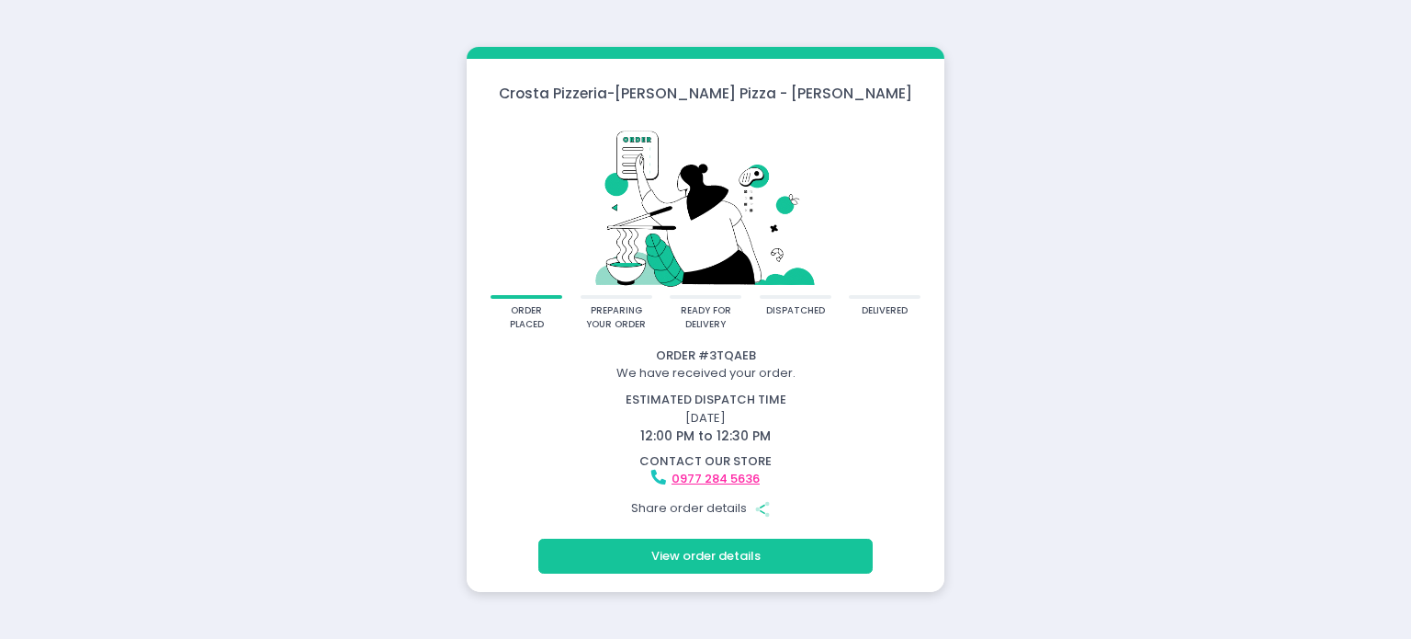
click at [763, 510] on icon "Share Created with Sketch." at bounding box center [762, 509] width 17 height 17
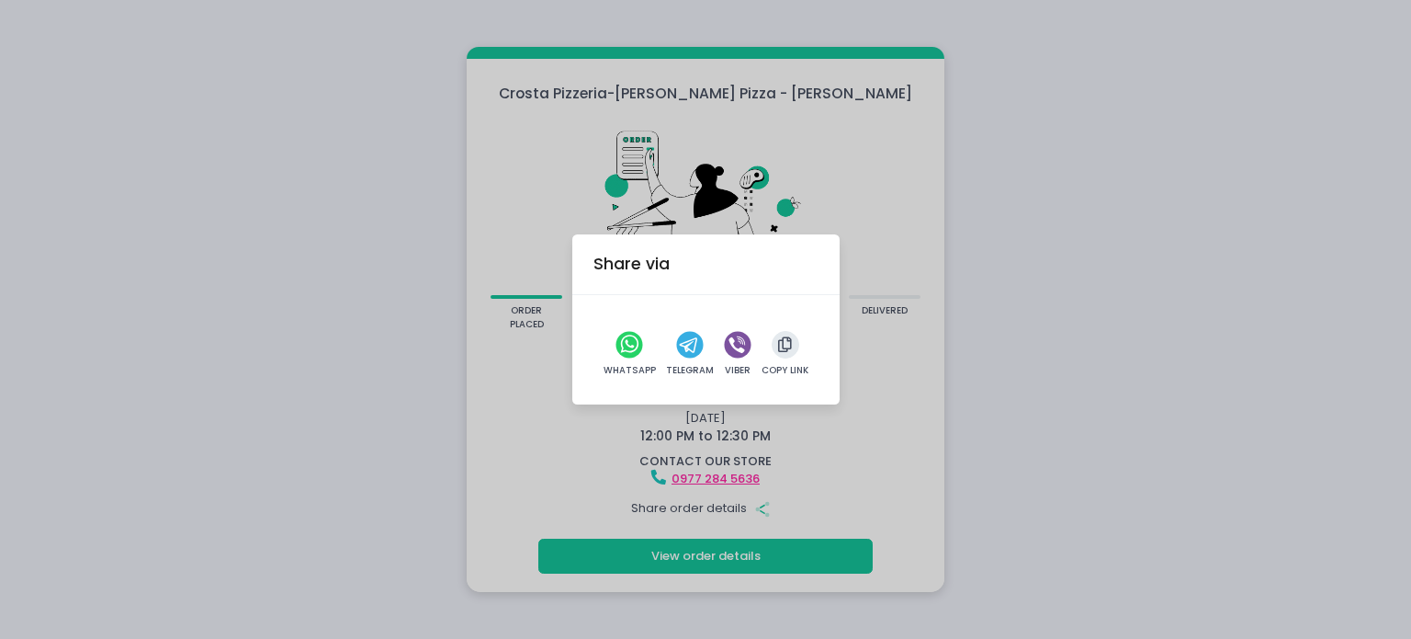
click at [1082, 305] on div "Share via WhatsApp Telegram Viber Copy Link" at bounding box center [705, 319] width 1411 height 639
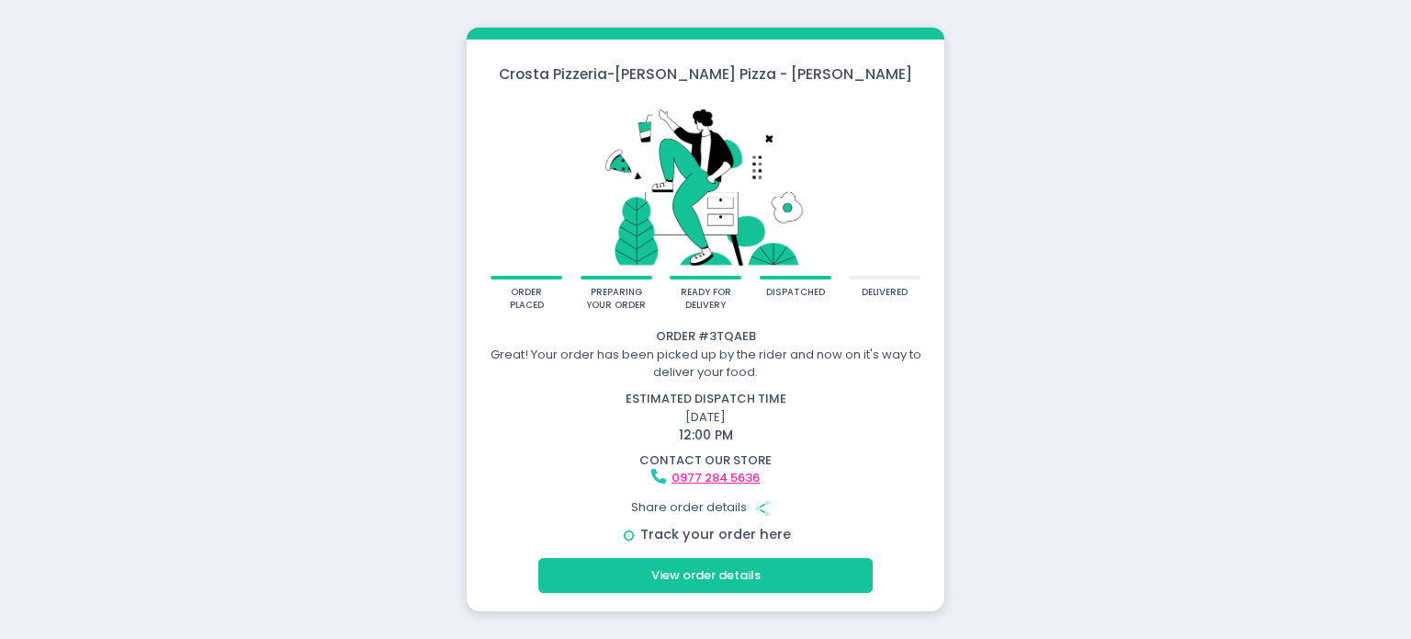
click at [728, 536] on link "Track your order here" at bounding box center [715, 534] width 151 height 18
click at [766, 506] on icon "Share Created with Sketch." at bounding box center [762, 508] width 17 height 17
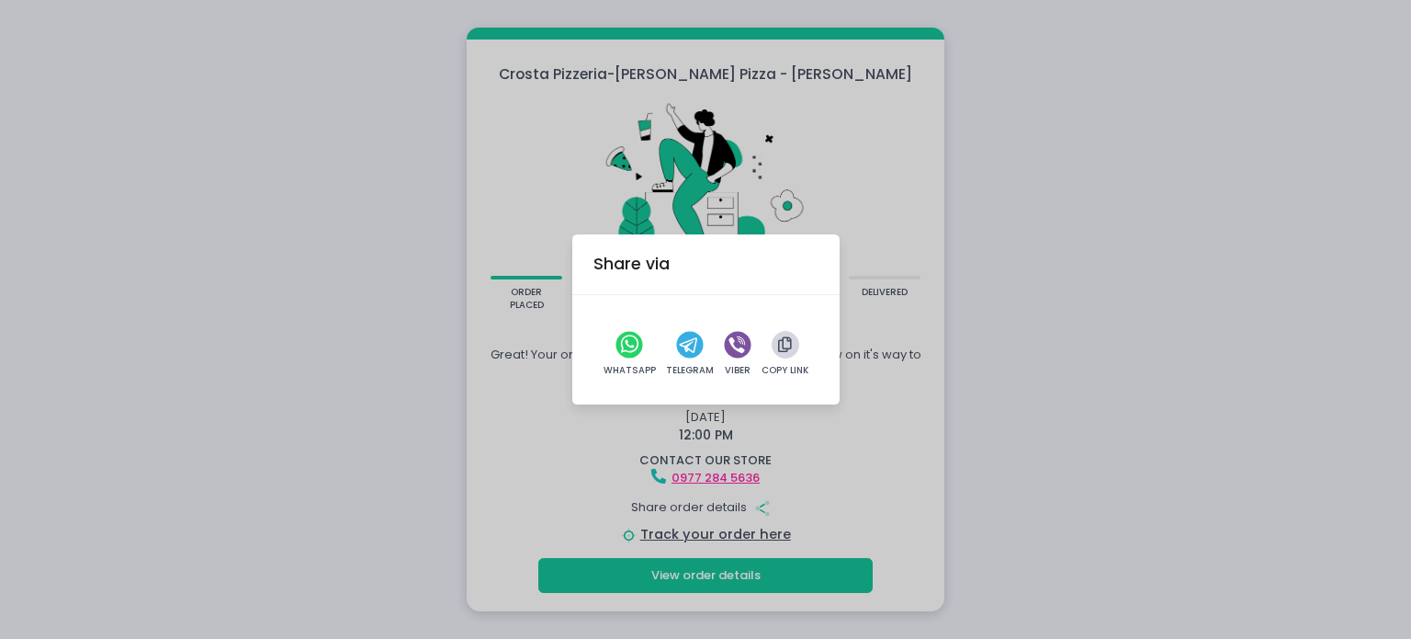
click at [788, 346] on icon "button" at bounding box center [785, 345] width 14 height 16
click at [1061, 292] on div "Share via WhatsApp Telegram Viber Copy Link" at bounding box center [705, 319] width 1411 height 639
